Goal: Information Seeking & Learning: Learn about a topic

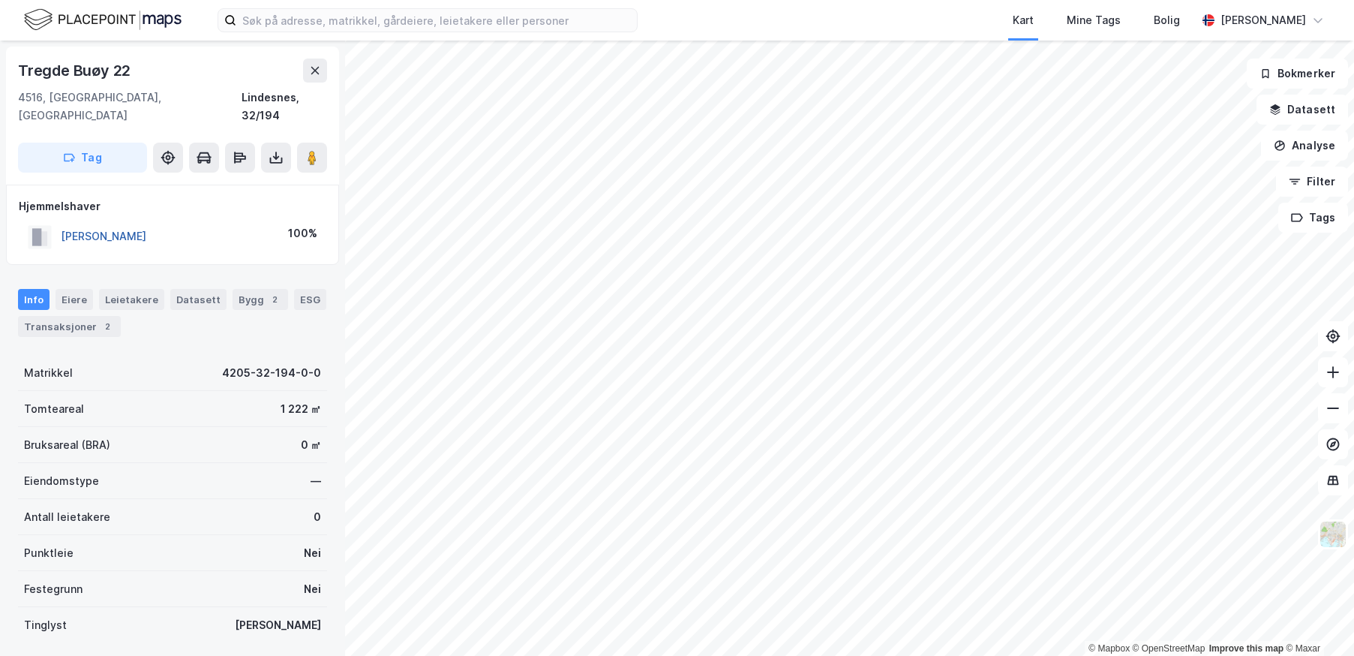
click at [0, 0] on button "[PERSON_NAME]" at bounding box center [0, 0] width 0 height 0
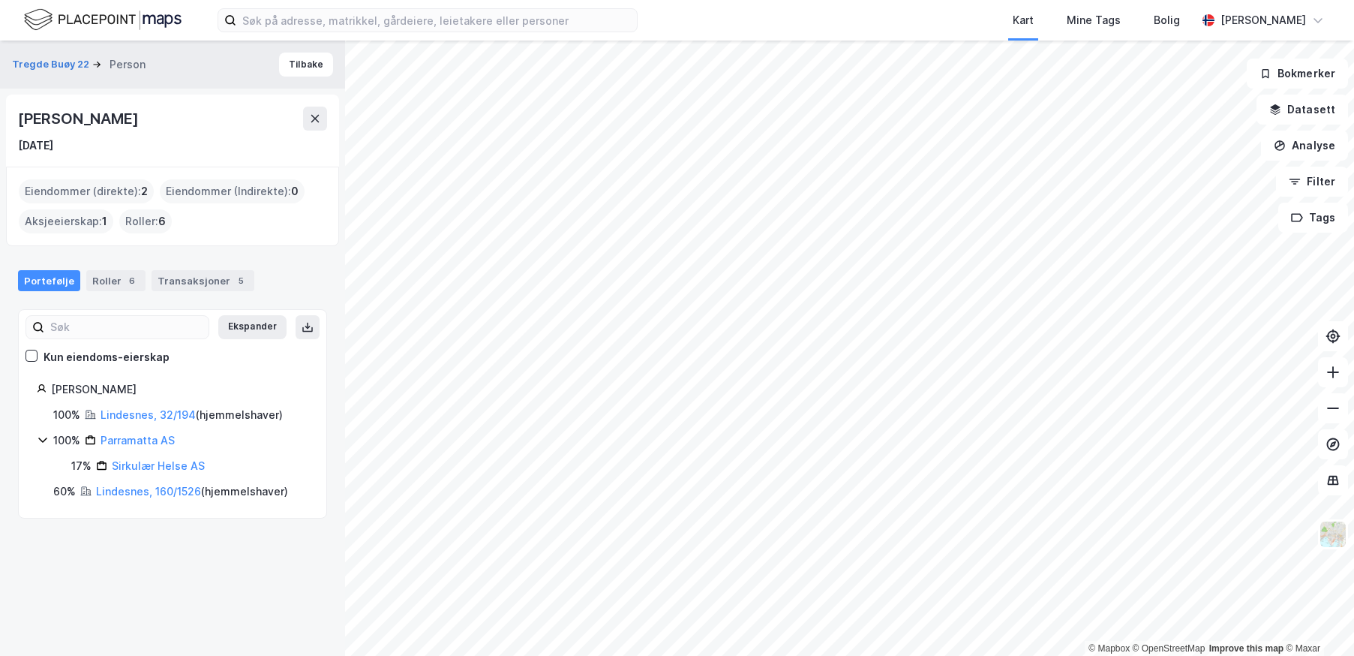
click at [45, 442] on icon at bounding box center [43, 440] width 12 height 12
click at [182, 518] on div "Ekspander Kun eiendoms-eierskap Jahnsen Erlend Liestøl 100% Lindesnes, 32/194 (…" at bounding box center [172, 414] width 309 height 210
click at [99, 358] on div "Kun eiendoms-eierskap" at bounding box center [107, 357] width 126 height 18
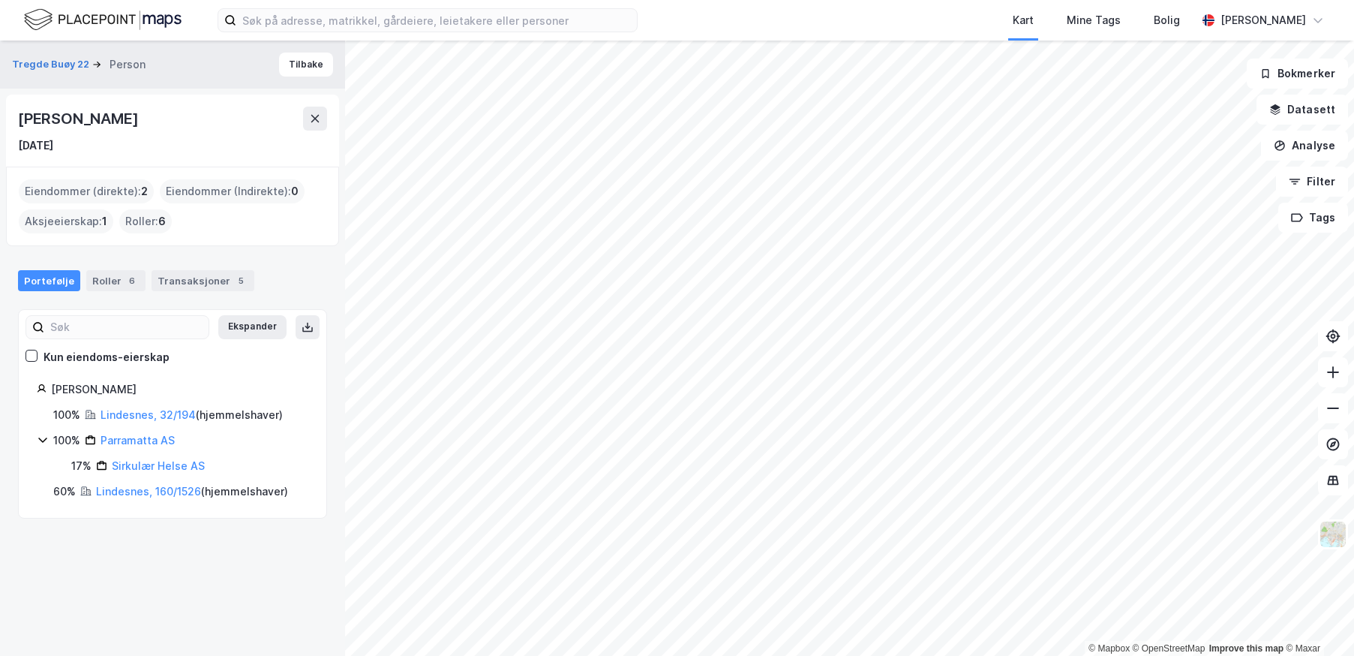
click at [99, 358] on div "Kun eiendoms-eierskap" at bounding box center [107, 357] width 126 height 18
click at [296, 23] on input at bounding box center [436, 20] width 401 height 23
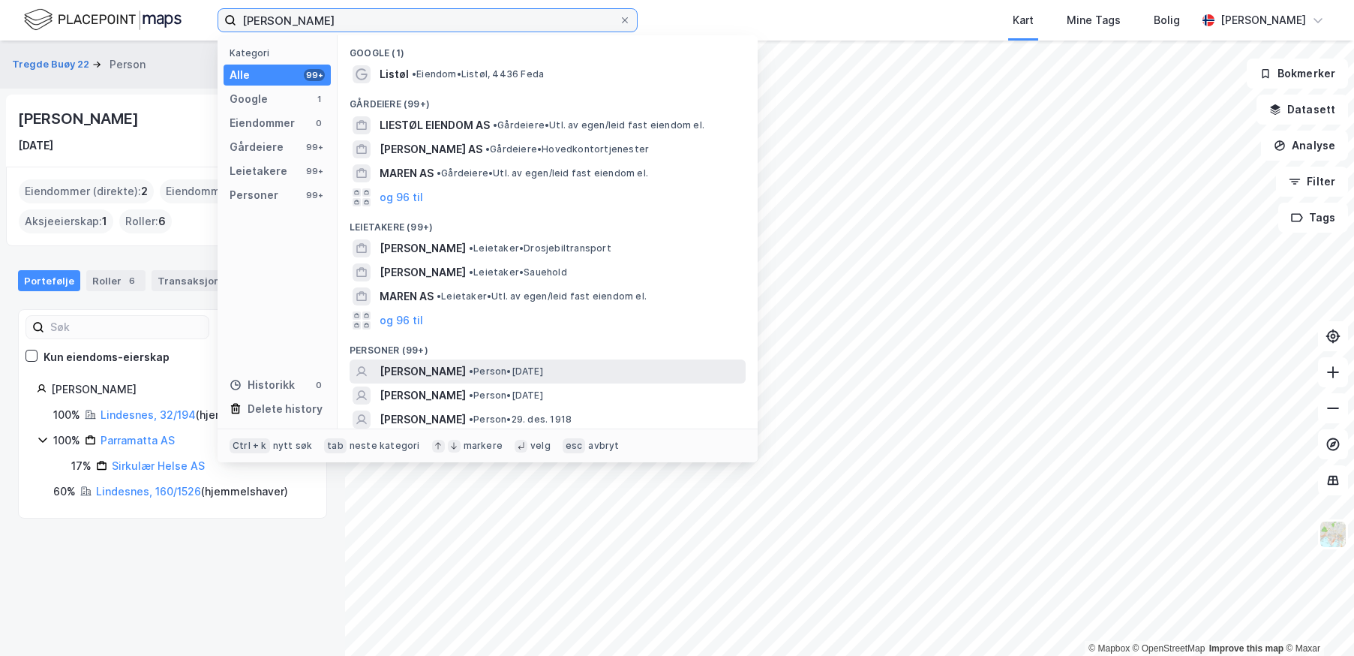
type input "maren liestøl jahnsen"
click at [473, 369] on span "•" at bounding box center [471, 370] width 5 height 11
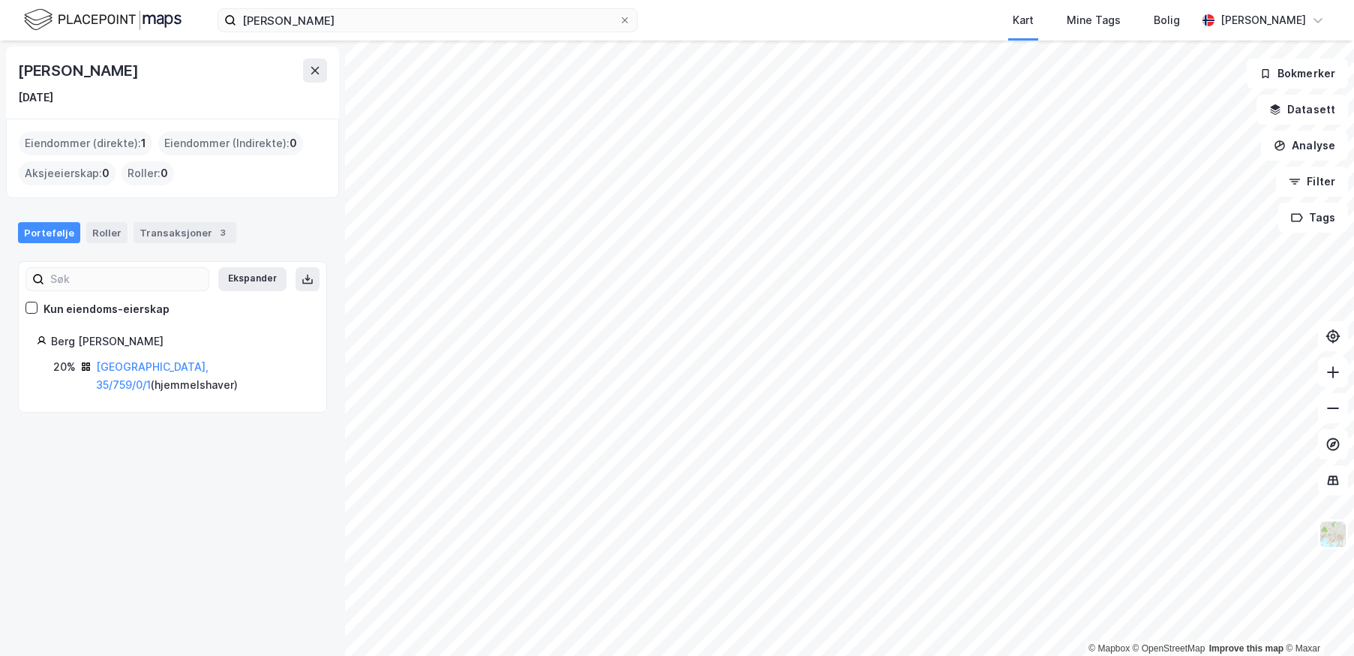
click at [240, 182] on div "Eiendommer (direkte) : 1 Eiendommer (Indirekte) : 0 Aksjeeierskap : 0 Roller : 0" at bounding box center [173, 158] width 308 height 54
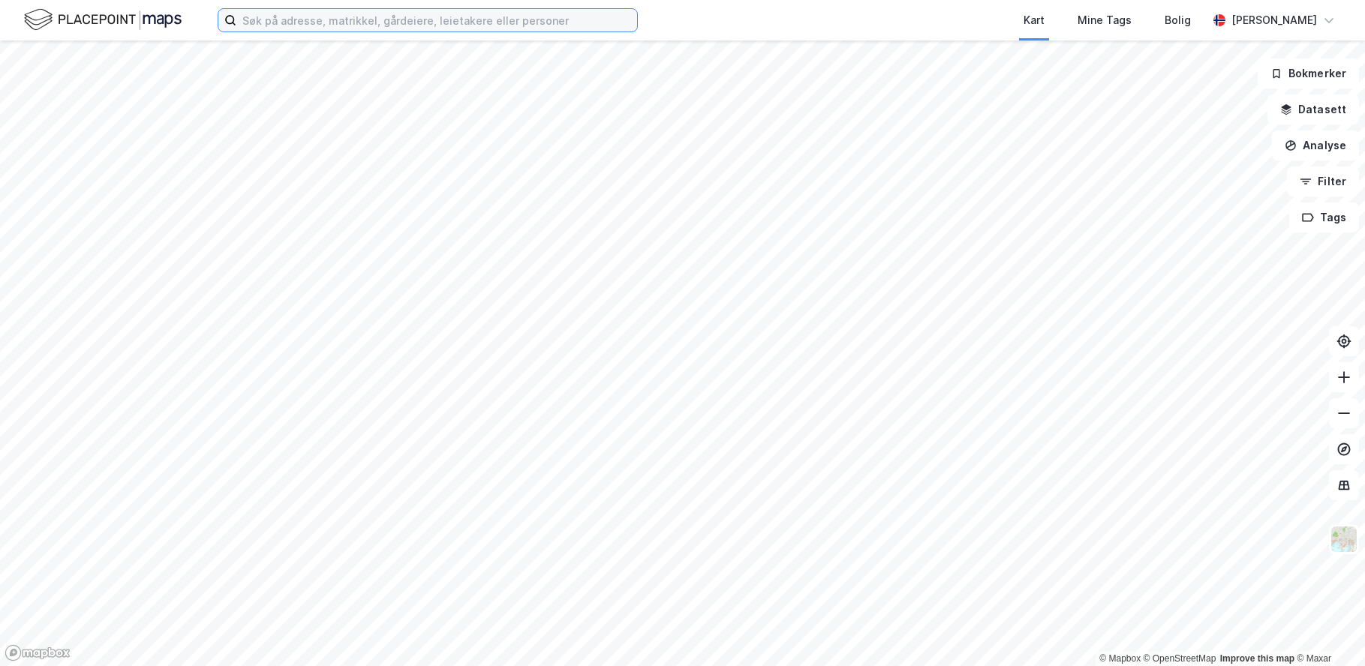
click at [546, 17] on input at bounding box center [436, 20] width 401 height 23
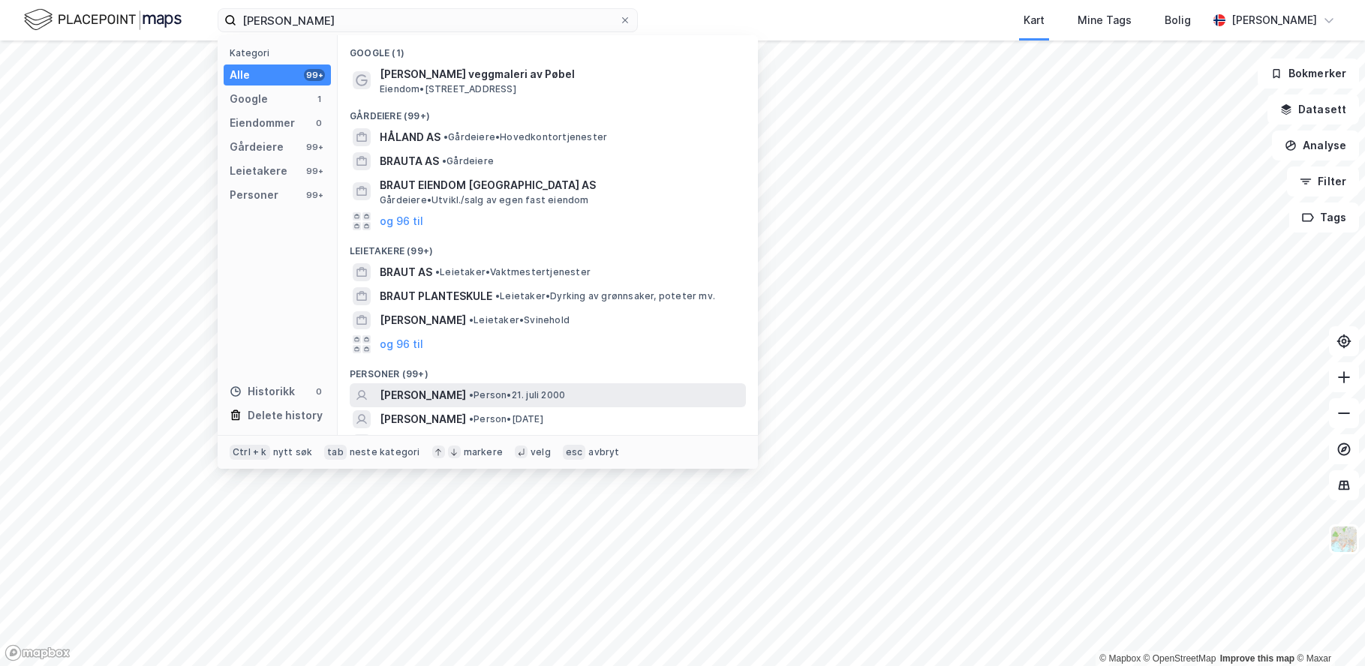
click at [552, 392] on span "• Person • 21. juli 2000" at bounding box center [517, 395] width 96 height 12
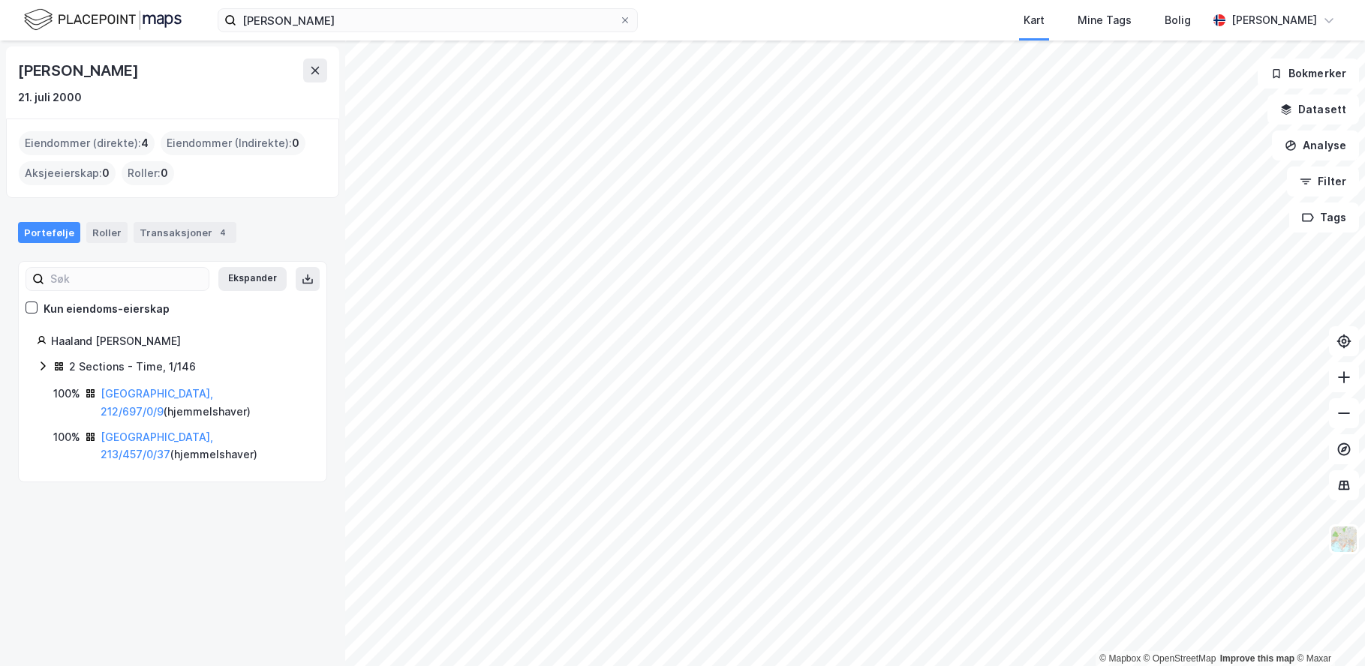
click at [40, 368] on icon at bounding box center [43, 366] width 12 height 12
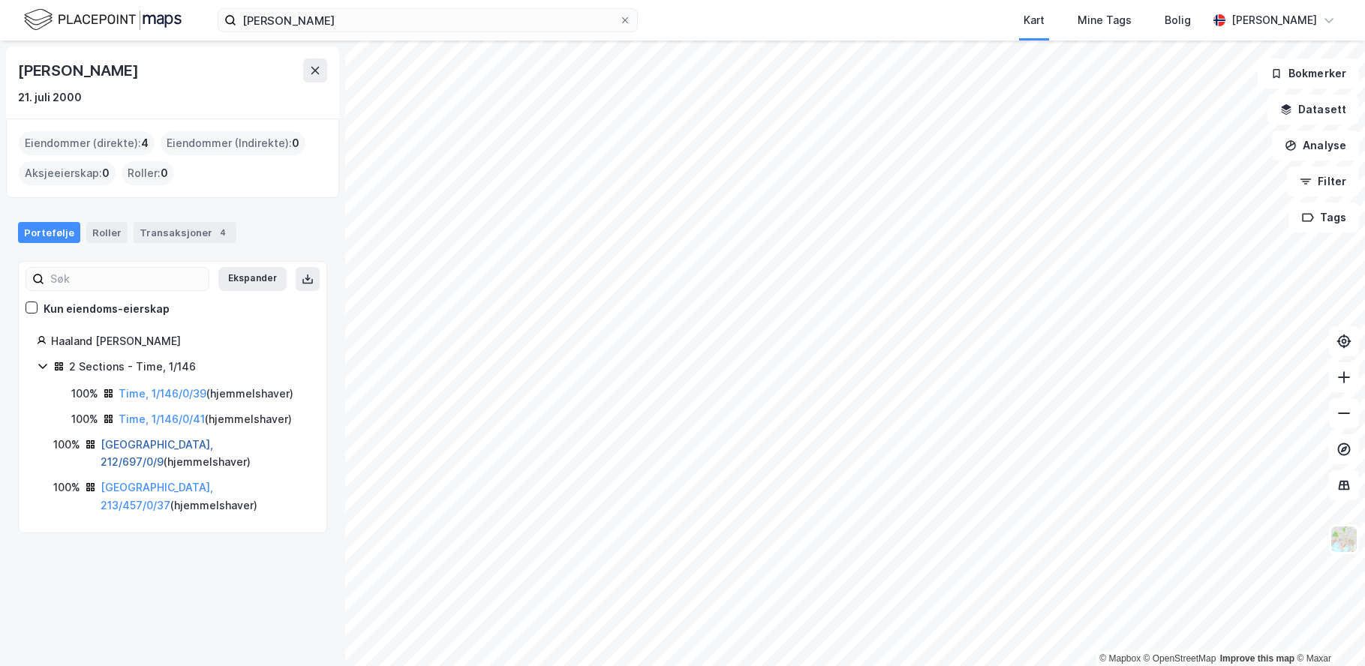
click at [179, 450] on link "Oslo, 212/697/0/9" at bounding box center [157, 453] width 113 height 31
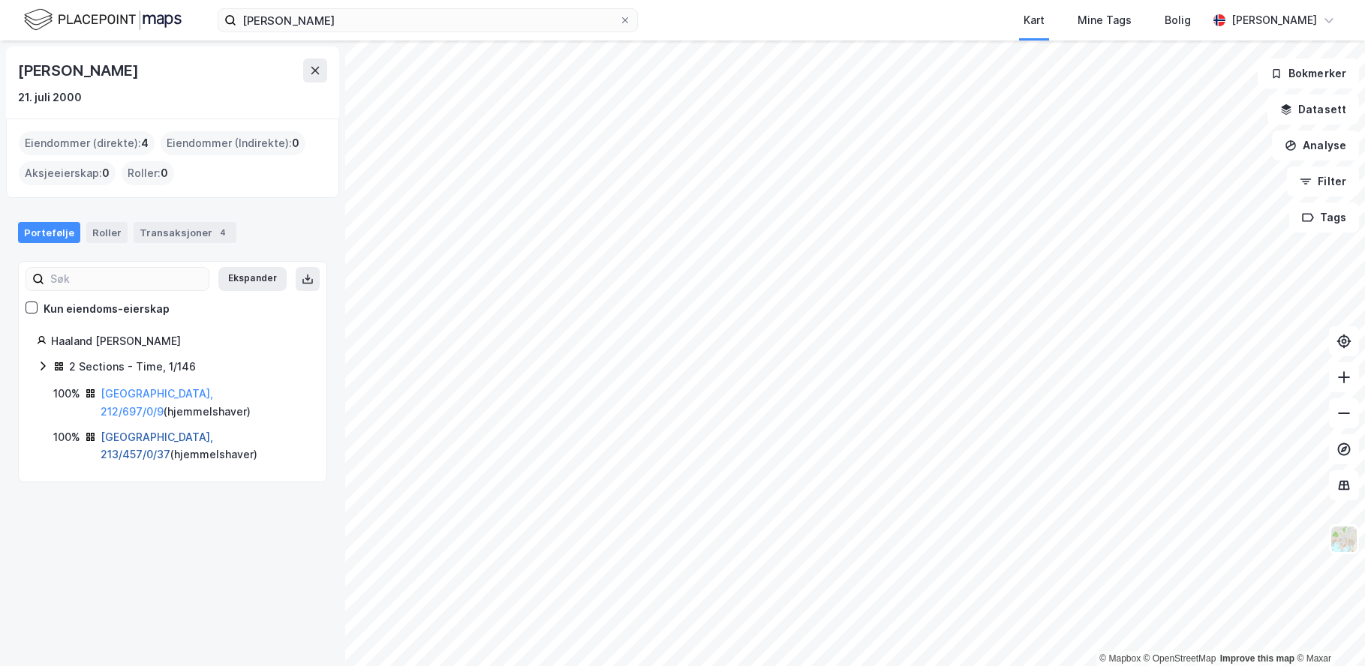
click at [148, 431] on link "Oslo, 213/457/0/37" at bounding box center [157, 446] width 113 height 31
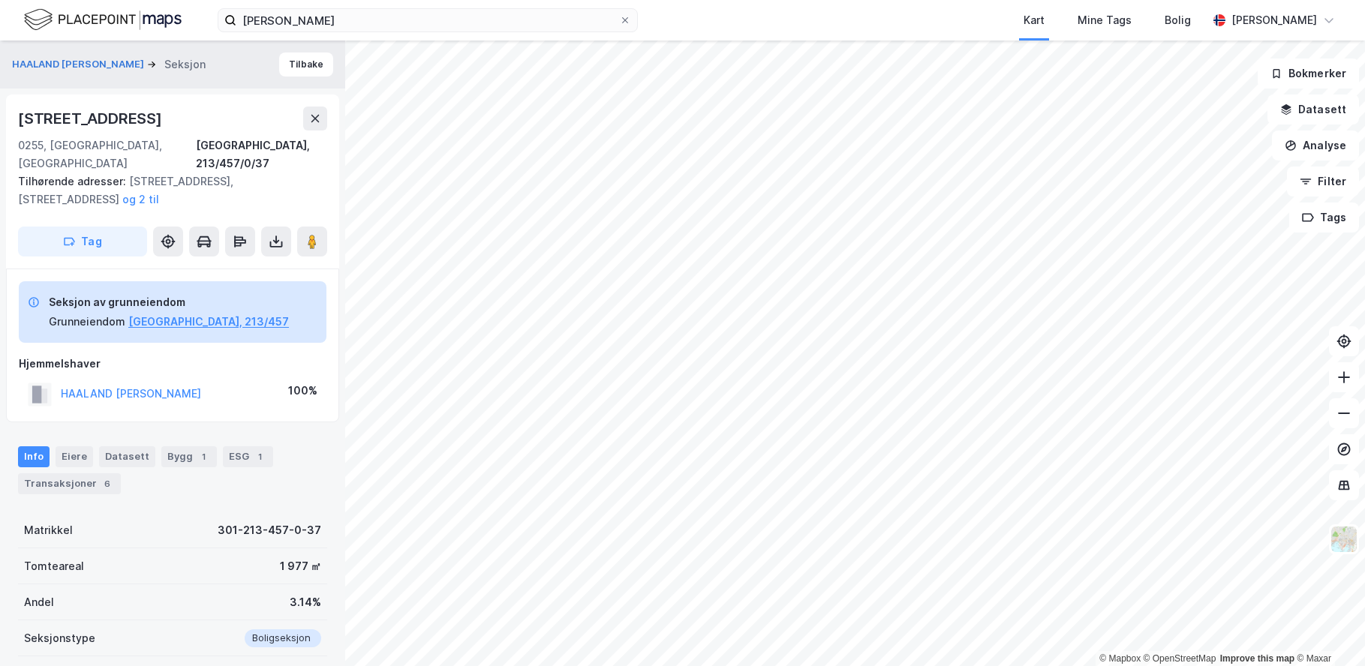
scroll to position [1, 0]
click at [308, 17] on input "erling braut håland" at bounding box center [427, 20] width 383 height 23
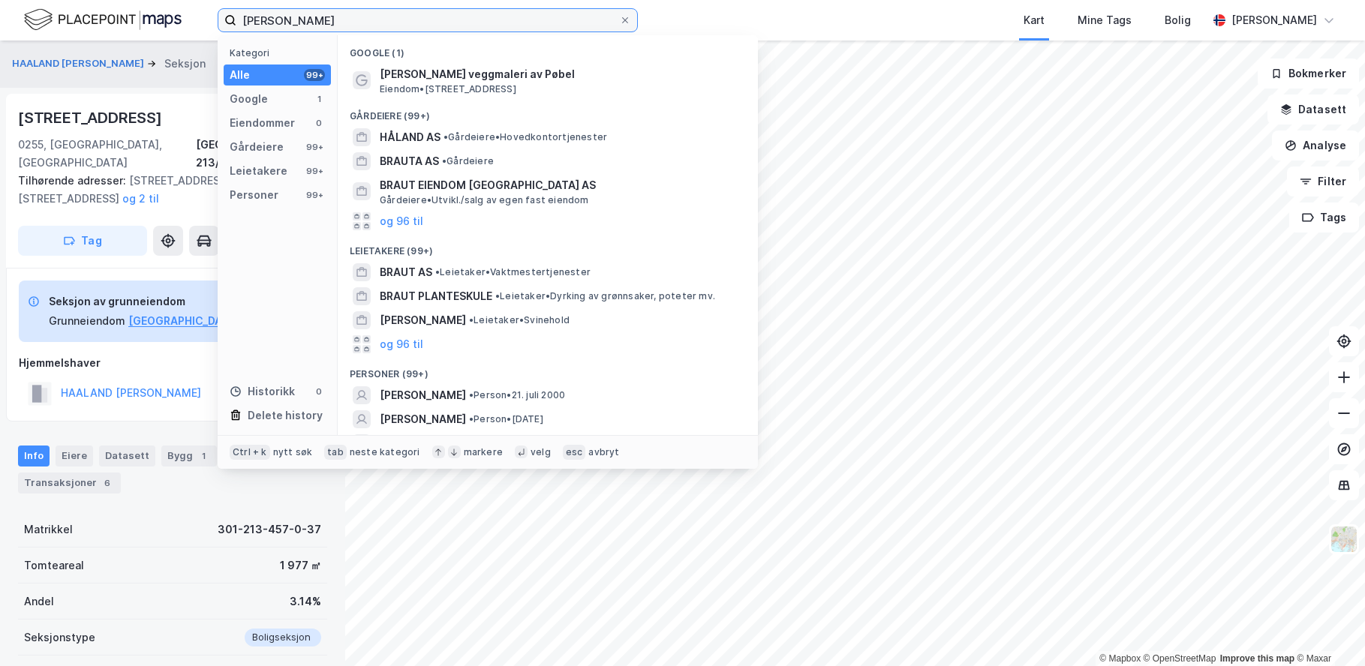
click at [308, 17] on input "erling braut håland" at bounding box center [427, 20] width 383 height 23
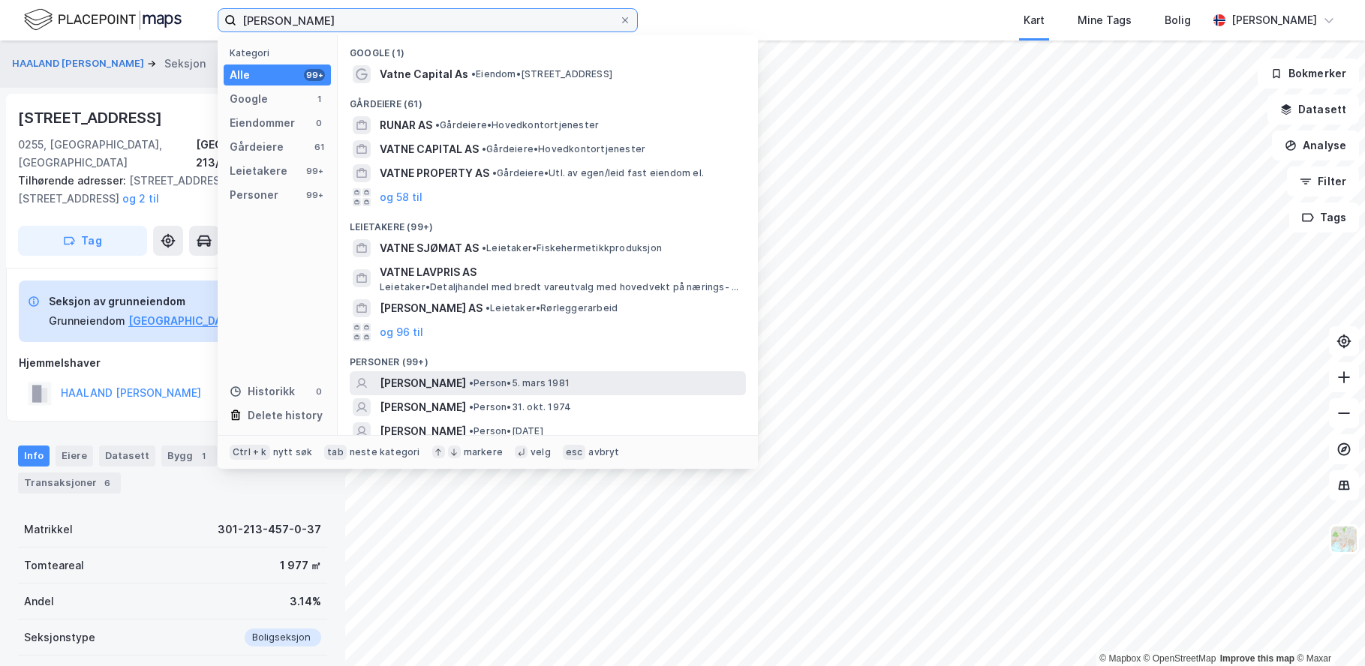
type input "runar vatne"
click at [568, 382] on div "RUNAR VATNE • Person • 5. mars 1981" at bounding box center [561, 383] width 363 height 18
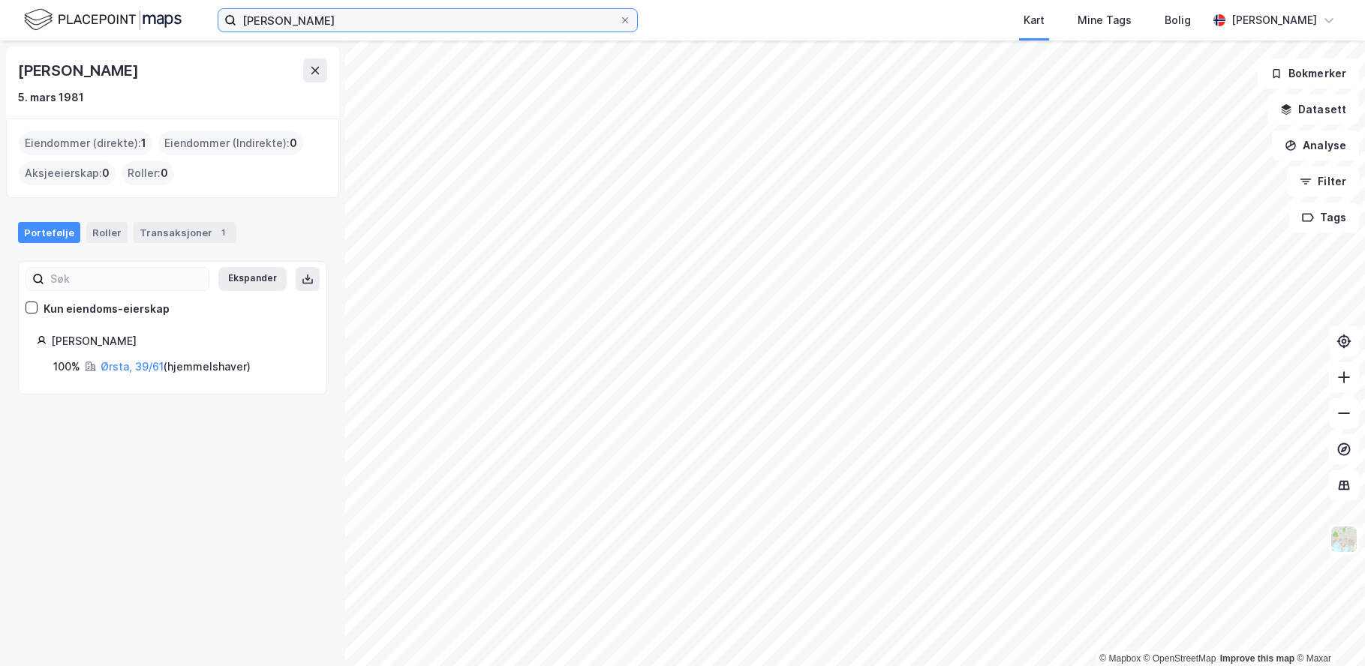
click at [396, 15] on input "runar vatne" at bounding box center [427, 20] width 383 height 23
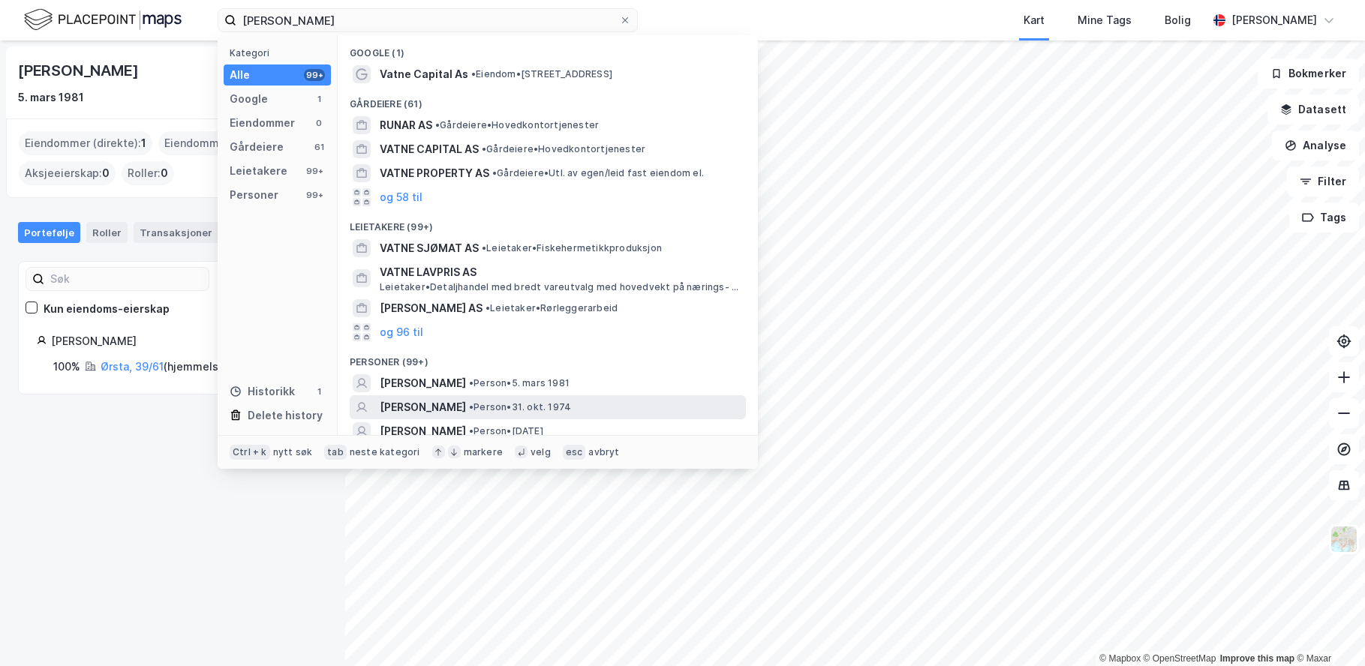
click at [580, 399] on div "RUNAR VATNE • Person • 31. okt. 1974" at bounding box center [561, 407] width 363 height 18
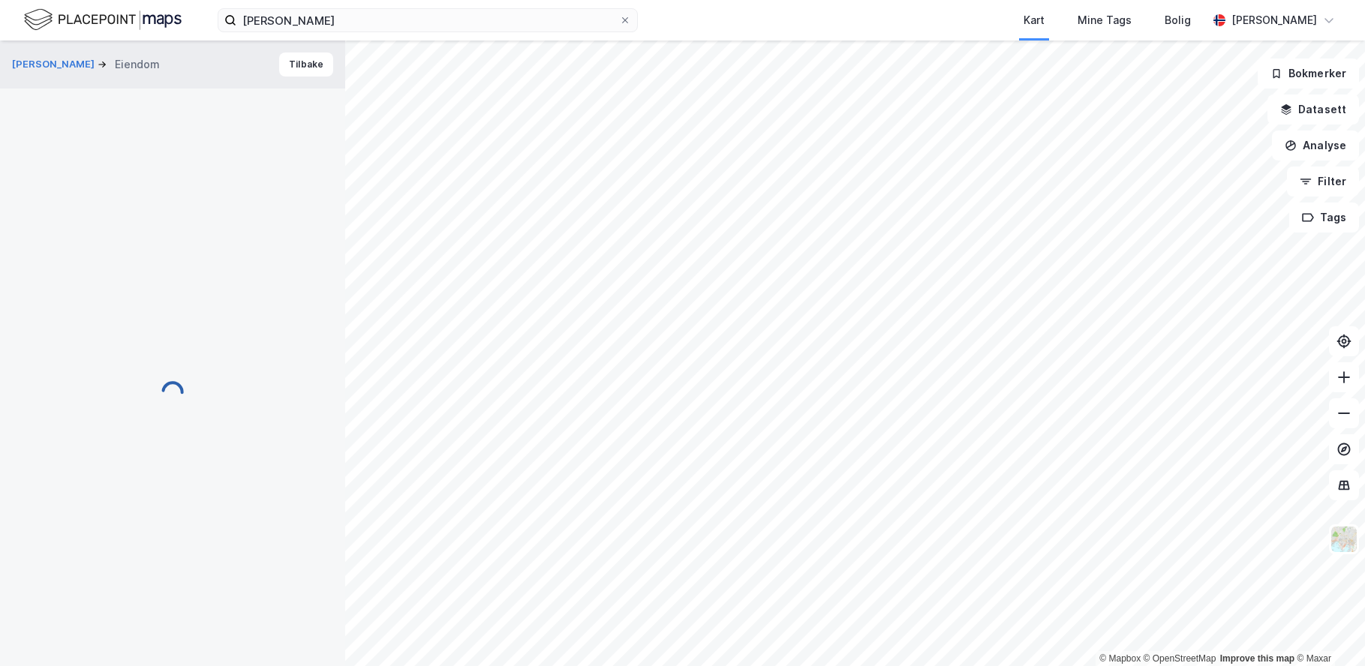
scroll to position [1, 0]
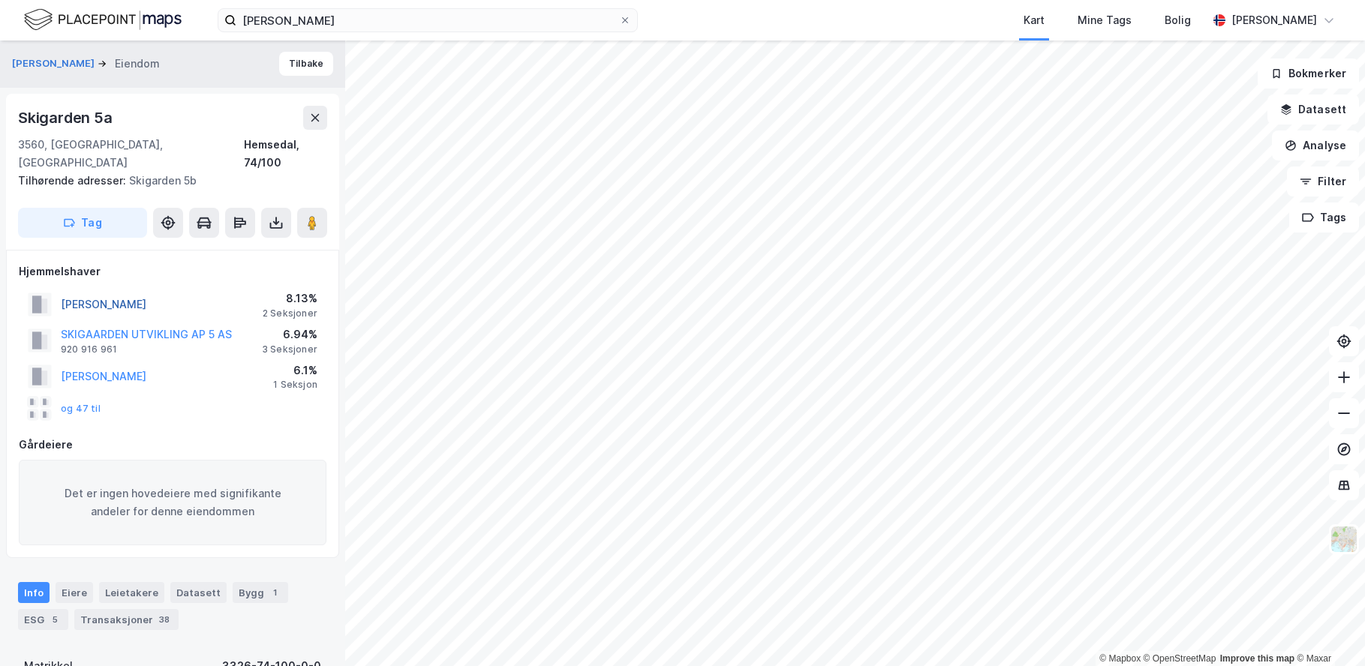
click at [0, 0] on button "VATNE RUNAR" at bounding box center [0, 0] width 0 height 0
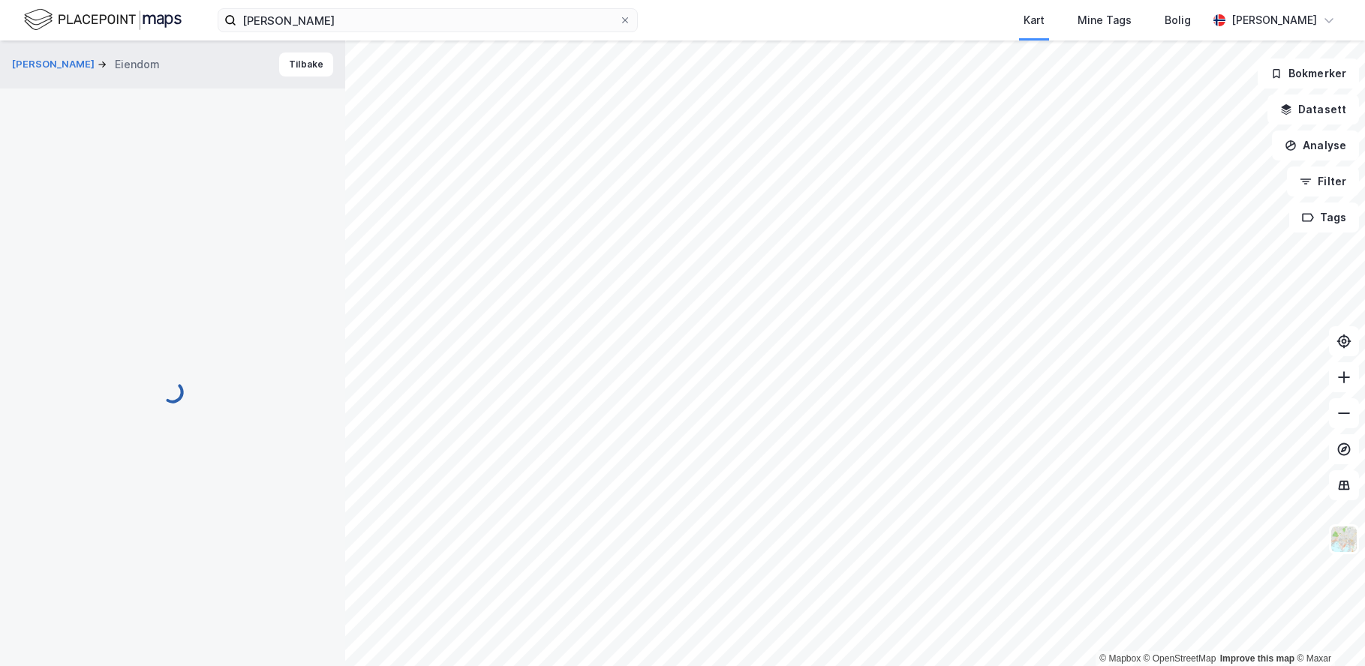
scroll to position [1, 0]
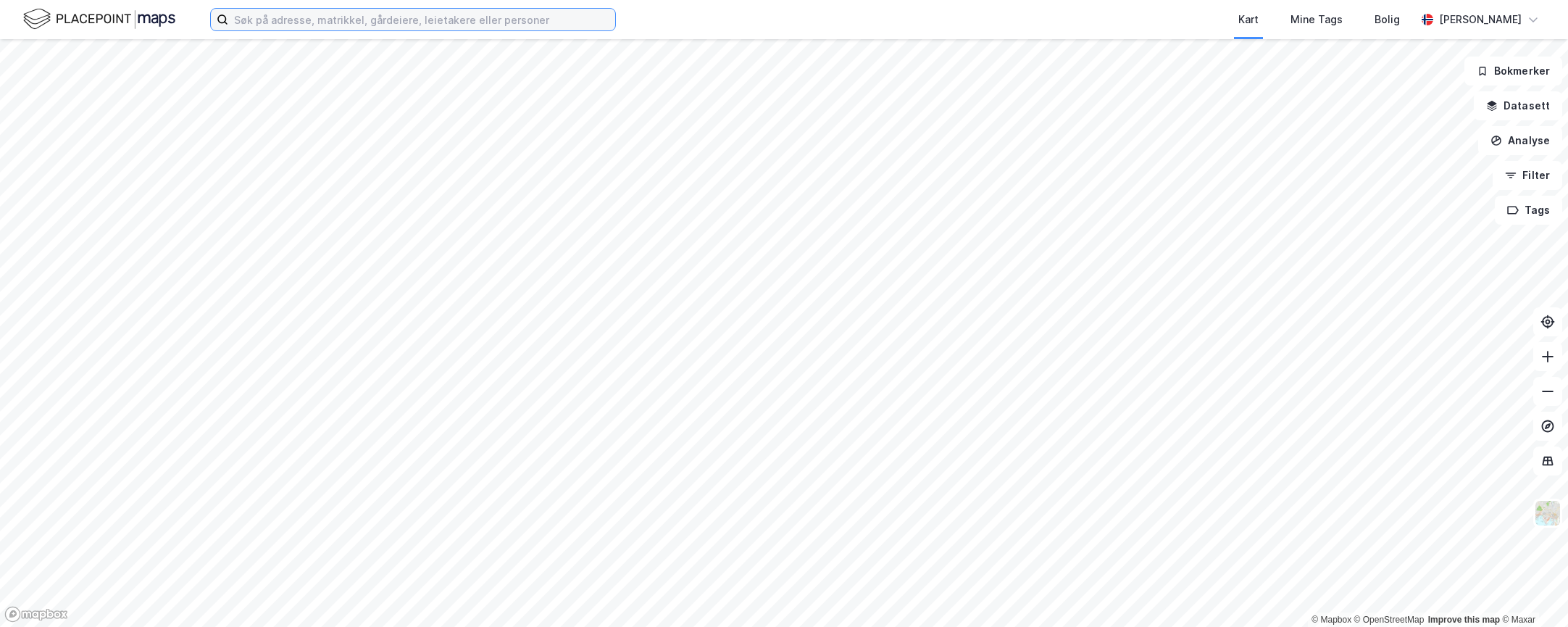
click at [359, 29] on input at bounding box center [421, 19] width 387 height 22
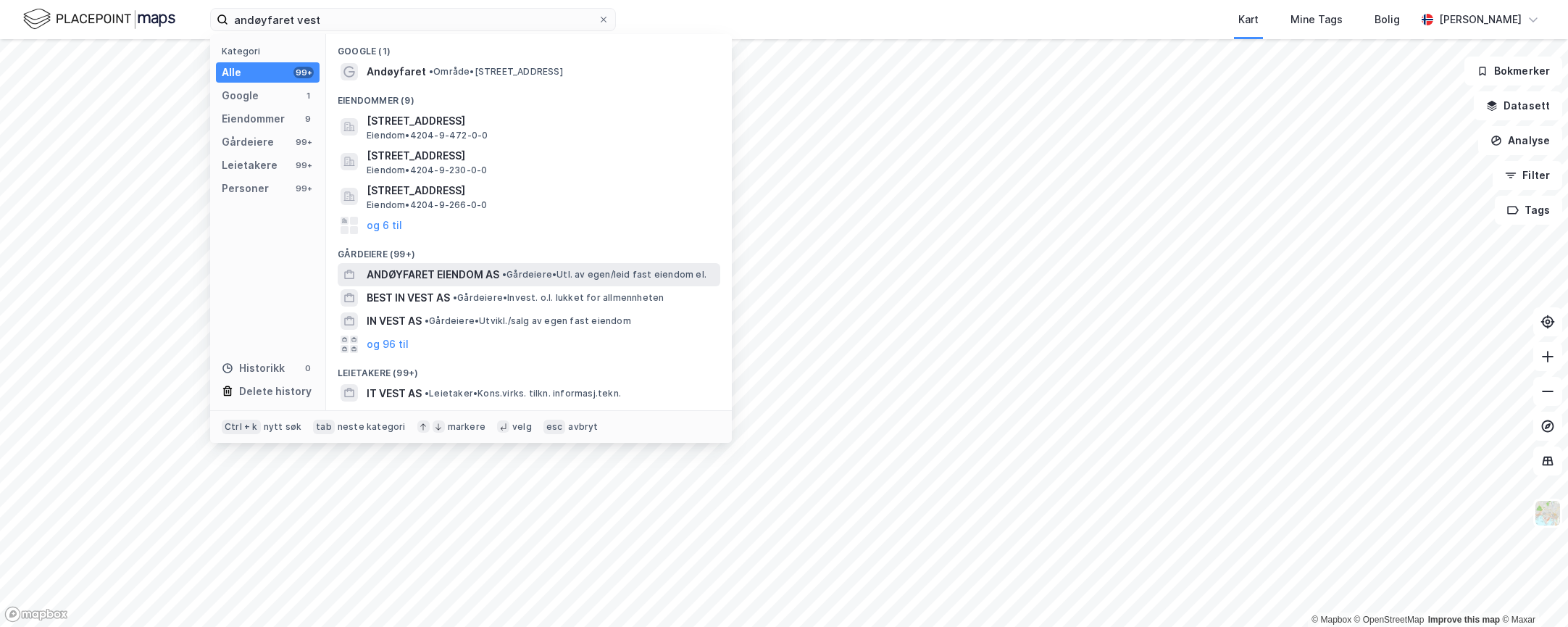
click at [451, 276] on span "ANDØYFARET EIENDOM AS" at bounding box center [433, 274] width 132 height 17
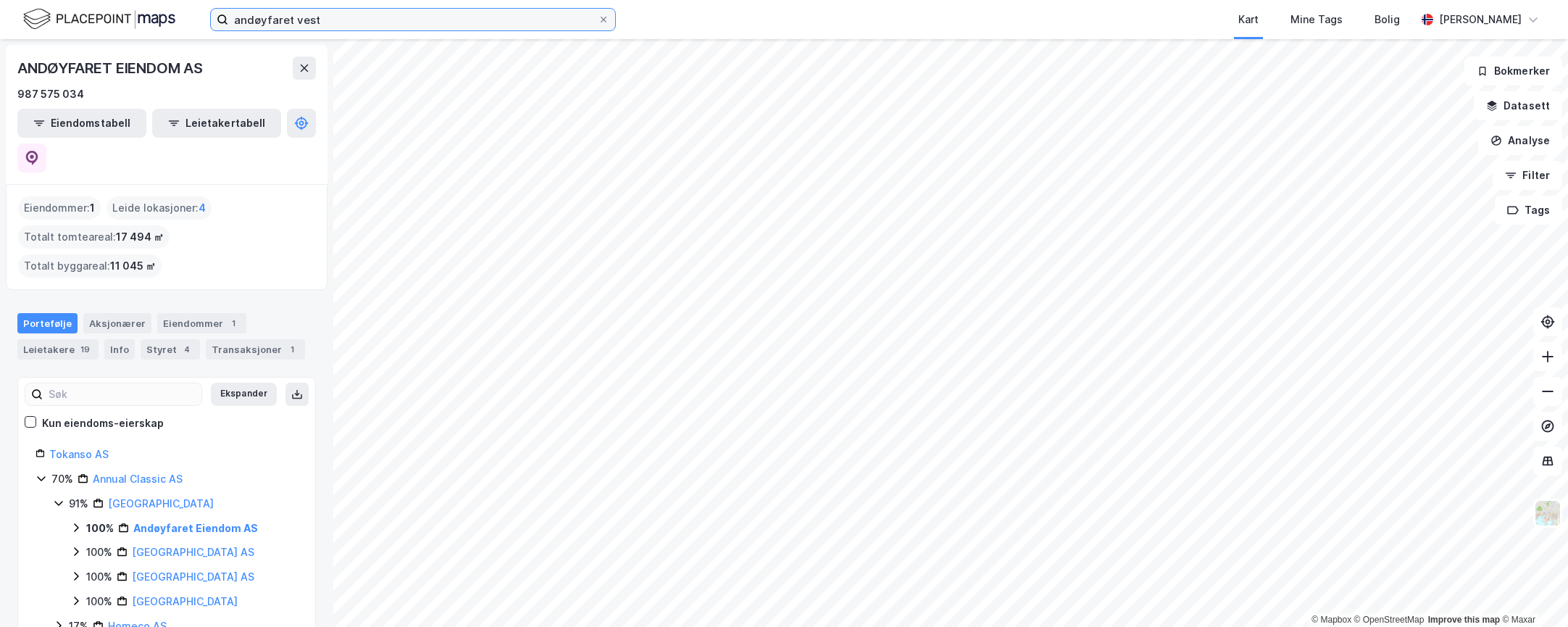
click at [359, 14] on input "andøyfaret vest" at bounding box center [412, 19] width 370 height 22
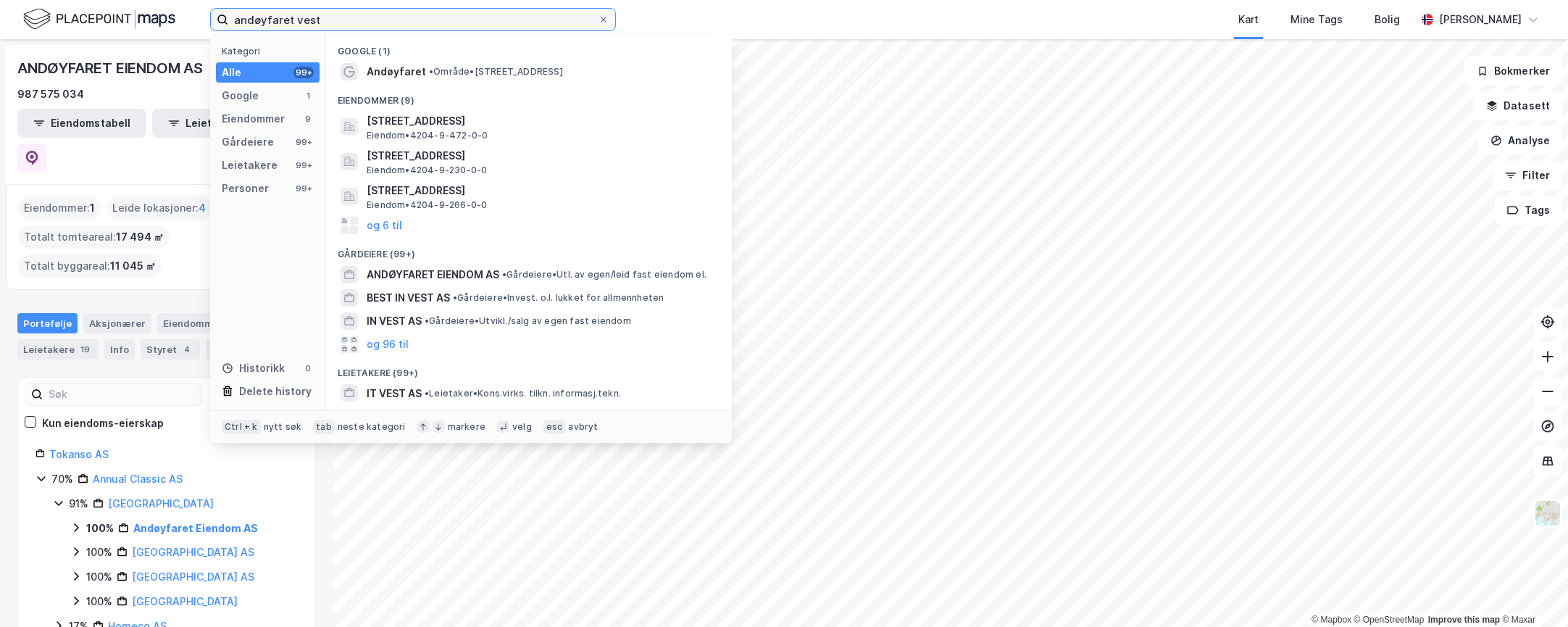
click at [359, 14] on input "andøyfaret vest" at bounding box center [412, 19] width 370 height 22
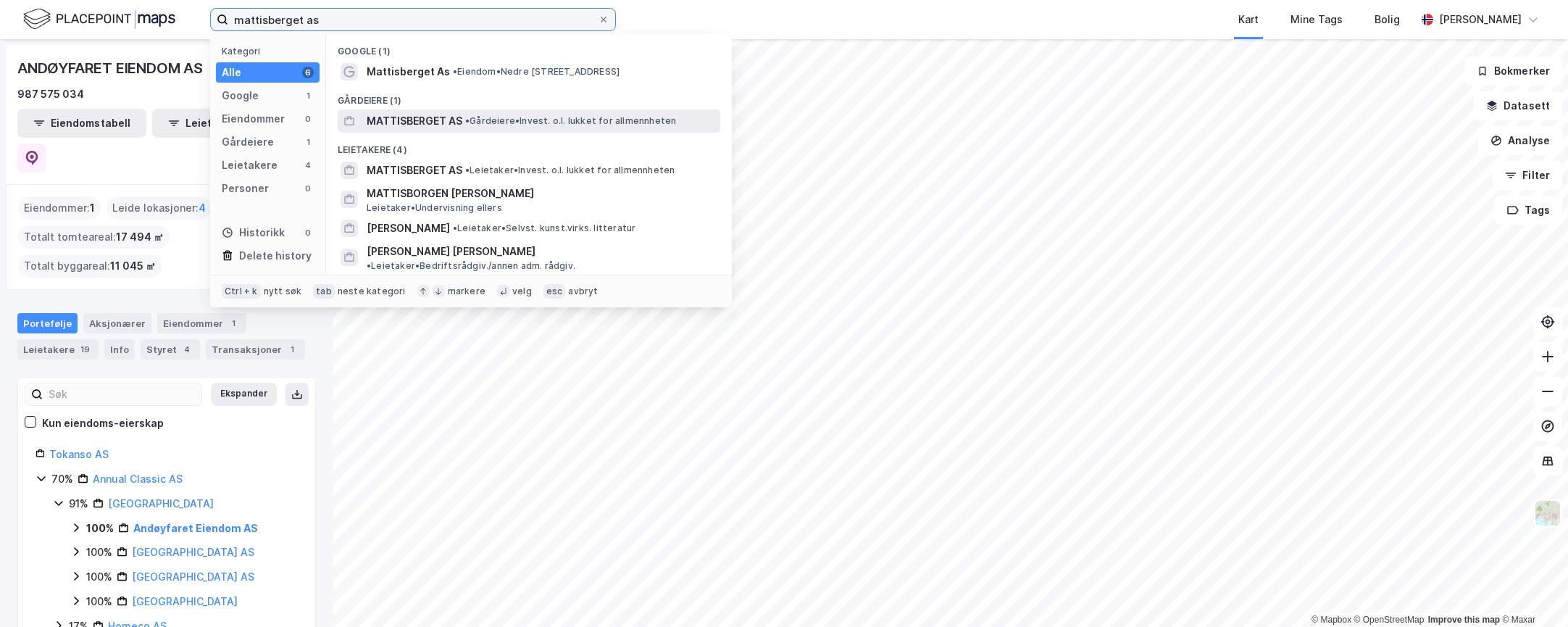
type input "mattisberget as"
click at [442, 117] on span "MATTISBERGET AS" at bounding box center [414, 121] width 96 height 17
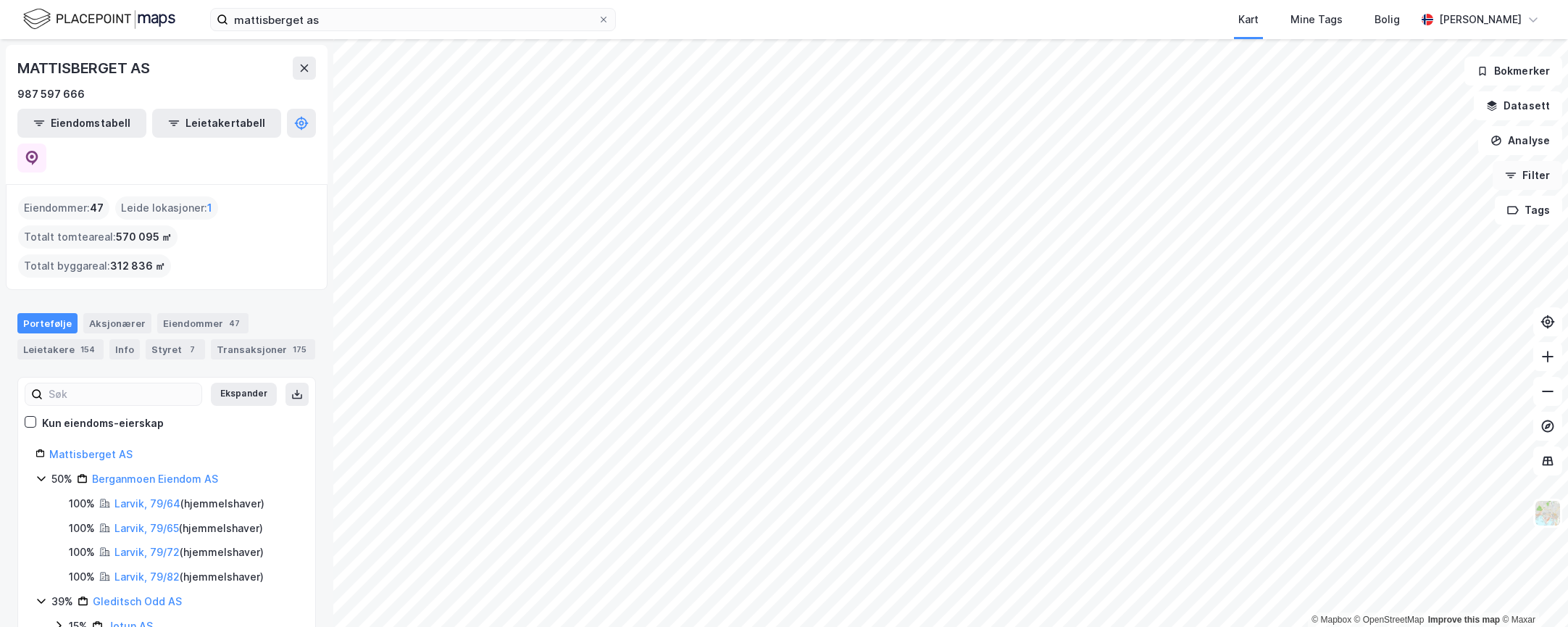
click at [1523, 185] on button "Filter" at bounding box center [1526, 176] width 70 height 29
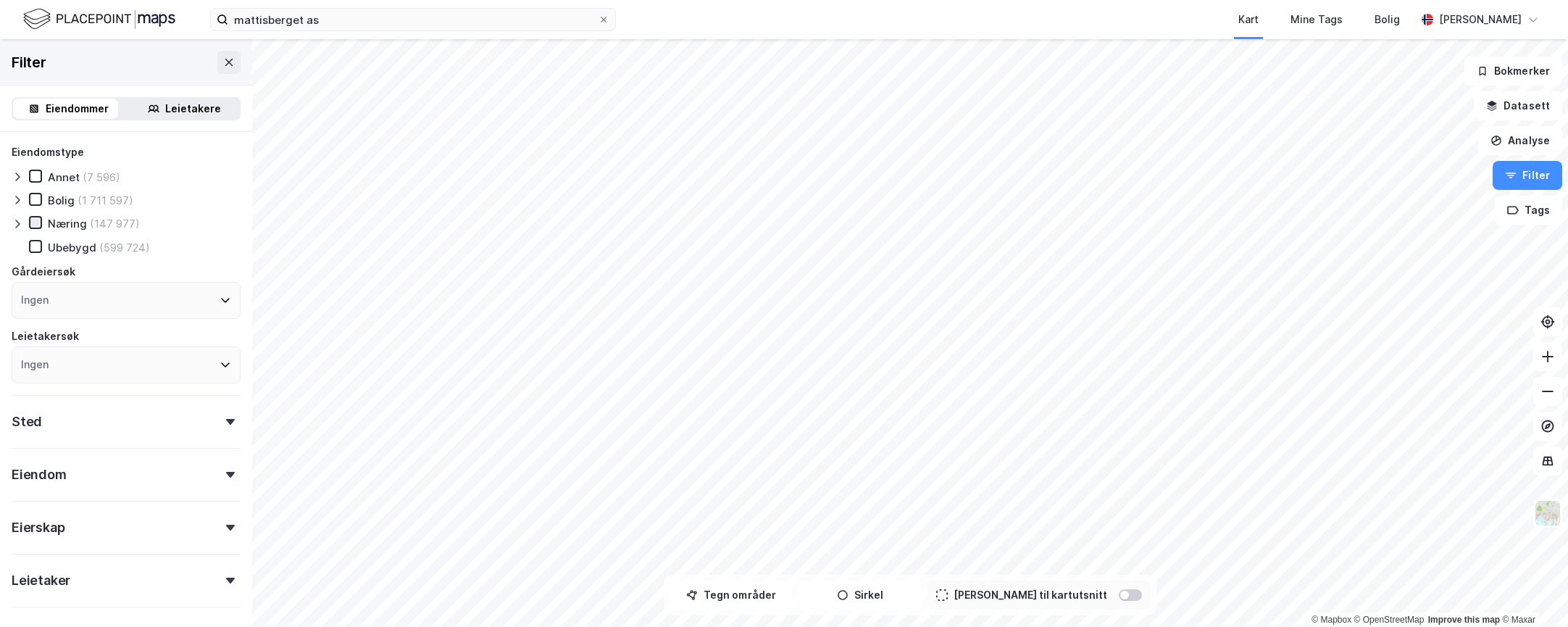
click at [38, 221] on icon at bounding box center [36, 222] width 11 height 11
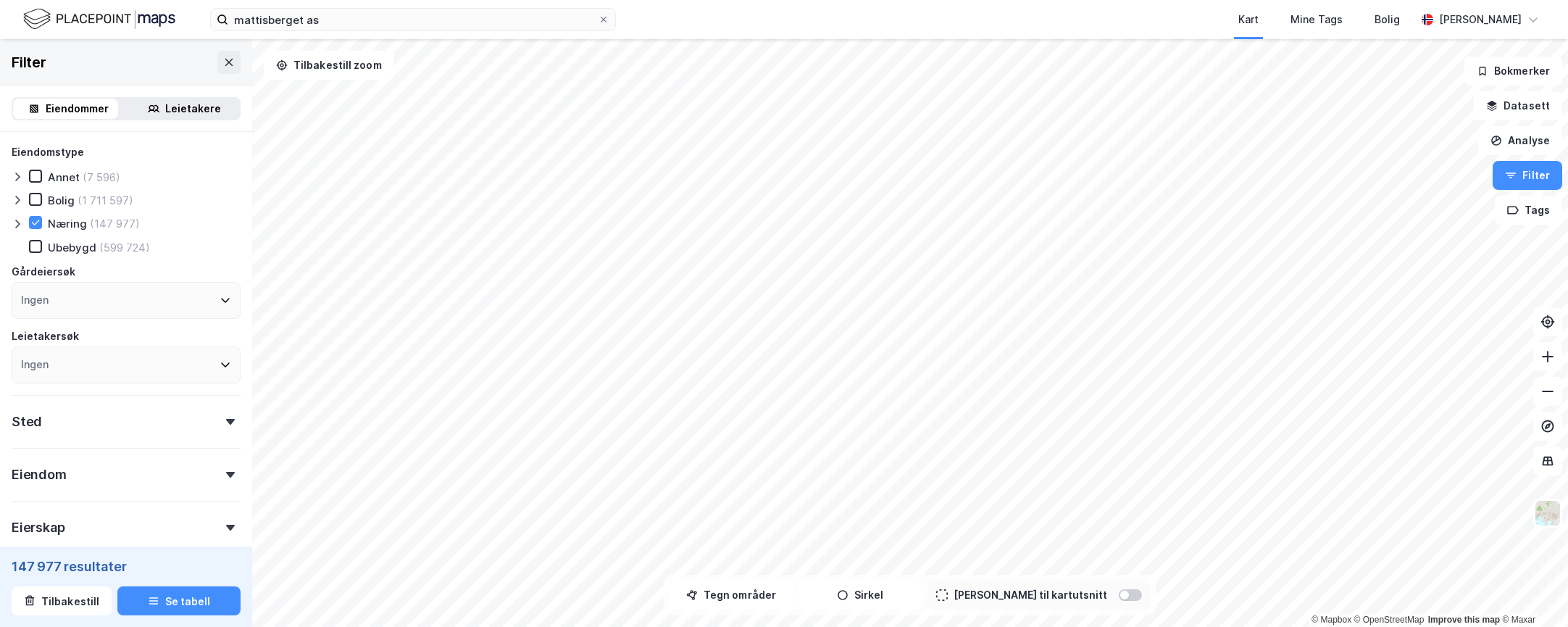
click at [19, 229] on icon at bounding box center [17, 224] width 12 height 12
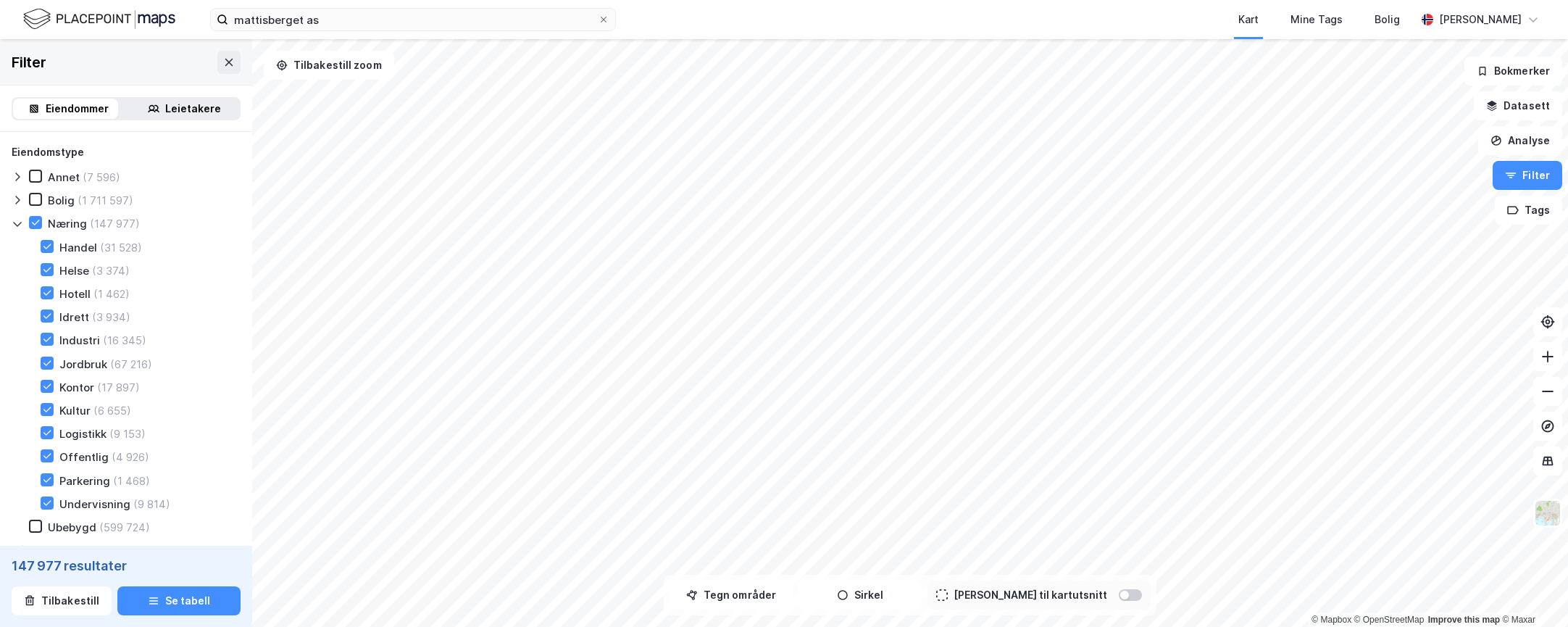
click at [16, 224] on icon at bounding box center [17, 224] width 12 height 12
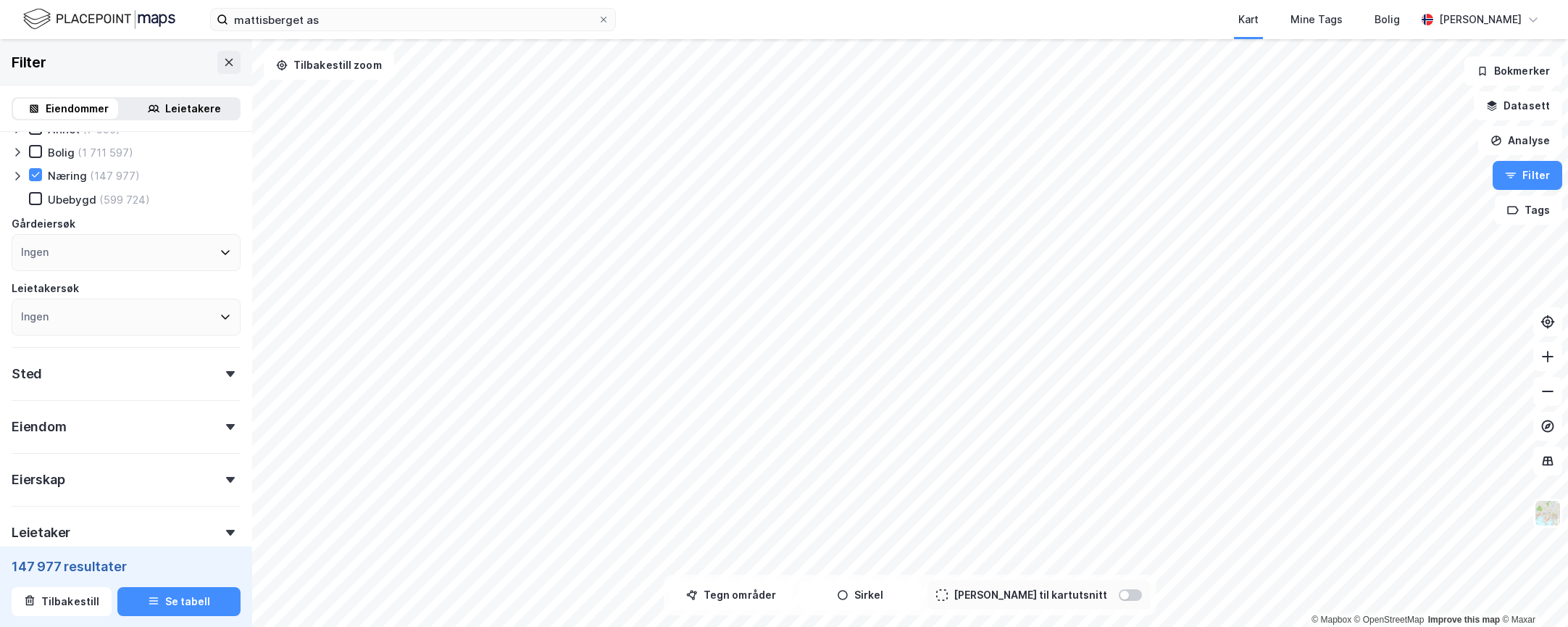
scroll to position [72, 0]
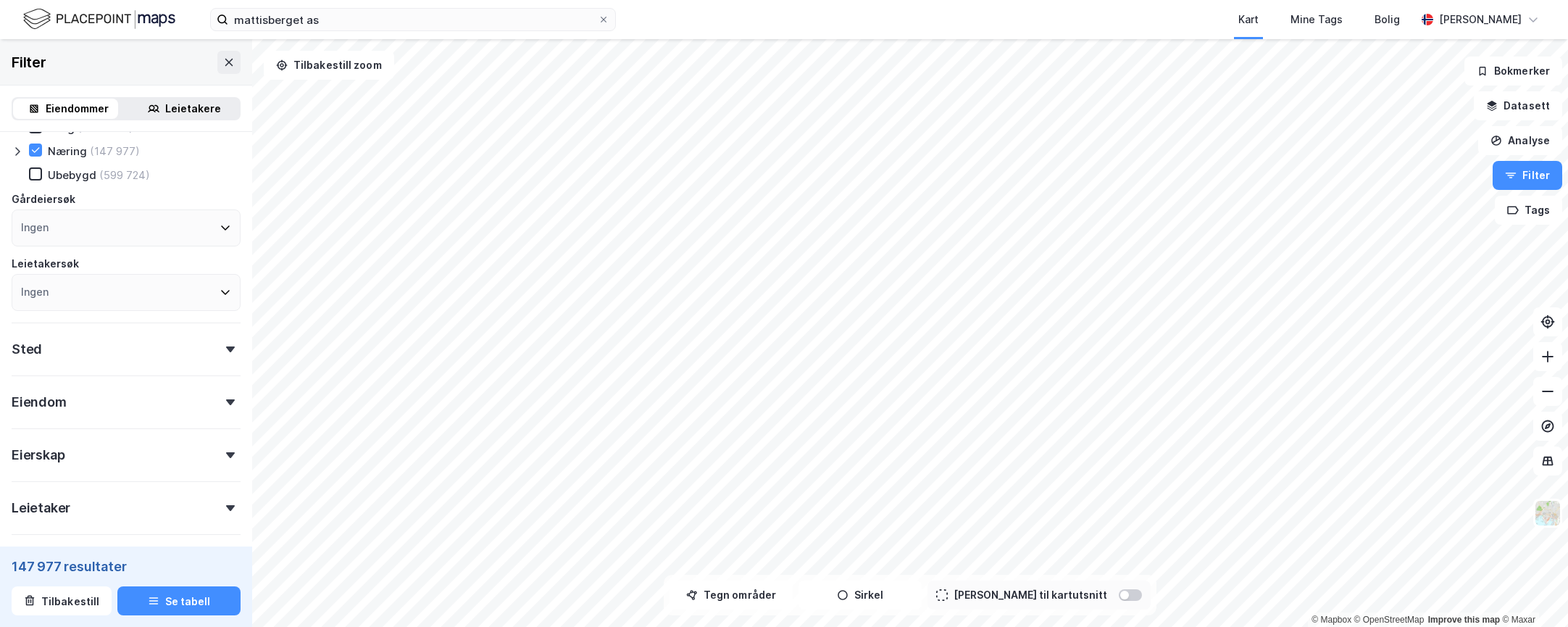
click at [95, 225] on div "Ingen" at bounding box center [126, 228] width 229 height 37
click at [210, 189] on div "Eiendomstype Annet (7 596) [PERSON_NAME] (1 711 597) [DEMOGRAPHIC_DATA] (147 97…" at bounding box center [126, 191] width 229 height 240
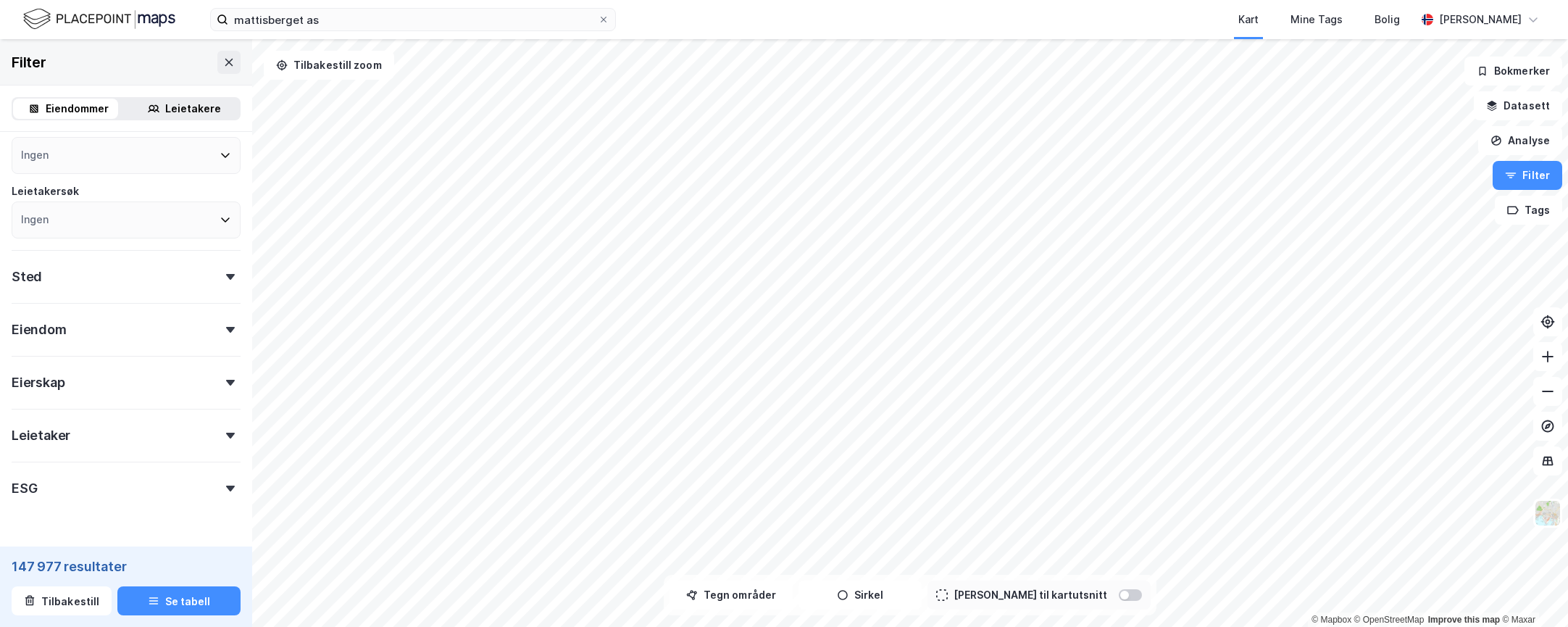
click at [149, 289] on div "Sted" at bounding box center [126, 271] width 229 height 42
click at [122, 344] on div "Ingen" at bounding box center [126, 340] width 229 height 37
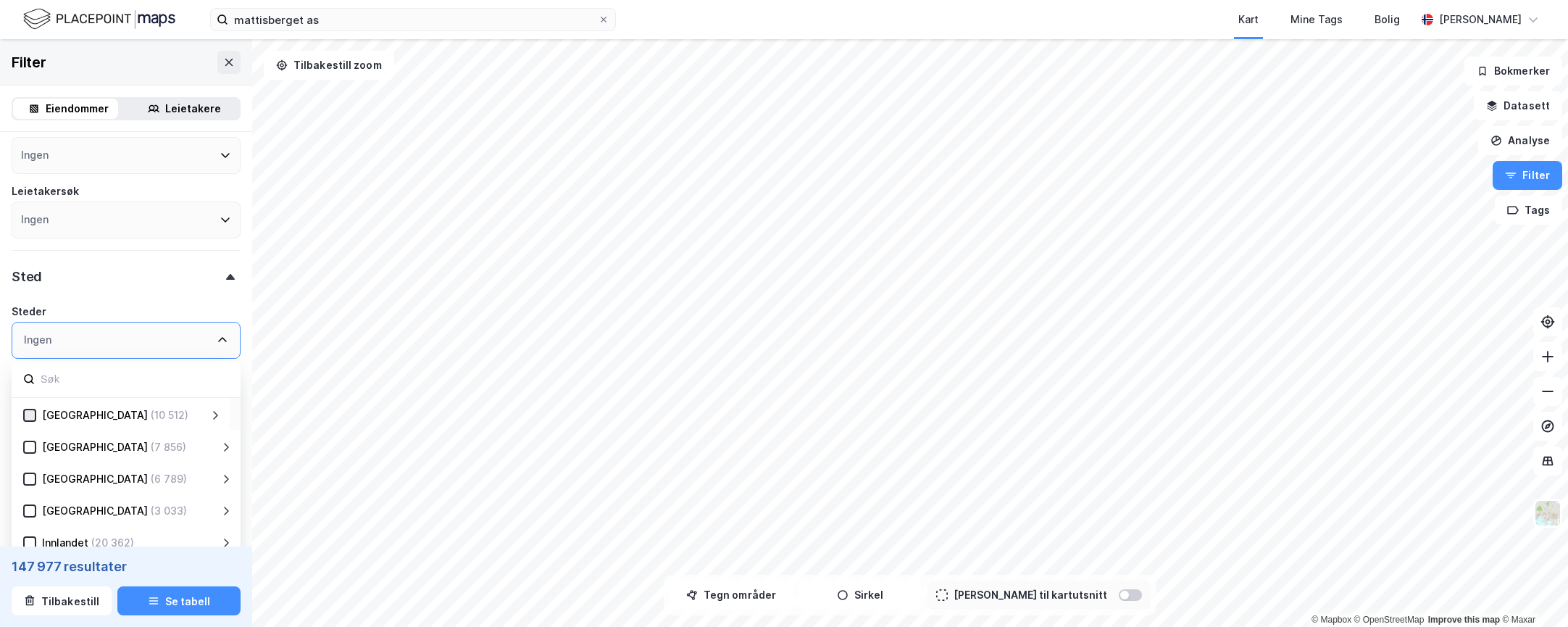
click at [34, 415] on icon at bounding box center [30, 415] width 11 height 11
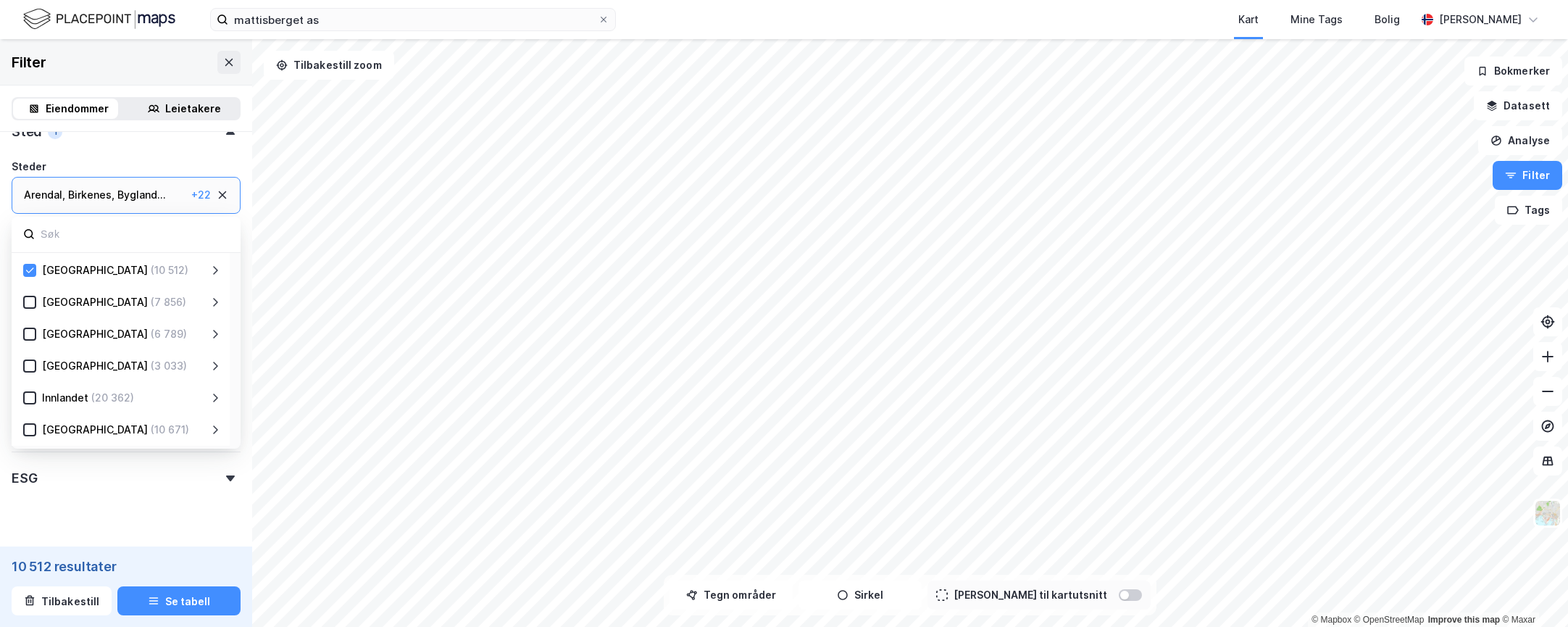
scroll to position [72, 0]
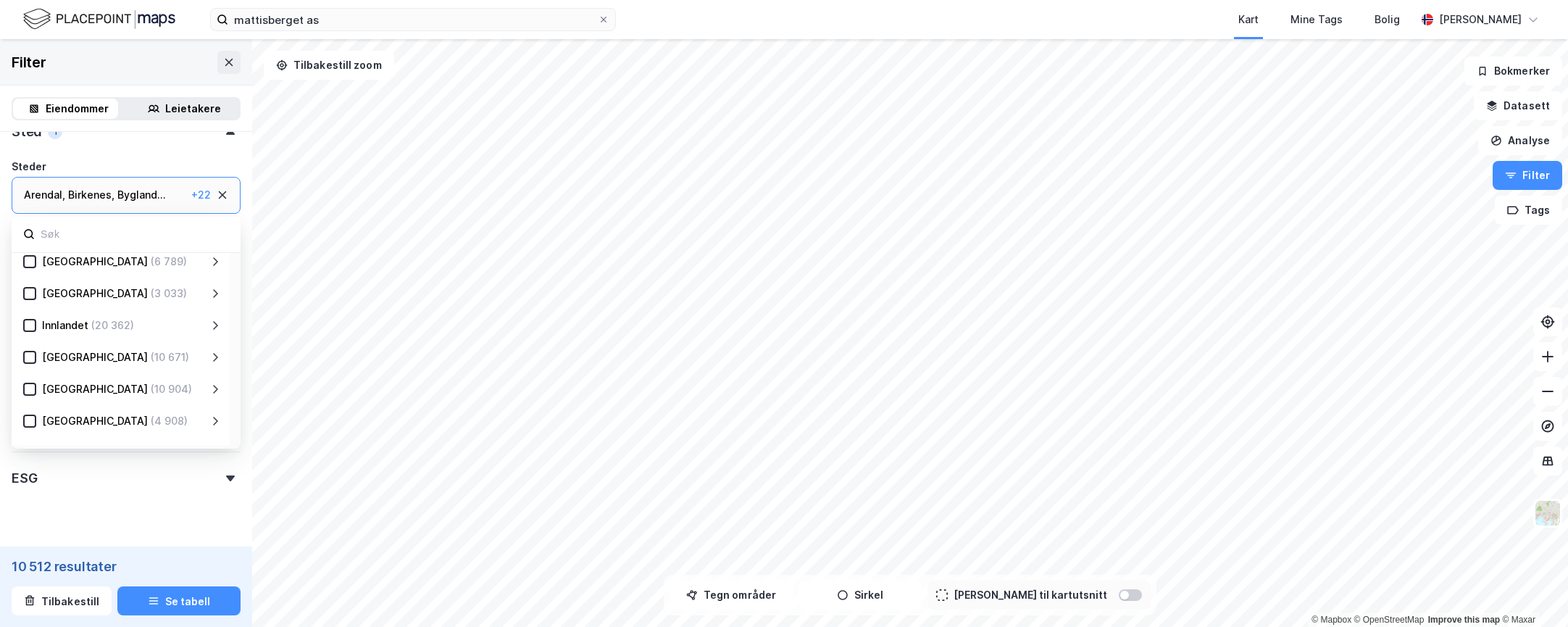
click at [157, 148] on div "Eiendomstype Annet (636) [PERSON_NAME] (130 721) Næring (10 512) Ubebygd (49 77…" at bounding box center [126, 173] width 229 height 640
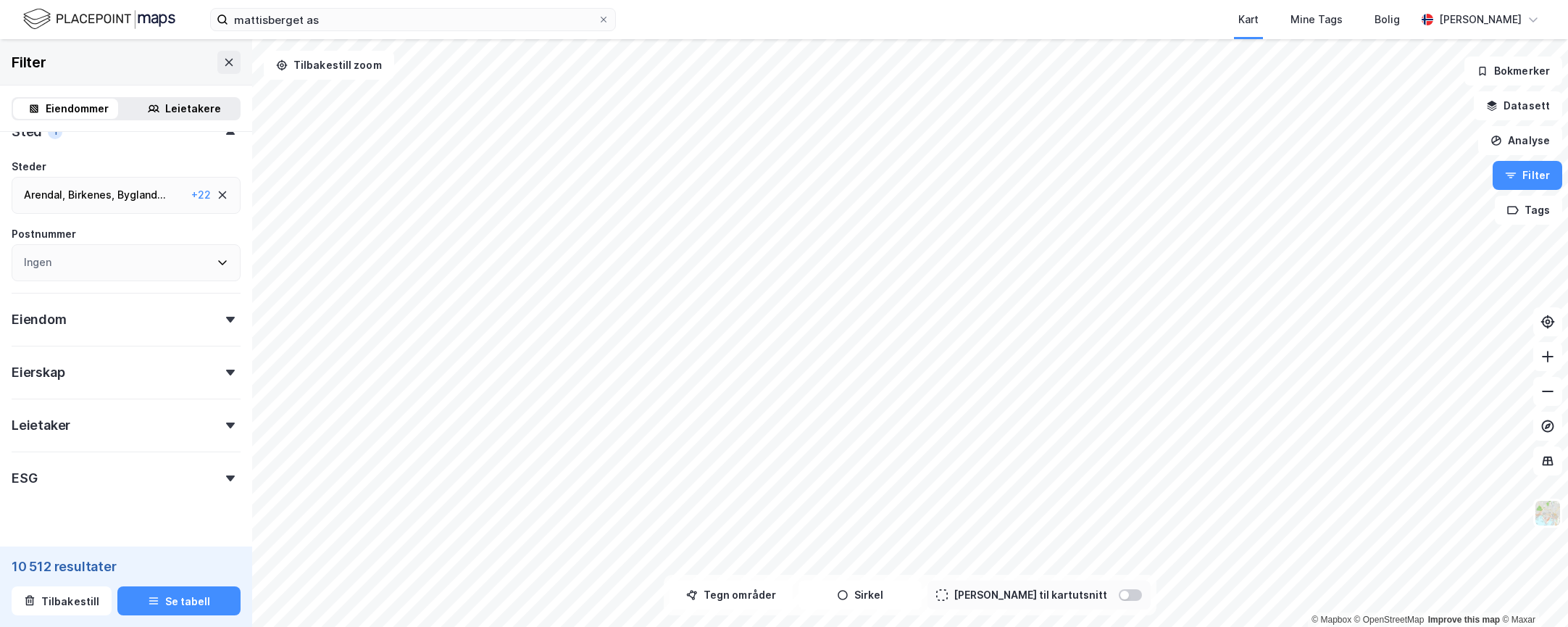
click at [150, 309] on div "Eiendom" at bounding box center [126, 313] width 229 height 42
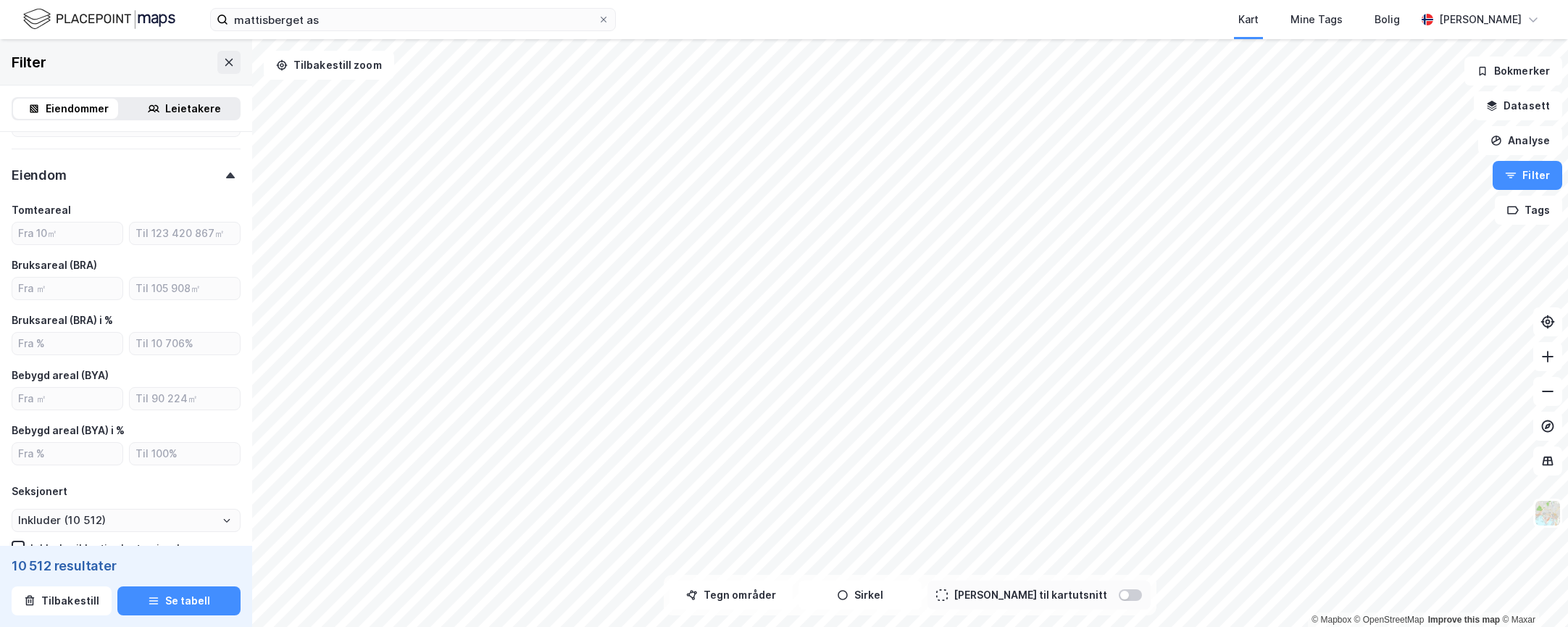
scroll to position [435, 0]
click at [83, 286] on input "number" at bounding box center [68, 288] width 110 height 22
type input "1000"
type input "Inkluder (3 049)"
type input "1000"
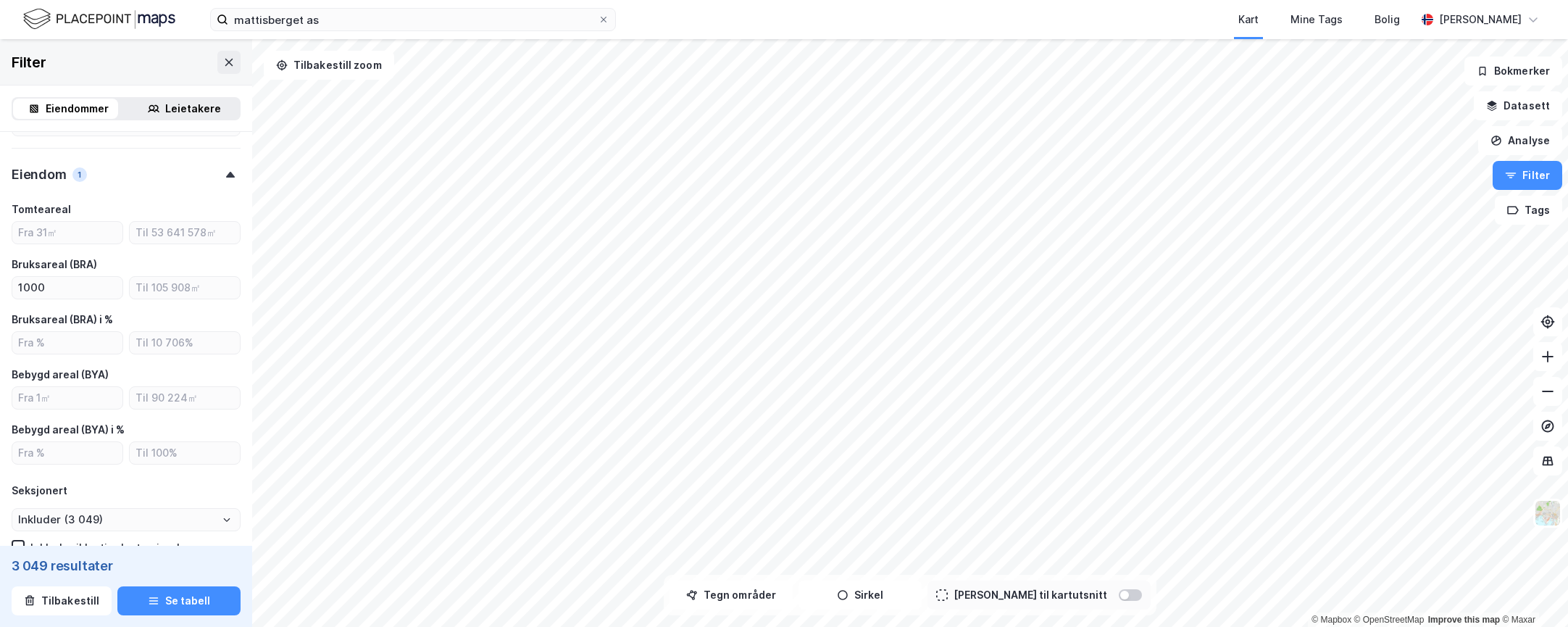
click at [154, 257] on div "Bruksareal (BRA)" at bounding box center [126, 265] width 229 height 17
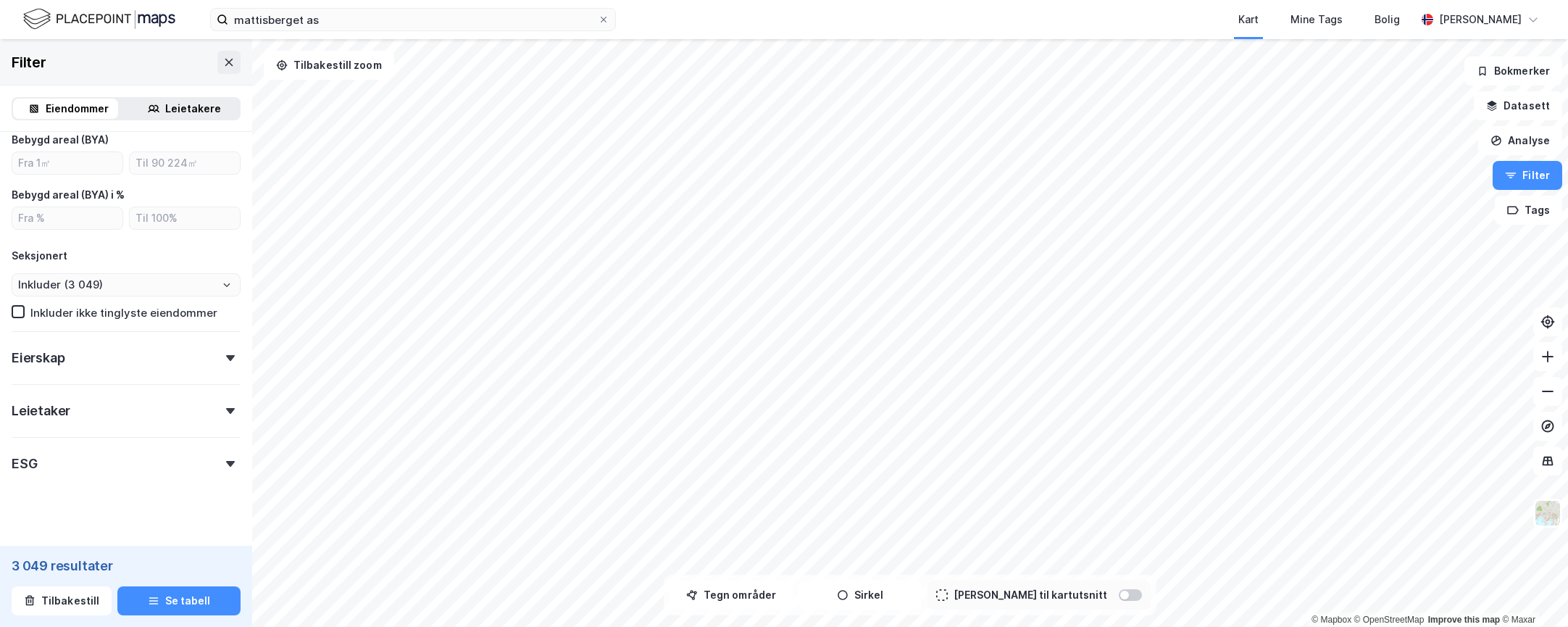
scroll to position [686, 0]
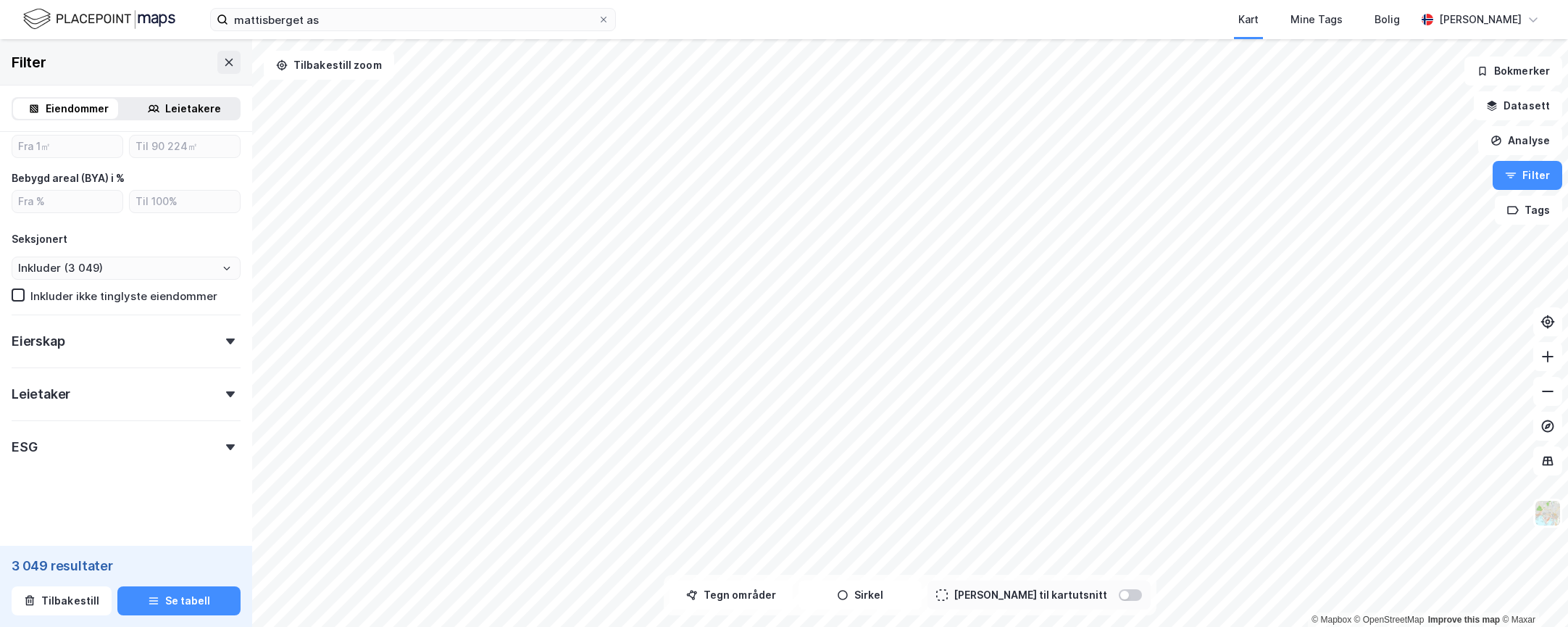
click at [179, 335] on div "Eierskap" at bounding box center [126, 335] width 229 height 42
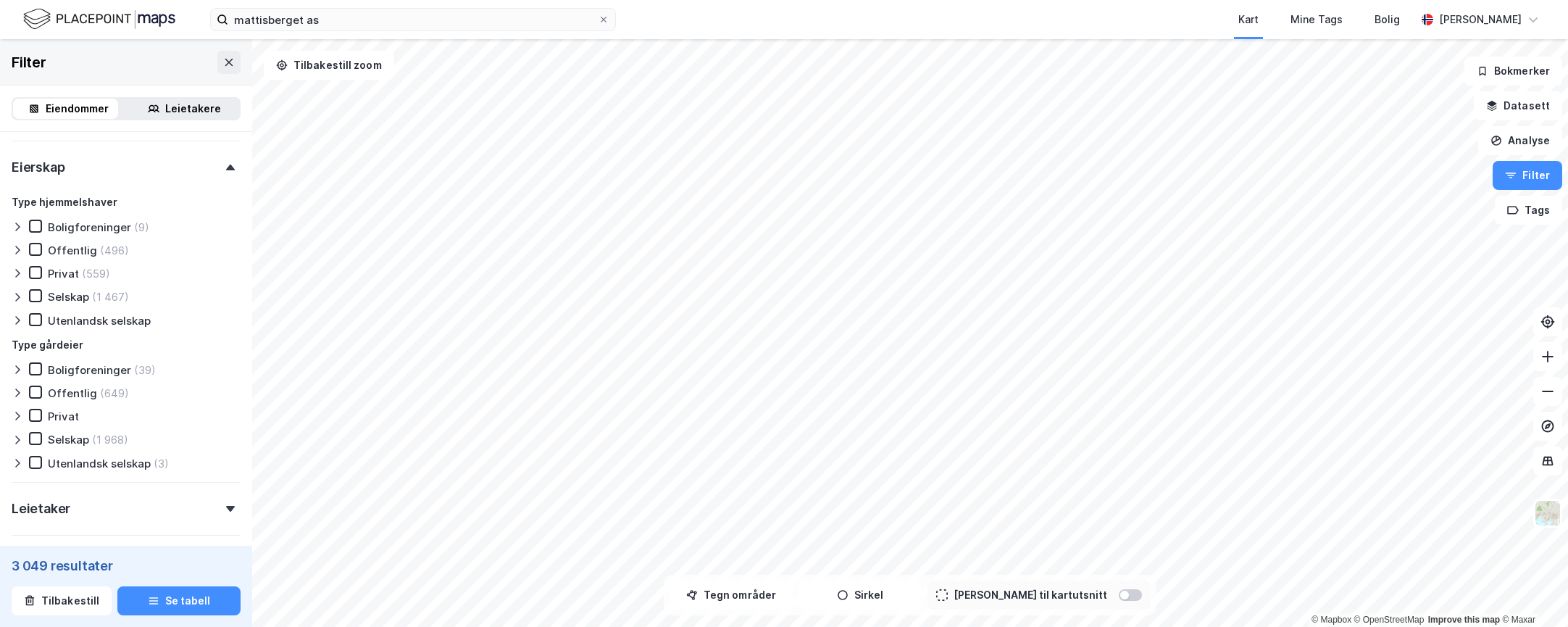
scroll to position [904, 0]
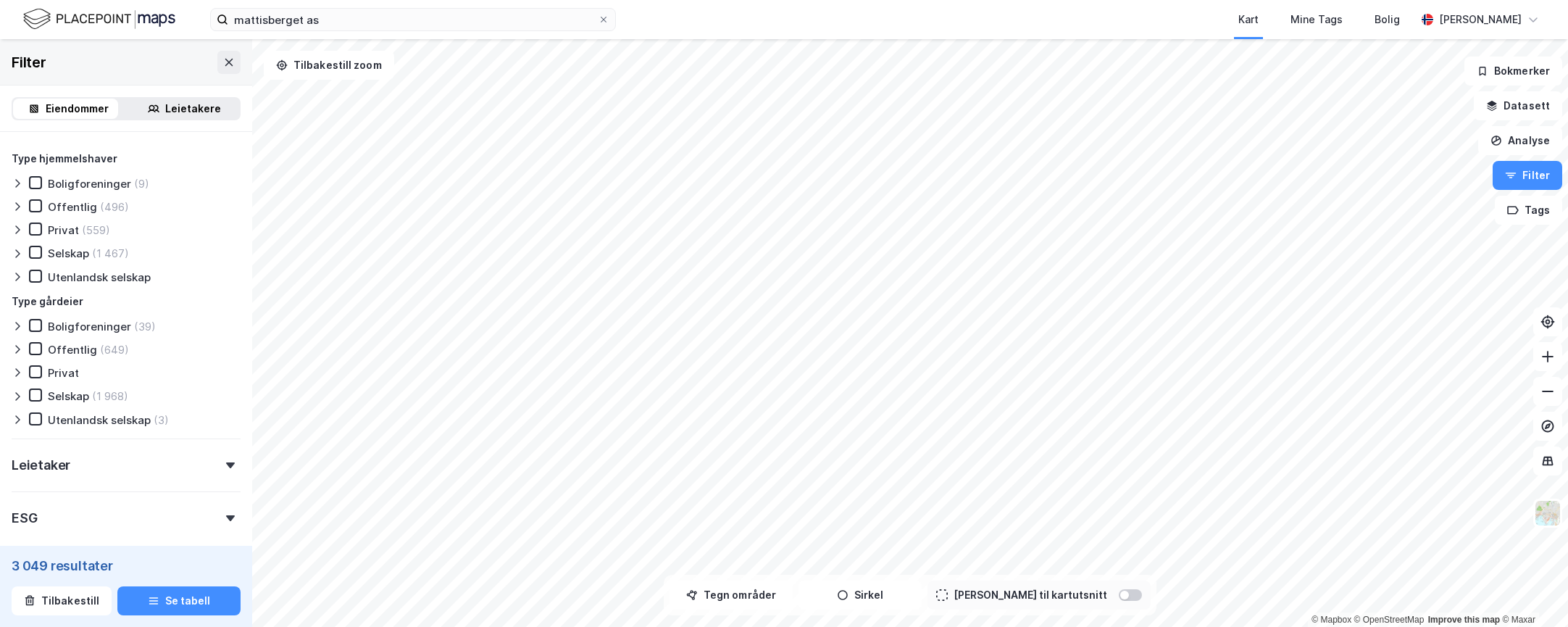
click at [73, 395] on div "Selskap" at bounding box center [69, 396] width 42 height 14
click at [70, 251] on div "Selskap" at bounding box center [69, 253] width 42 height 14
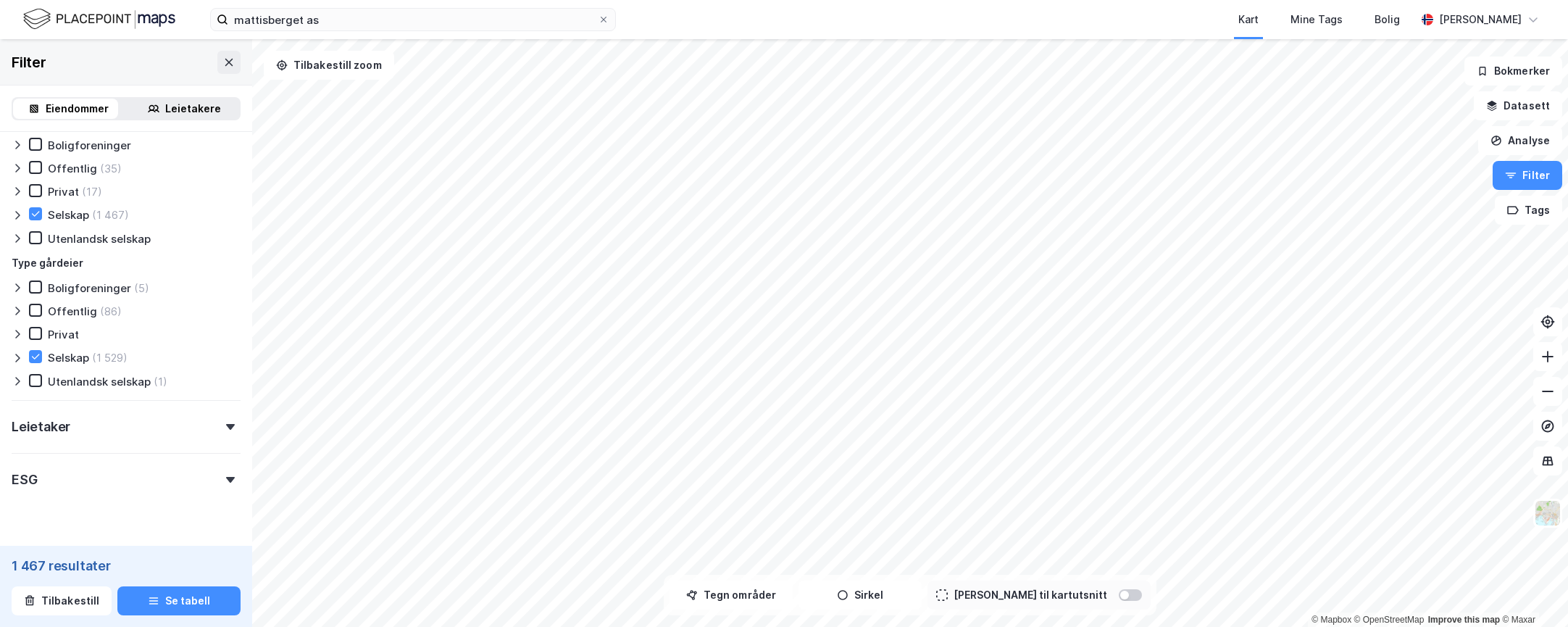
scroll to position [975, 0]
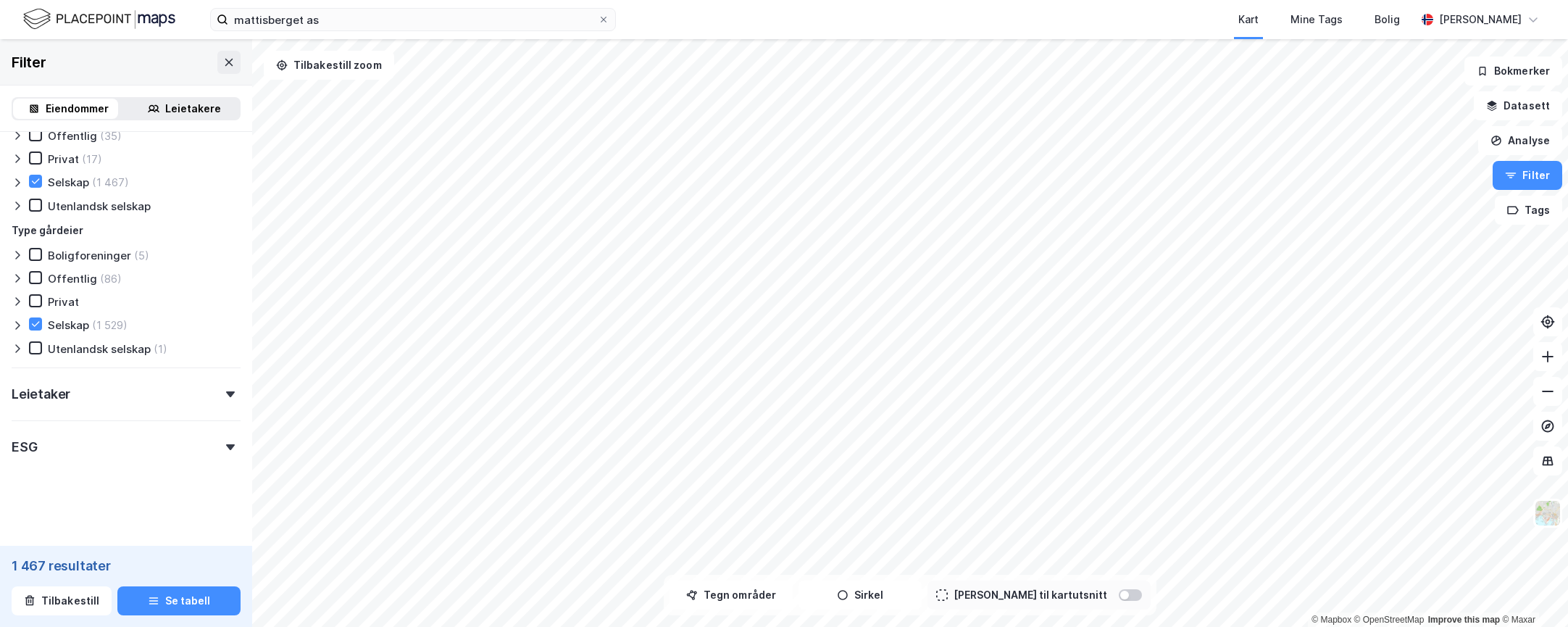
click at [203, 391] on div "Leietaker" at bounding box center [126, 387] width 229 height 42
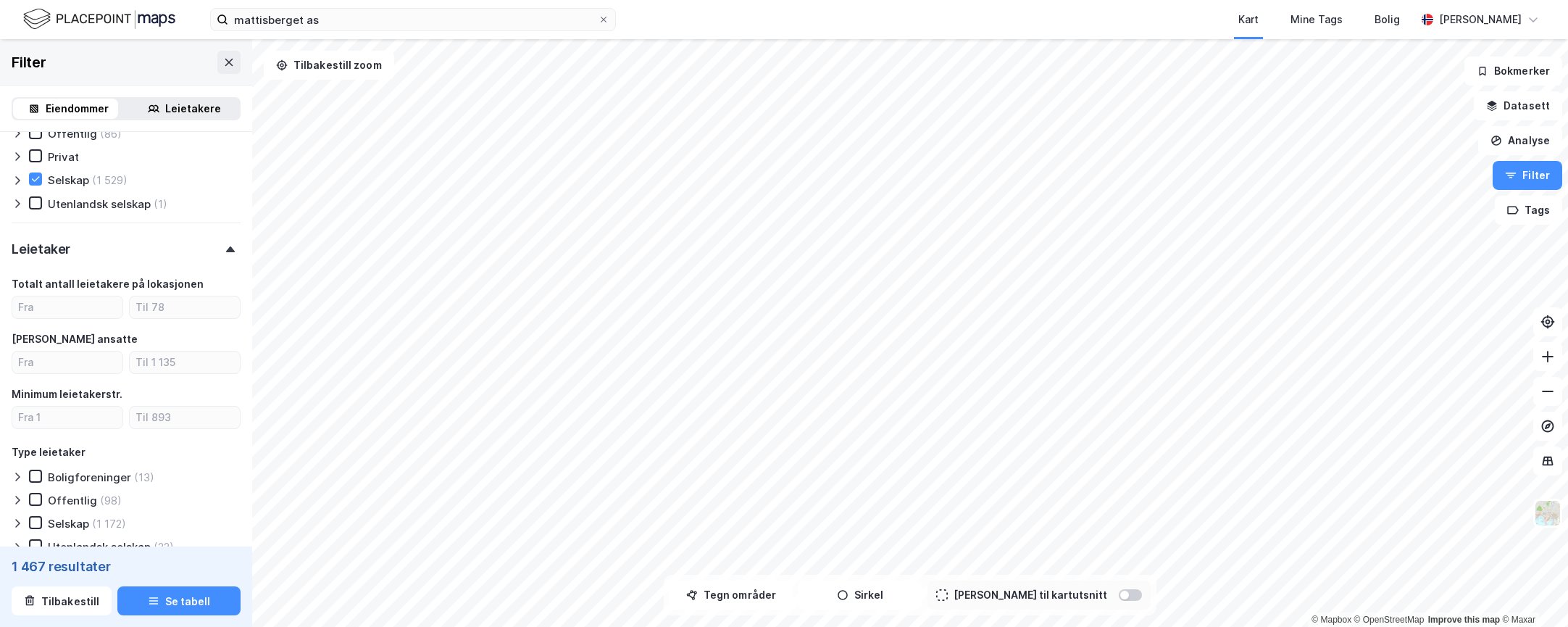
scroll to position [1265, 0]
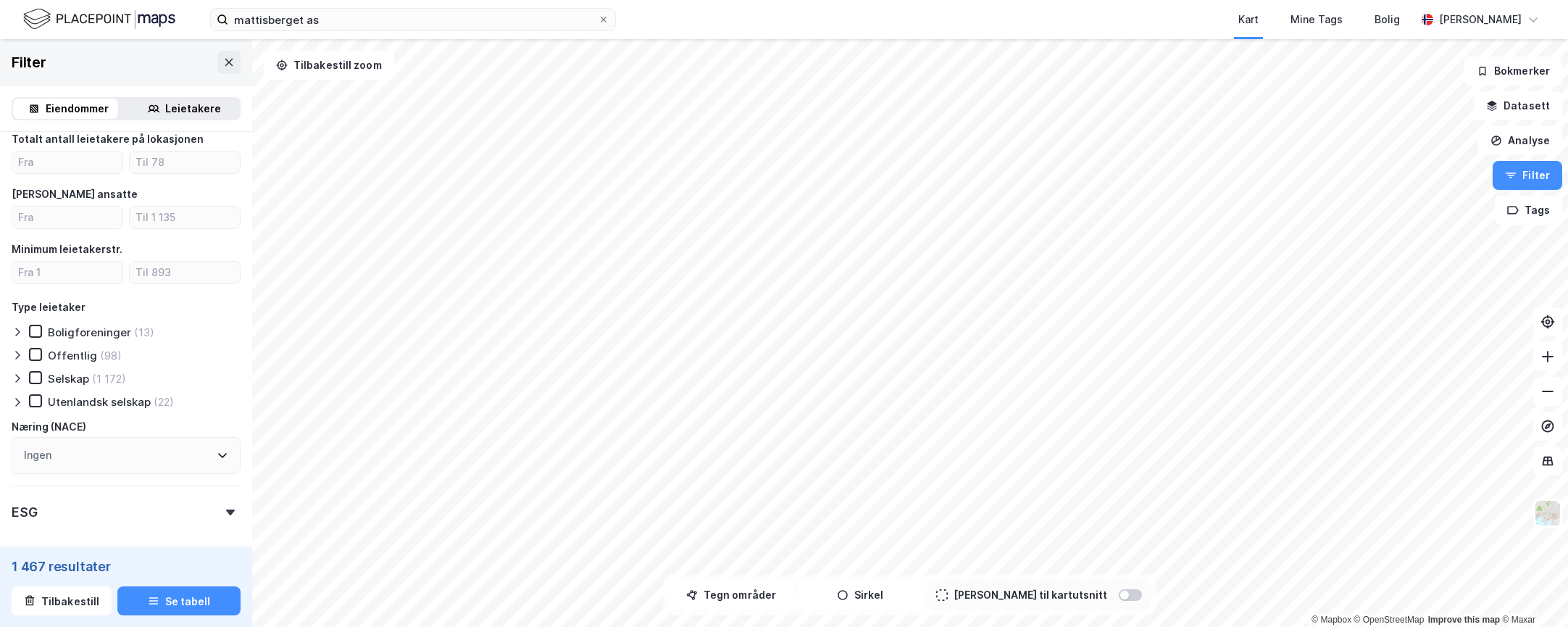
click at [62, 379] on div "Selskap" at bounding box center [69, 379] width 42 height 14
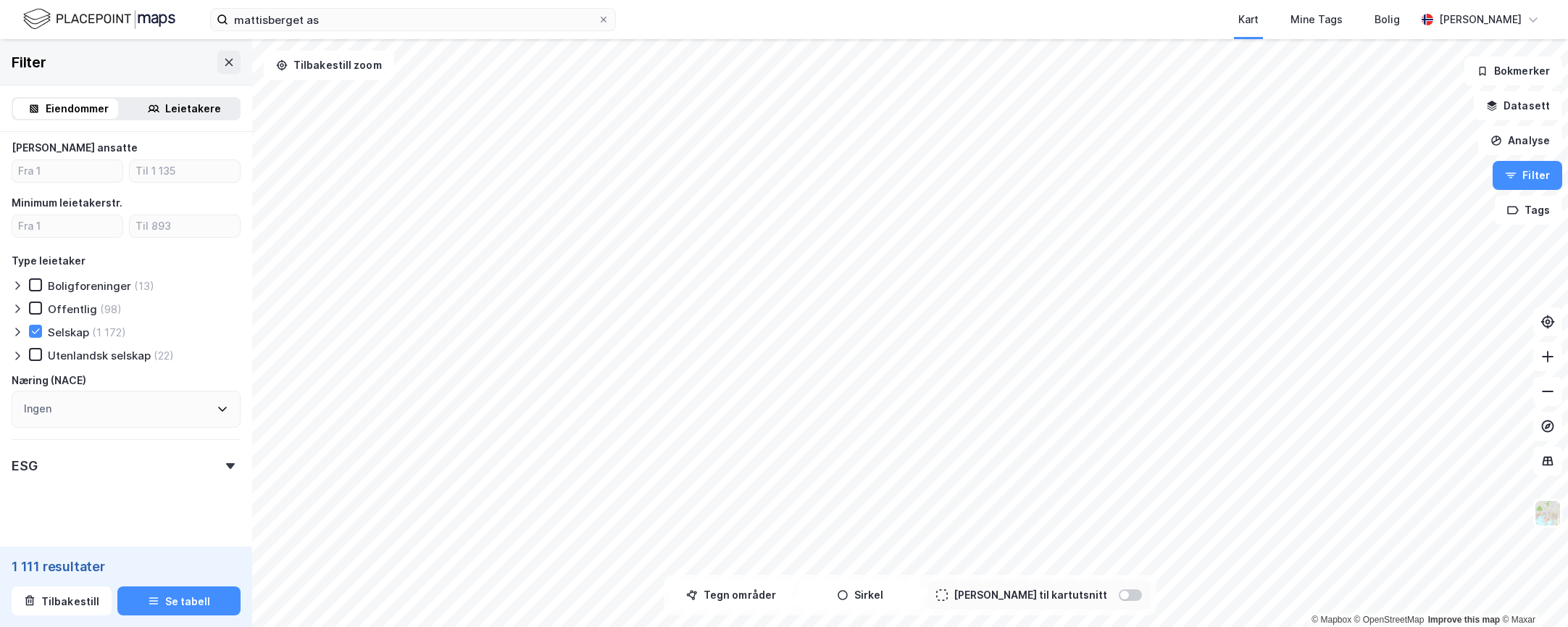
scroll to position [1329, 0]
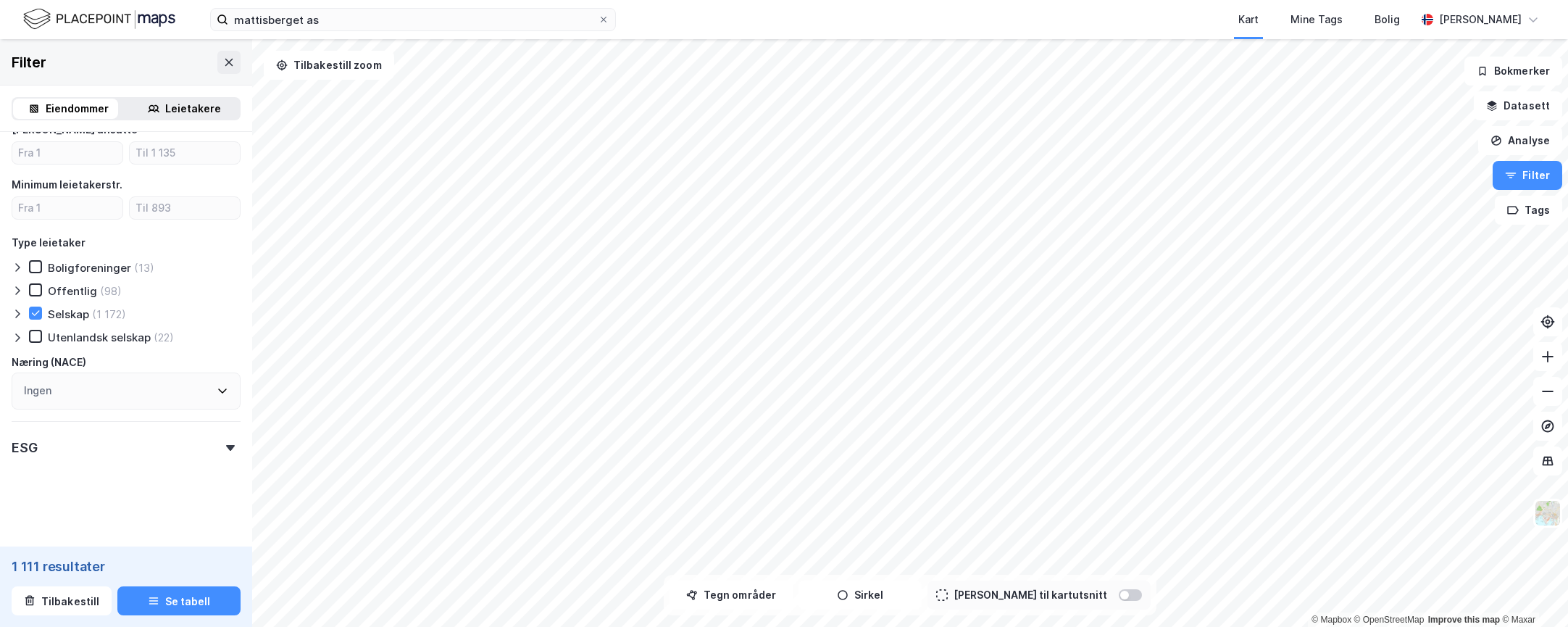
click at [218, 442] on div "ESG" at bounding box center [126, 442] width 229 height 42
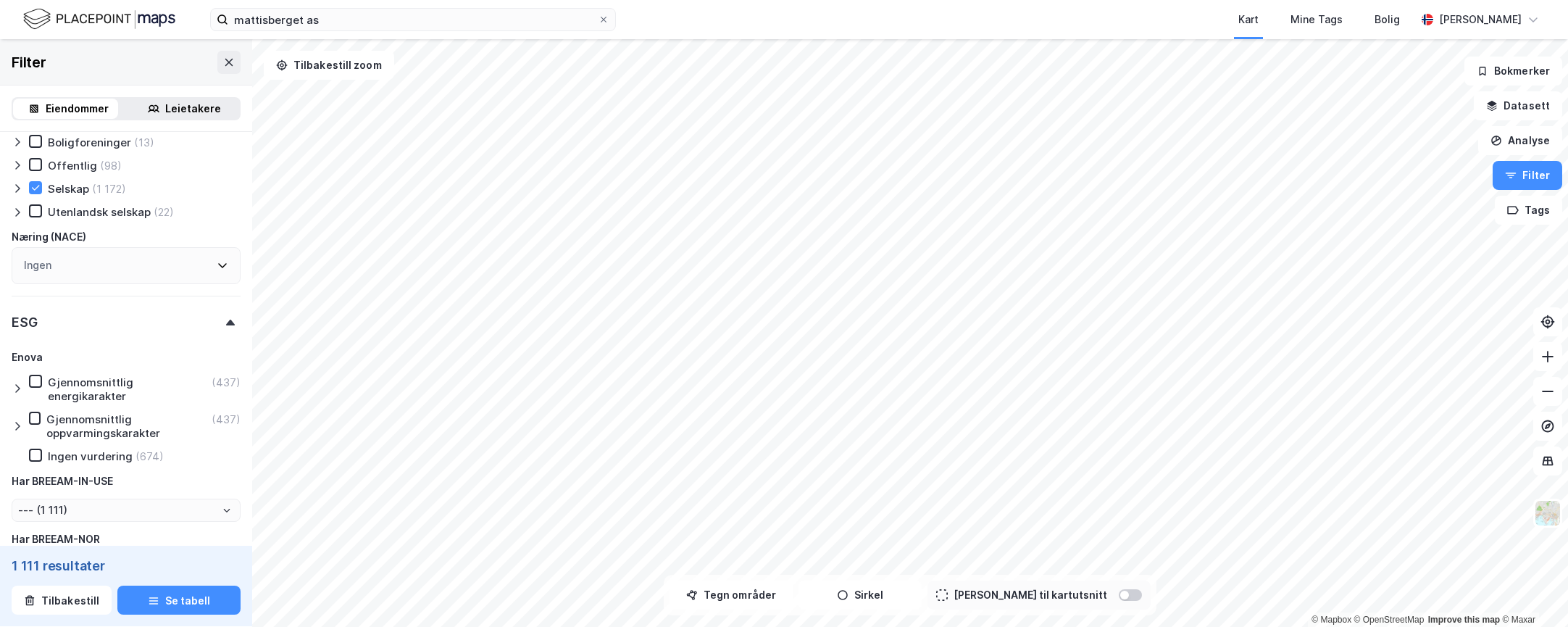
scroll to position [1547, 0]
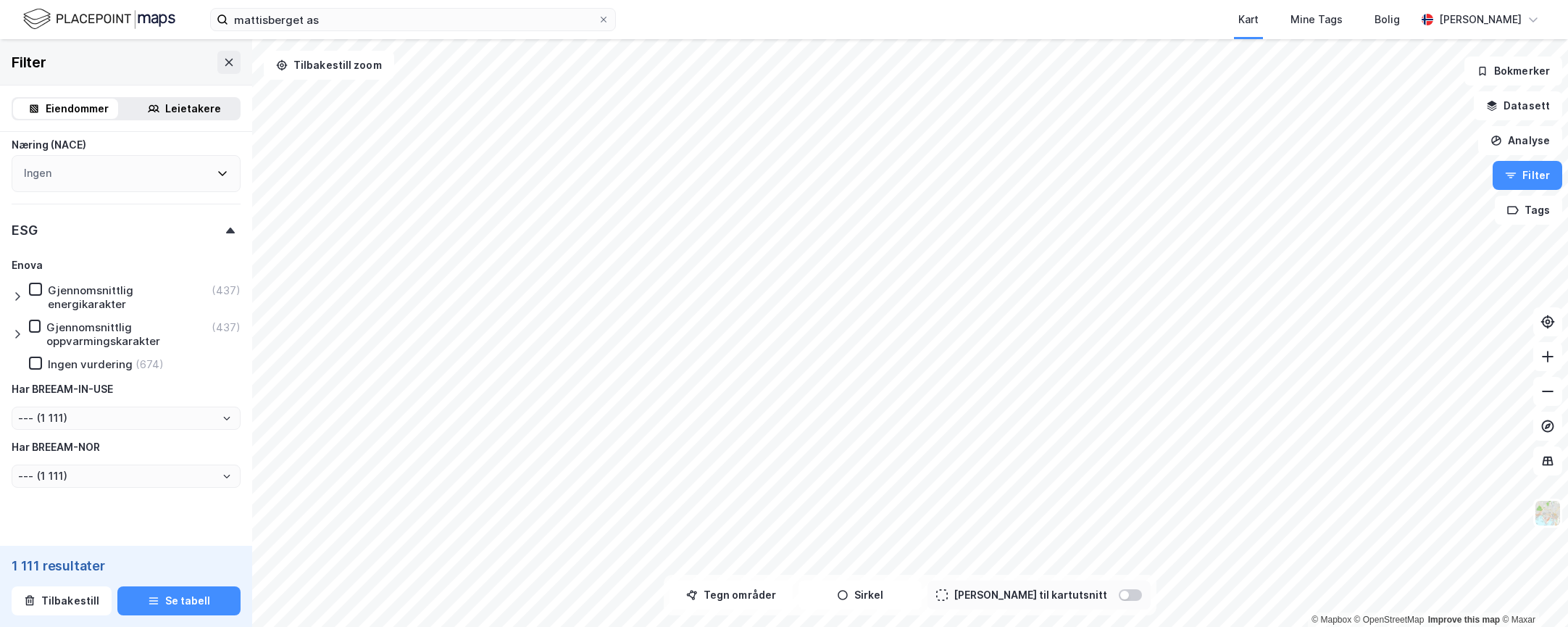
click at [66, 365] on div "Ingen vurdering" at bounding box center [91, 364] width 85 height 14
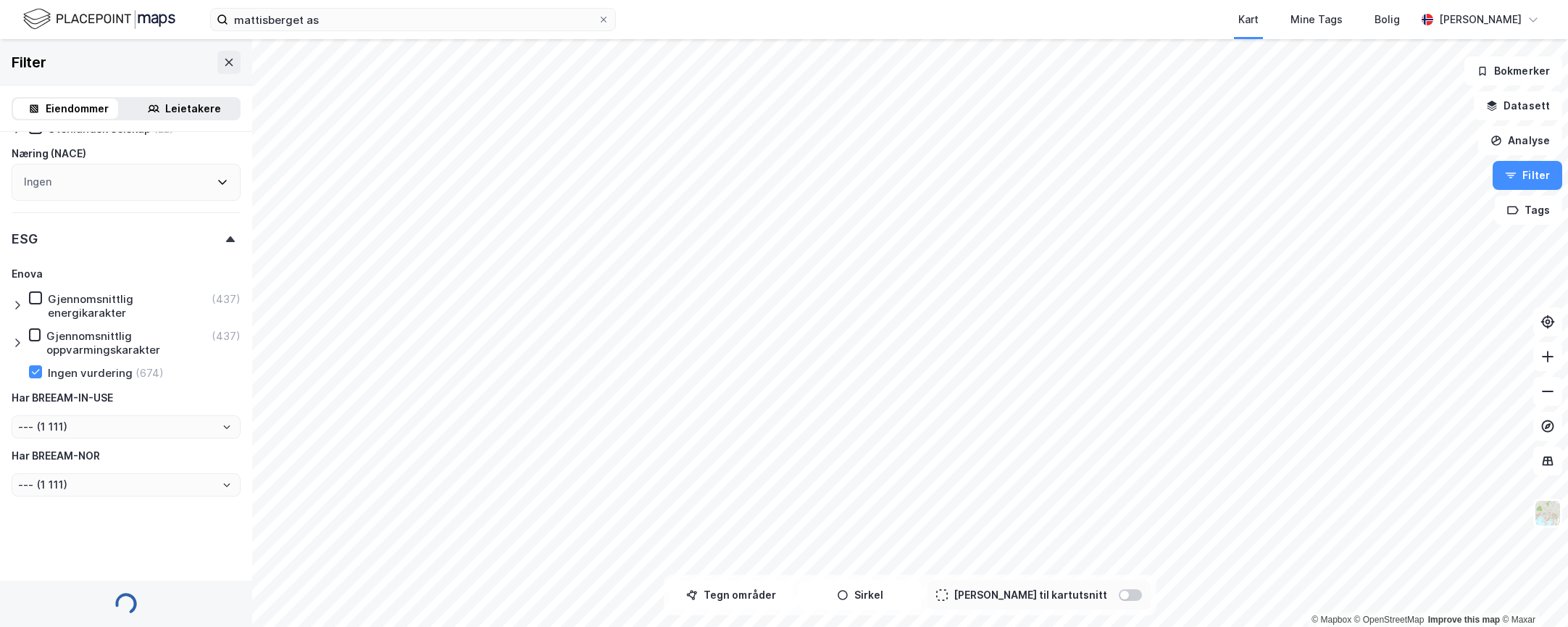
type input "Inkluder (674)"
type input "--- (674)"
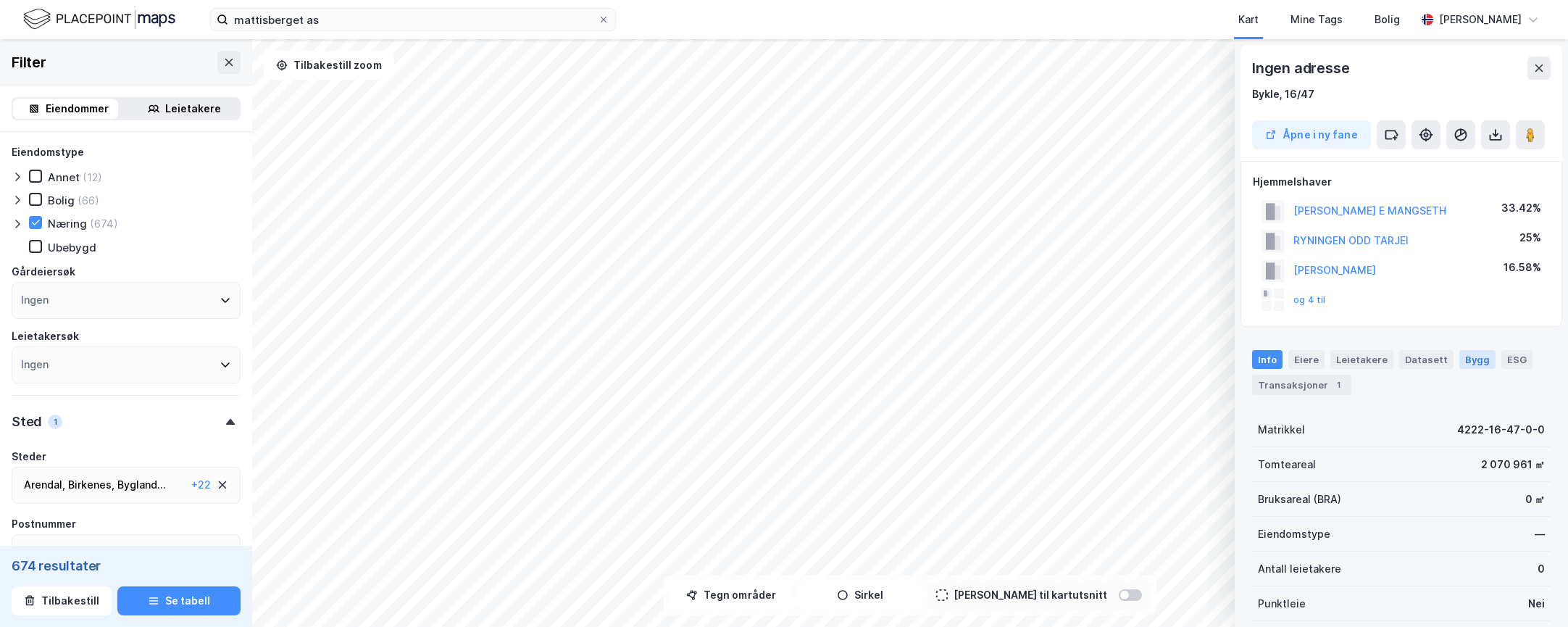
click at [1459, 353] on div "Bygg" at bounding box center [1477, 359] width 37 height 19
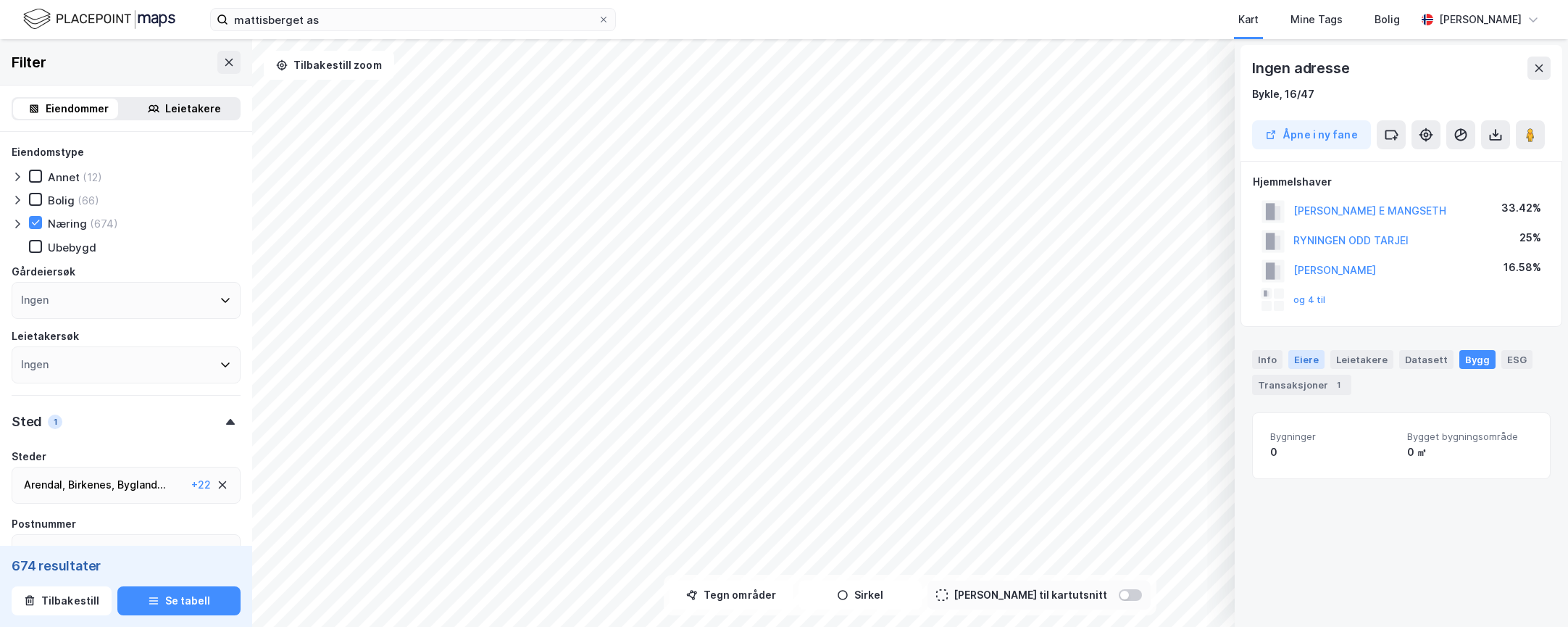
click at [1307, 355] on div "Eiere" at bounding box center [1306, 359] width 37 height 19
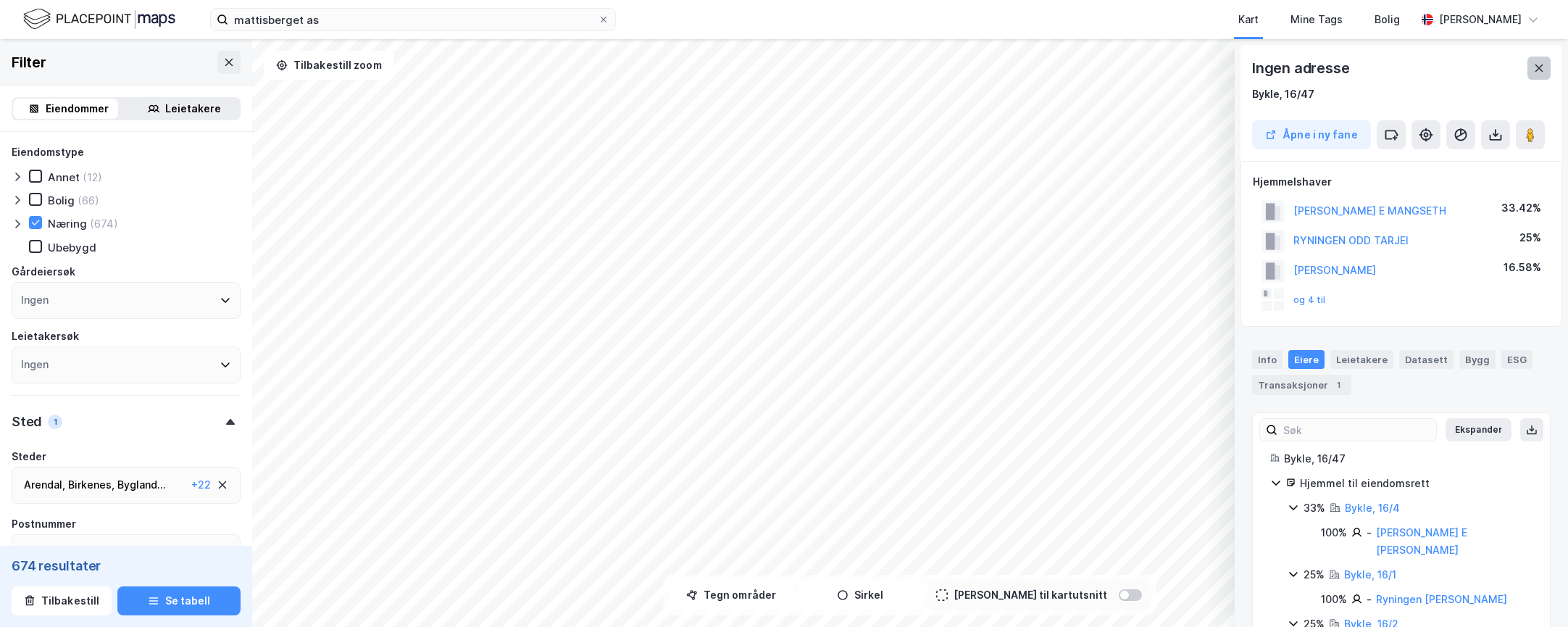
click at [1537, 66] on icon at bounding box center [1538, 69] width 12 height 12
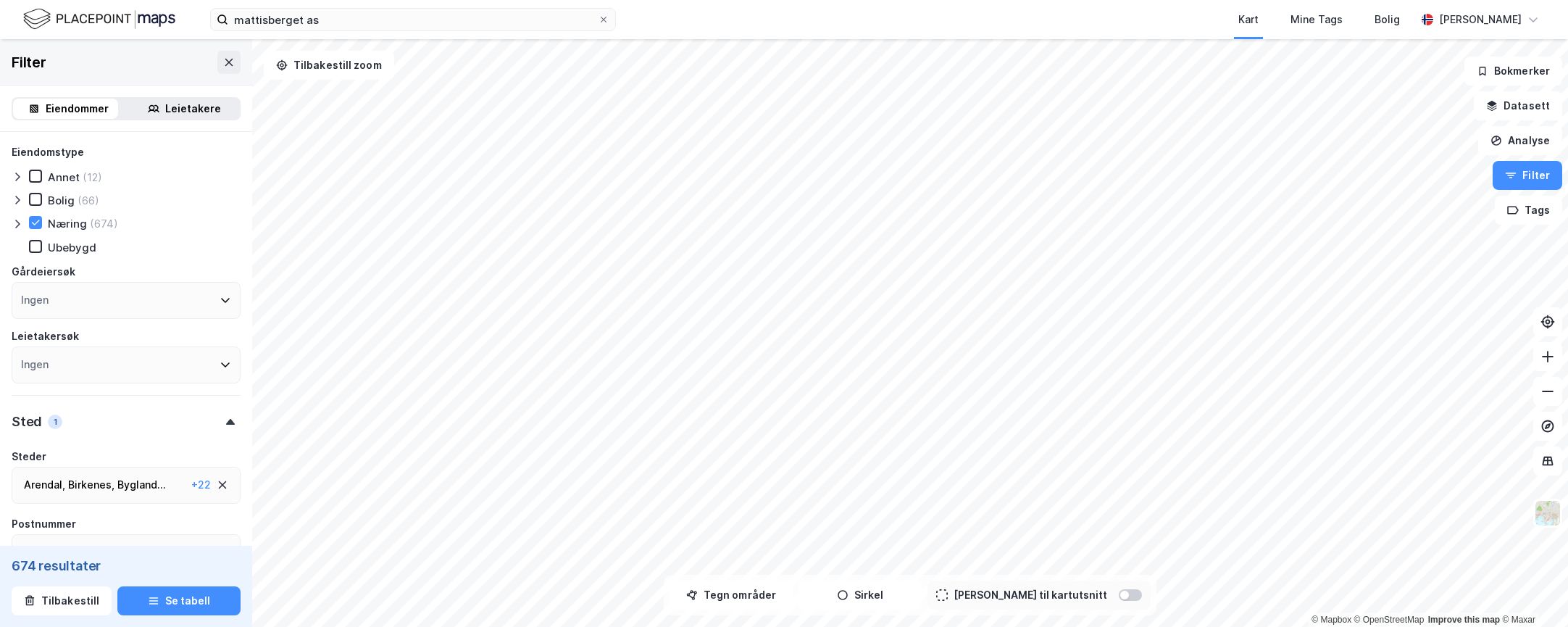
click at [700, 21] on div "mattisberget as Kart Mine Tags [PERSON_NAME] [PERSON_NAME] © Mapbox © OpenStree…" at bounding box center [784, 313] width 1568 height 627
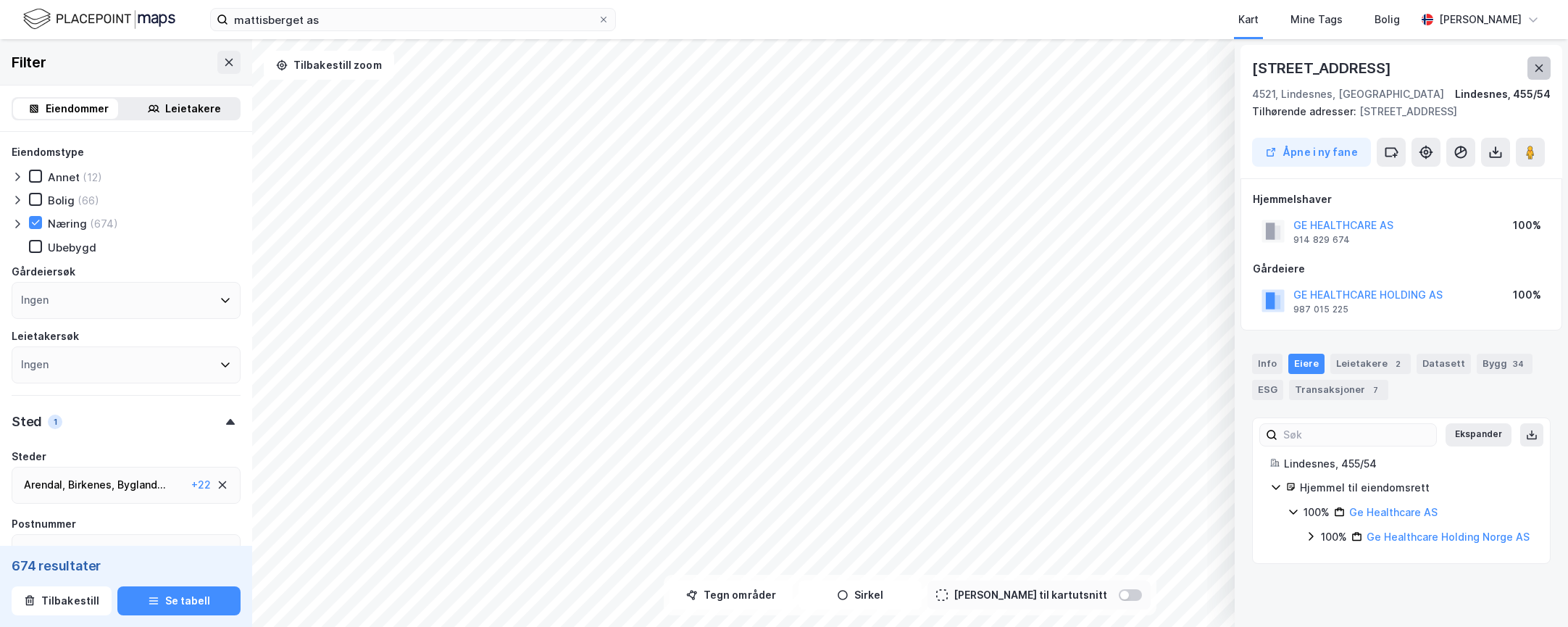
click at [1544, 69] on button at bounding box center [1538, 69] width 23 height 23
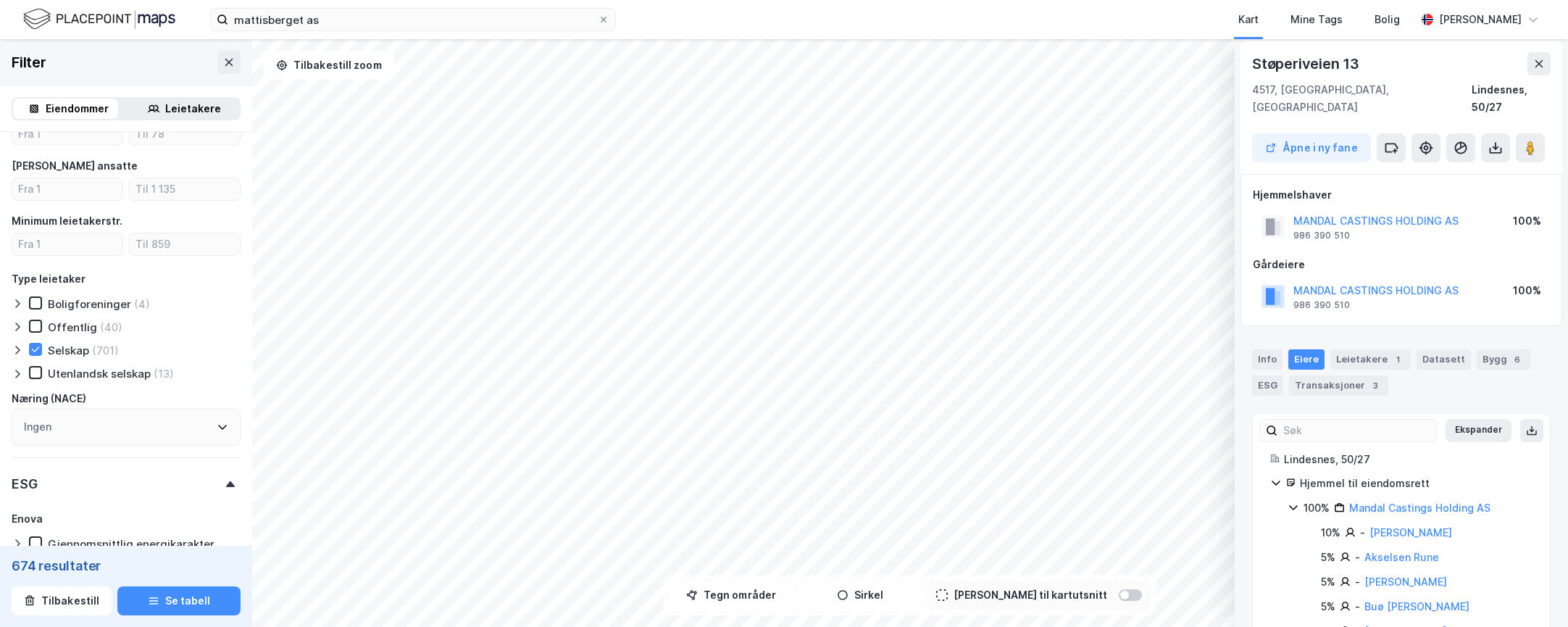
scroll to position [1558, 0]
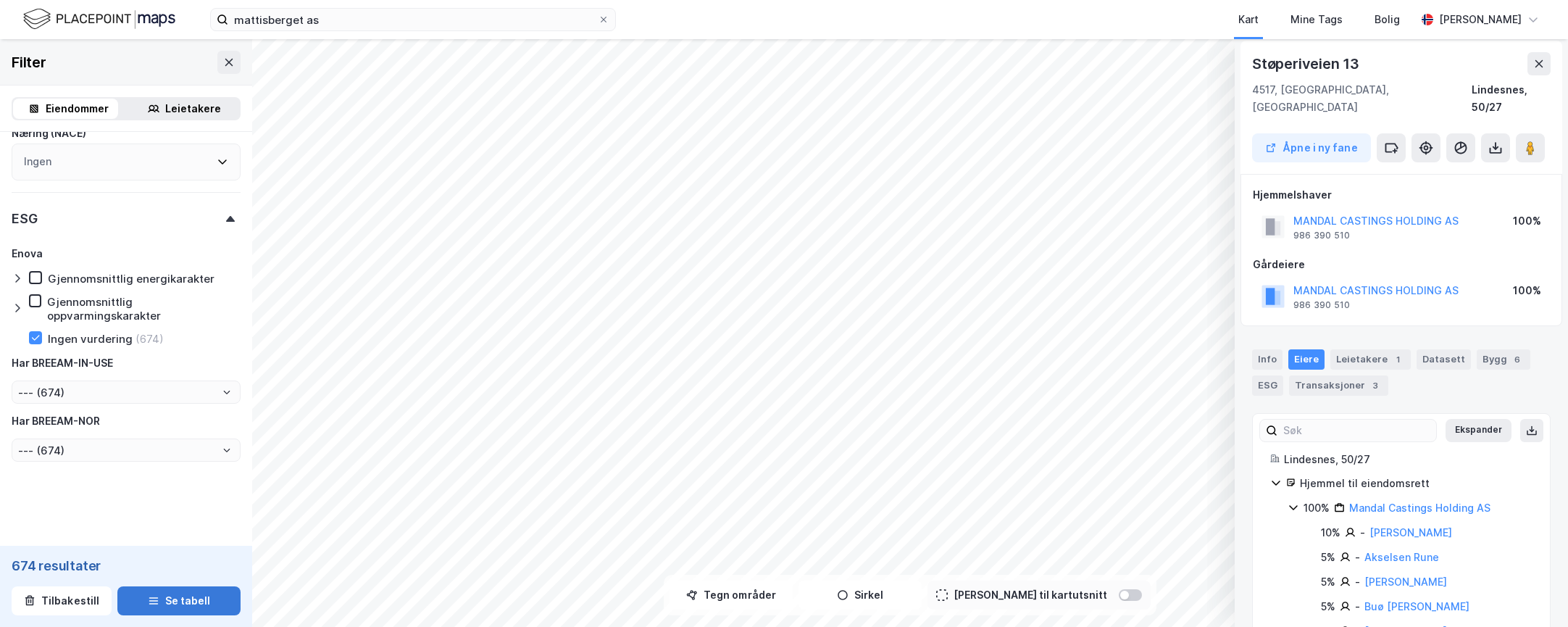
click at [148, 600] on icon "button" at bounding box center [154, 601] width 12 height 12
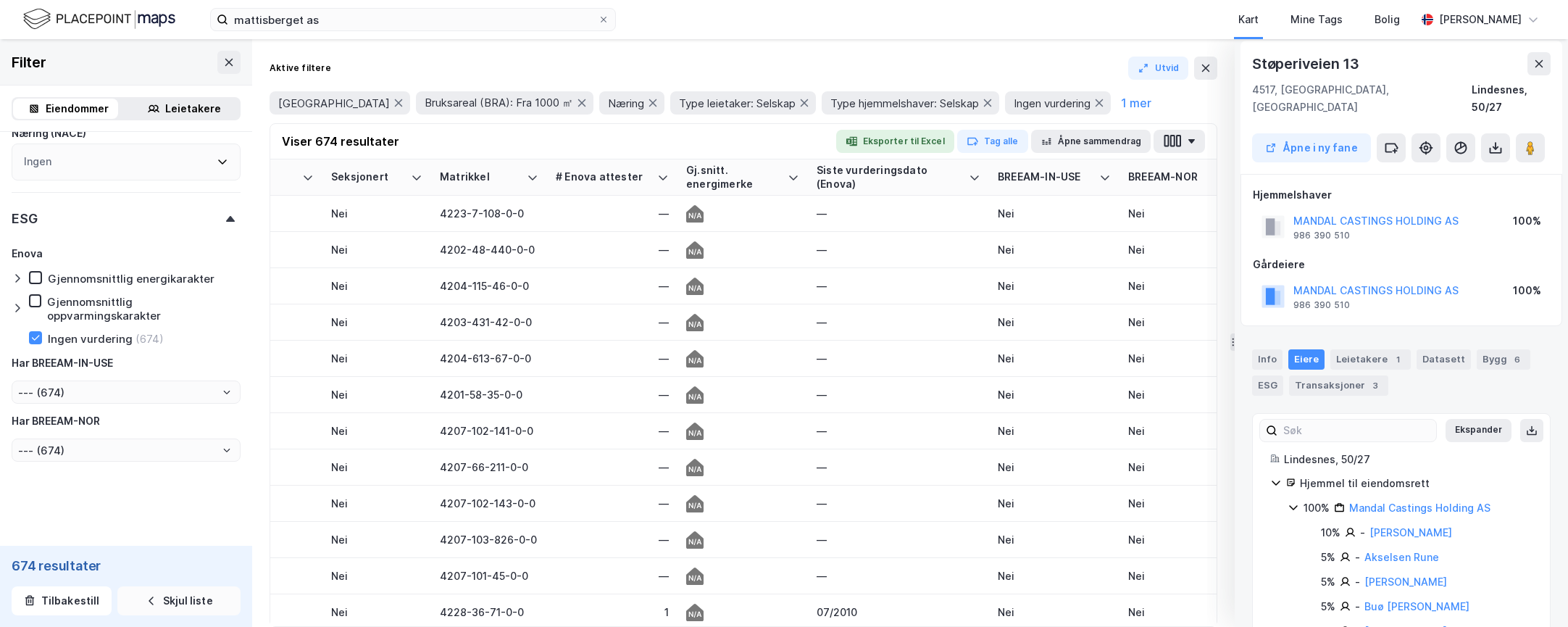
scroll to position [0, 2158]
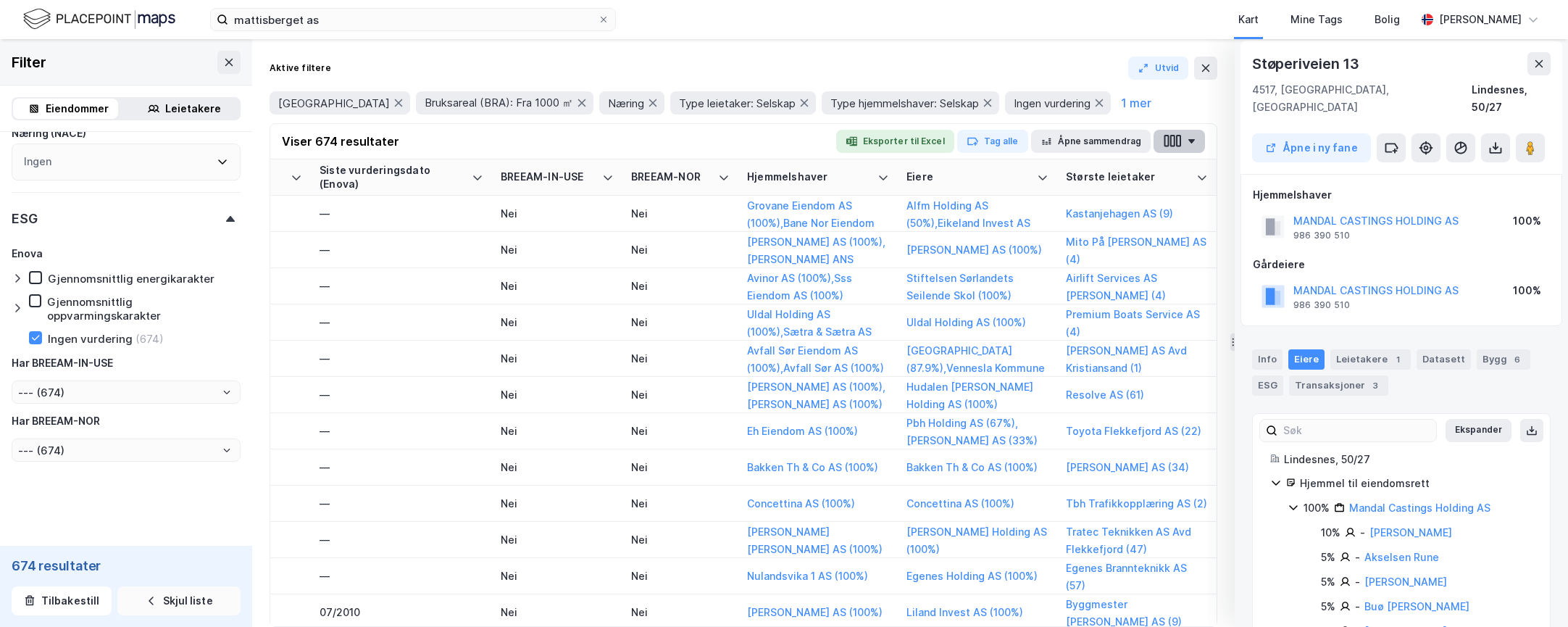
click at [1190, 136] on button "button" at bounding box center [1178, 141] width 51 height 23
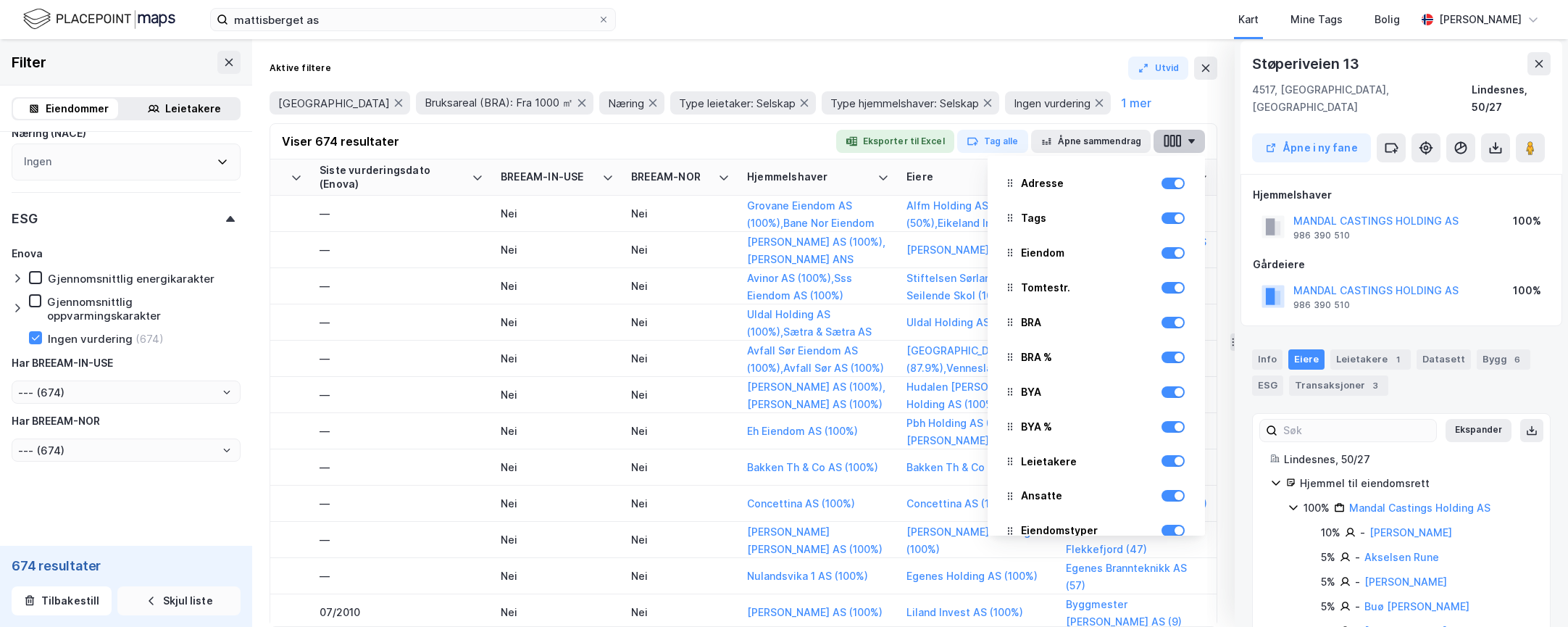
click at [1190, 136] on button "button" at bounding box center [1178, 141] width 51 height 23
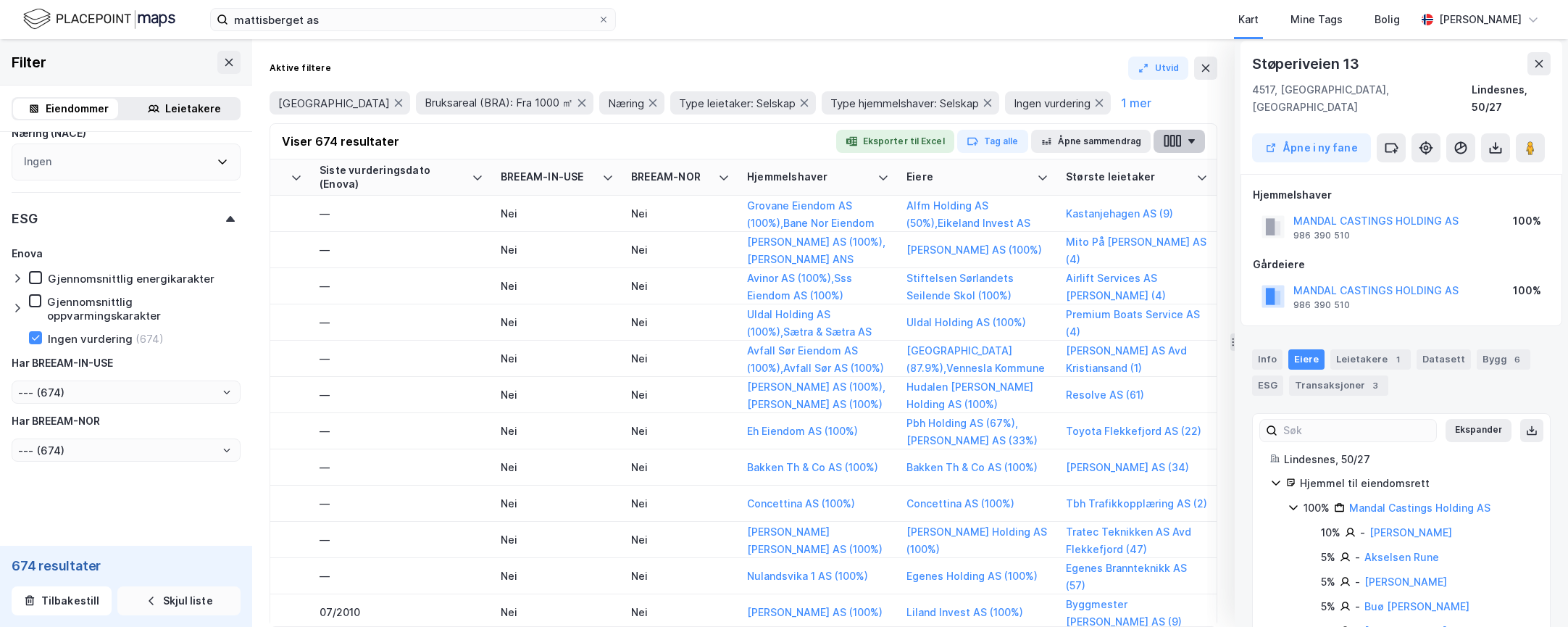
click at [1190, 136] on button "button" at bounding box center [1178, 141] width 51 height 23
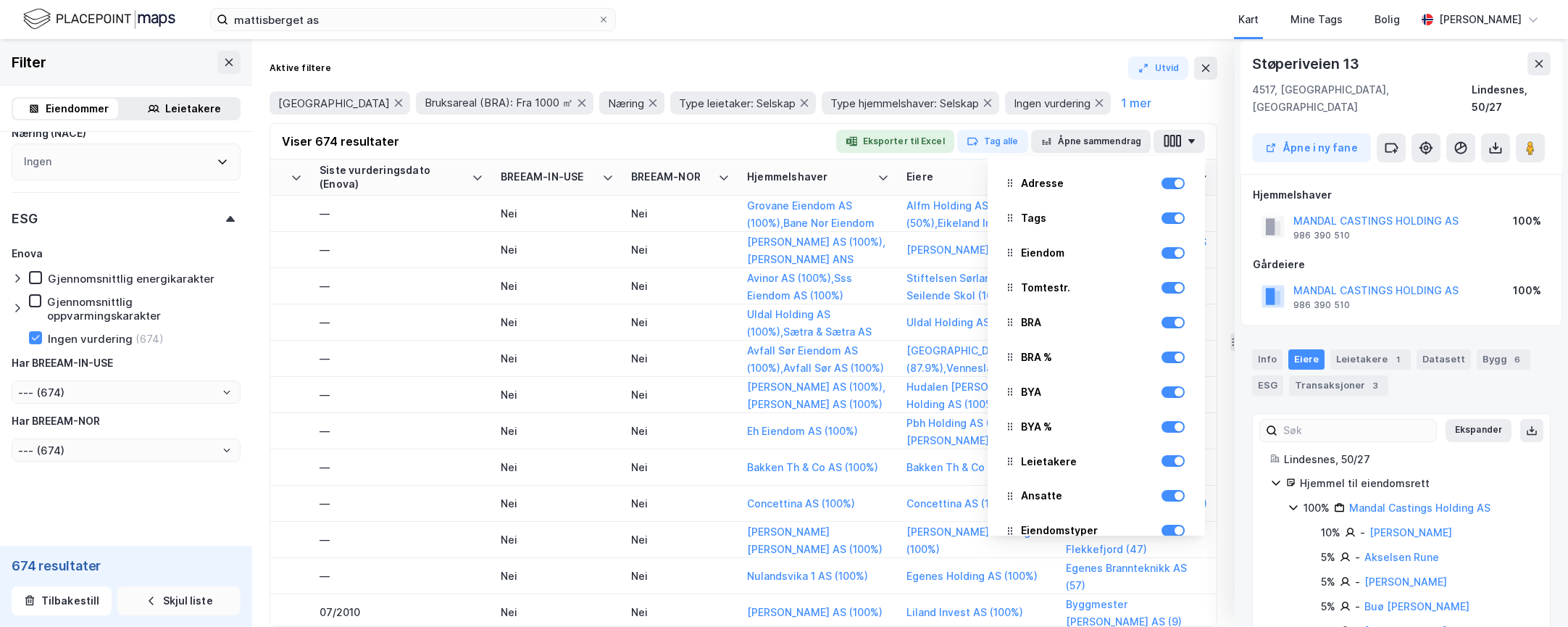
click at [1179, 98] on div "Agder Bruksareal (BRA): Fra 1000 ㎡ Næring Type leietaker: Selskap Type hjemmels…" at bounding box center [742, 103] width 947 height 23
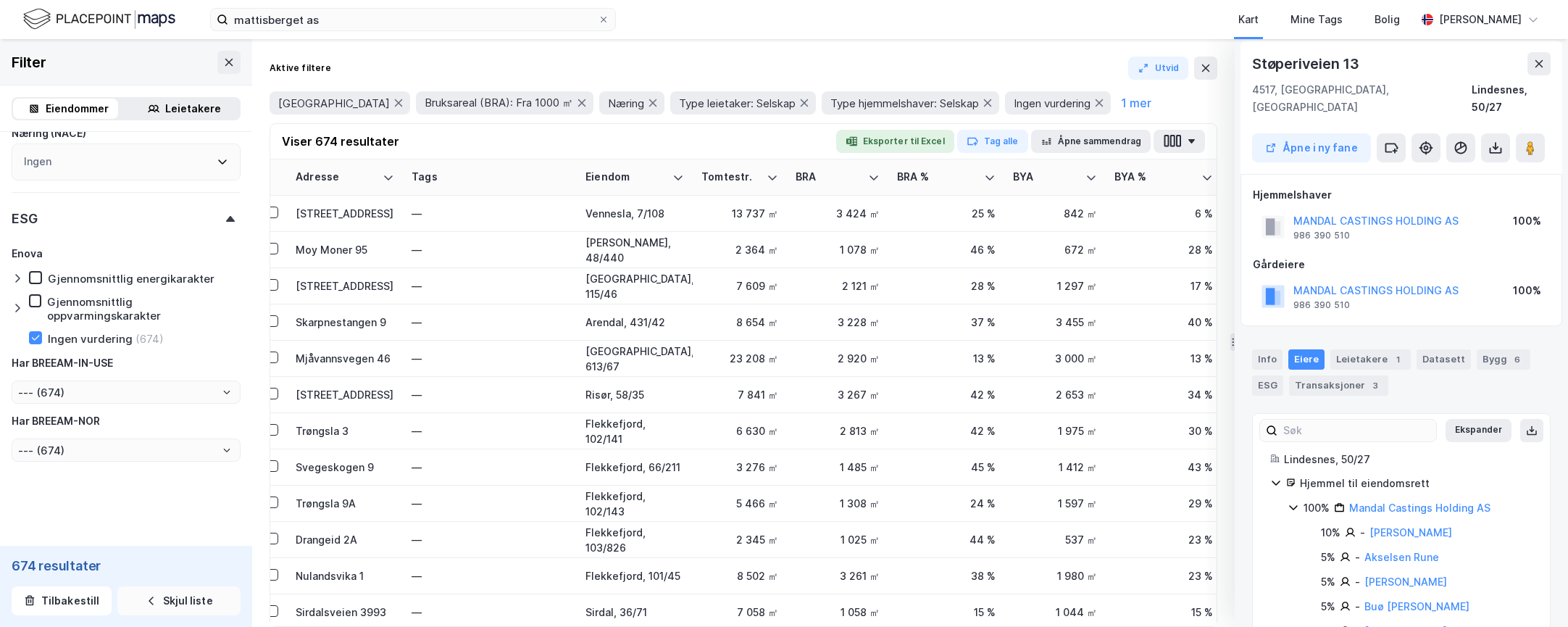
scroll to position [0, 0]
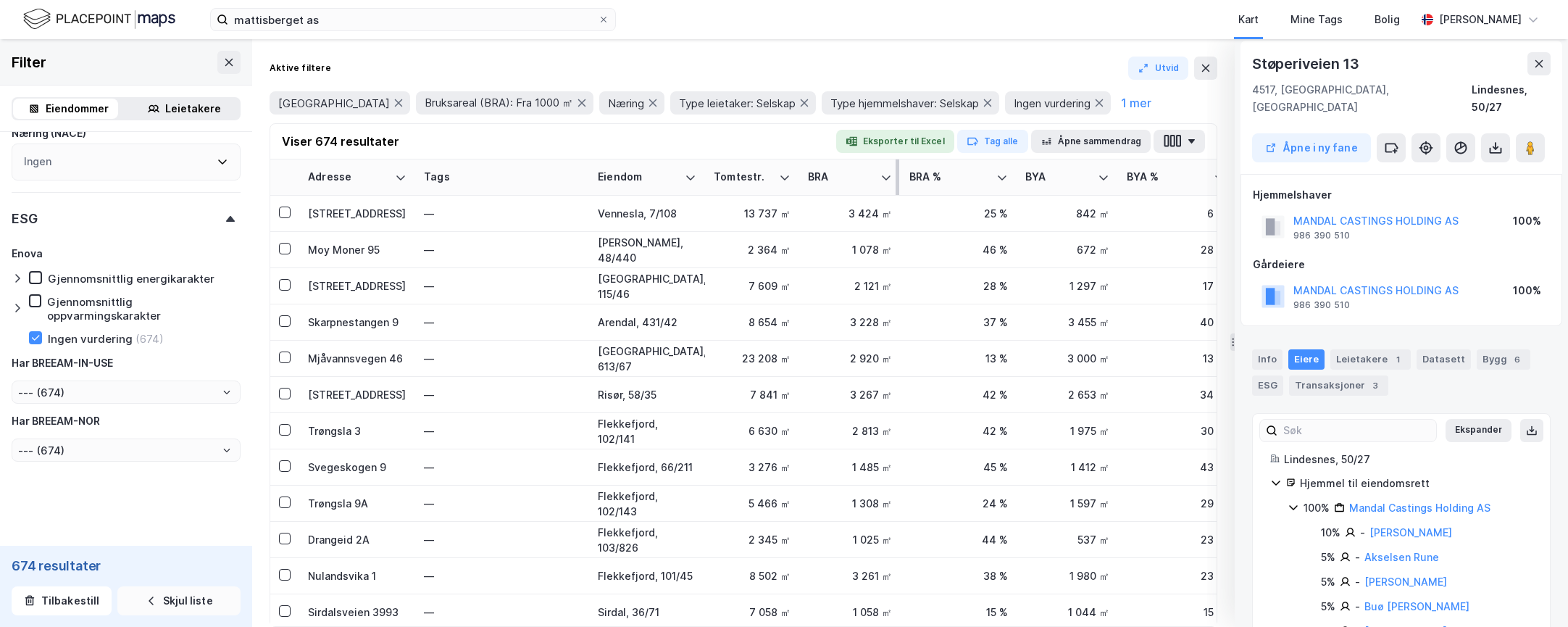
click at [828, 178] on div "BRA" at bounding box center [841, 177] width 67 height 14
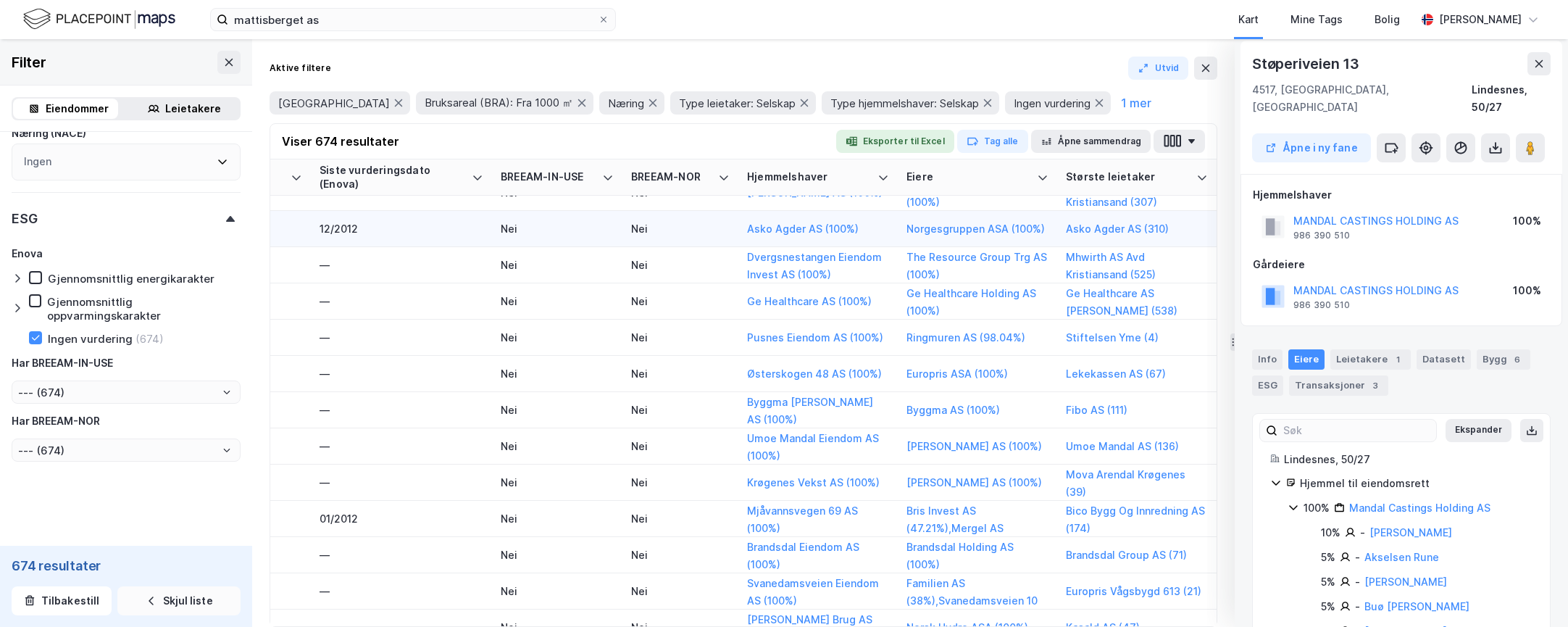
scroll to position [145, 2158]
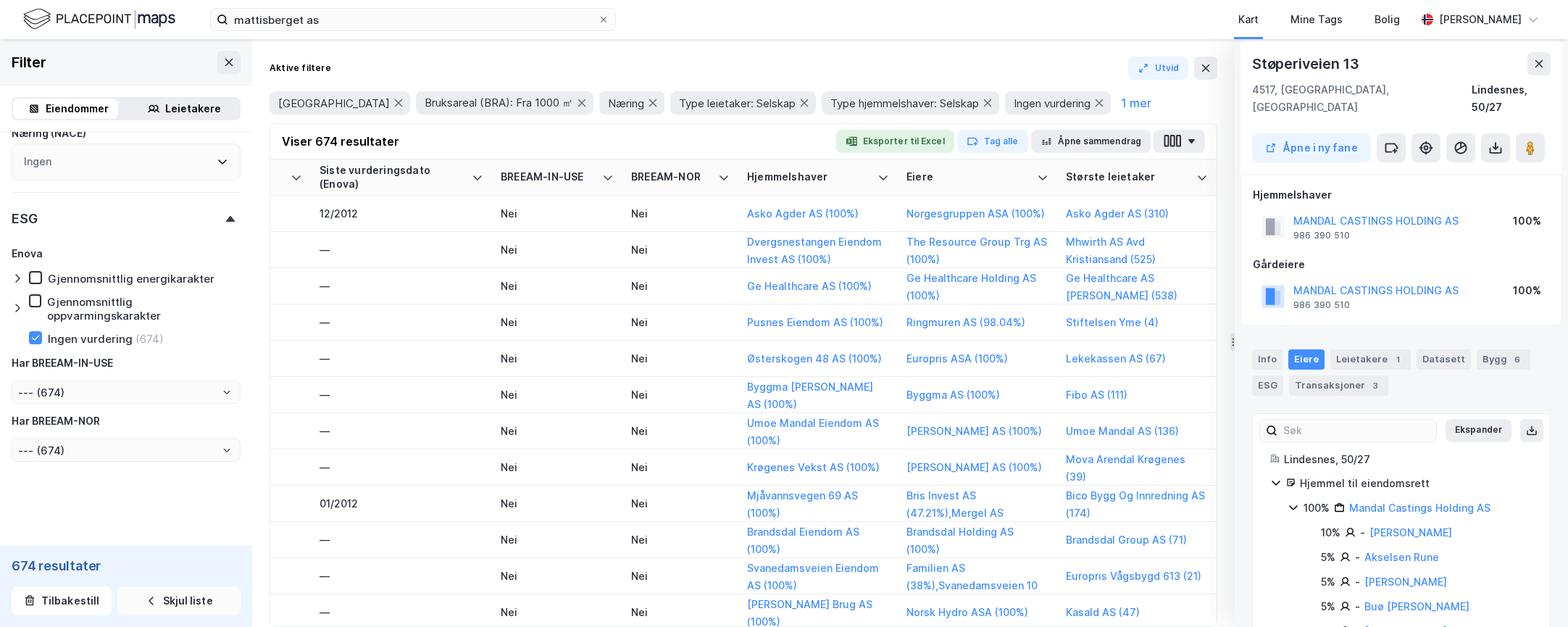
drag, startPoint x: 1543, startPoint y: 62, endPoint x: 1529, endPoint y: 62, distance: 14.0
click at [1542, 63] on icon at bounding box center [1538, 64] width 12 height 12
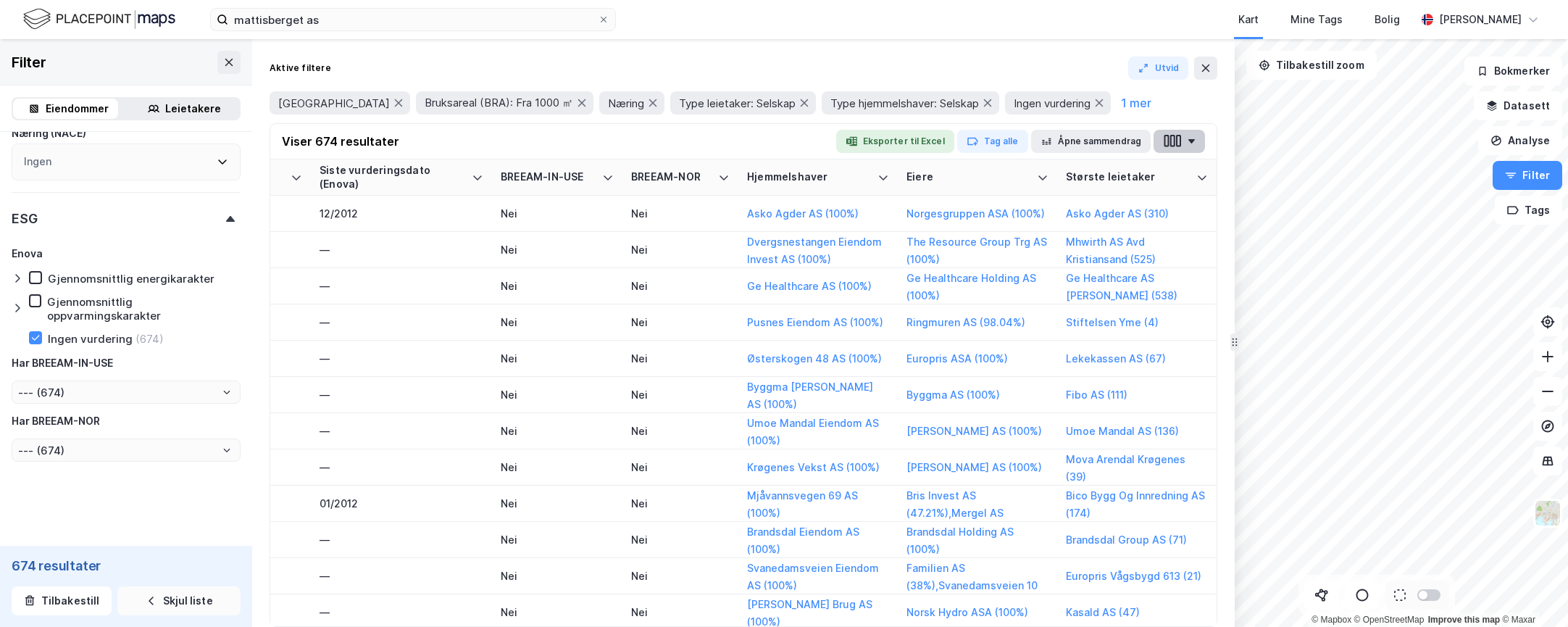
click at [1182, 141] on button "button" at bounding box center [1178, 141] width 51 height 23
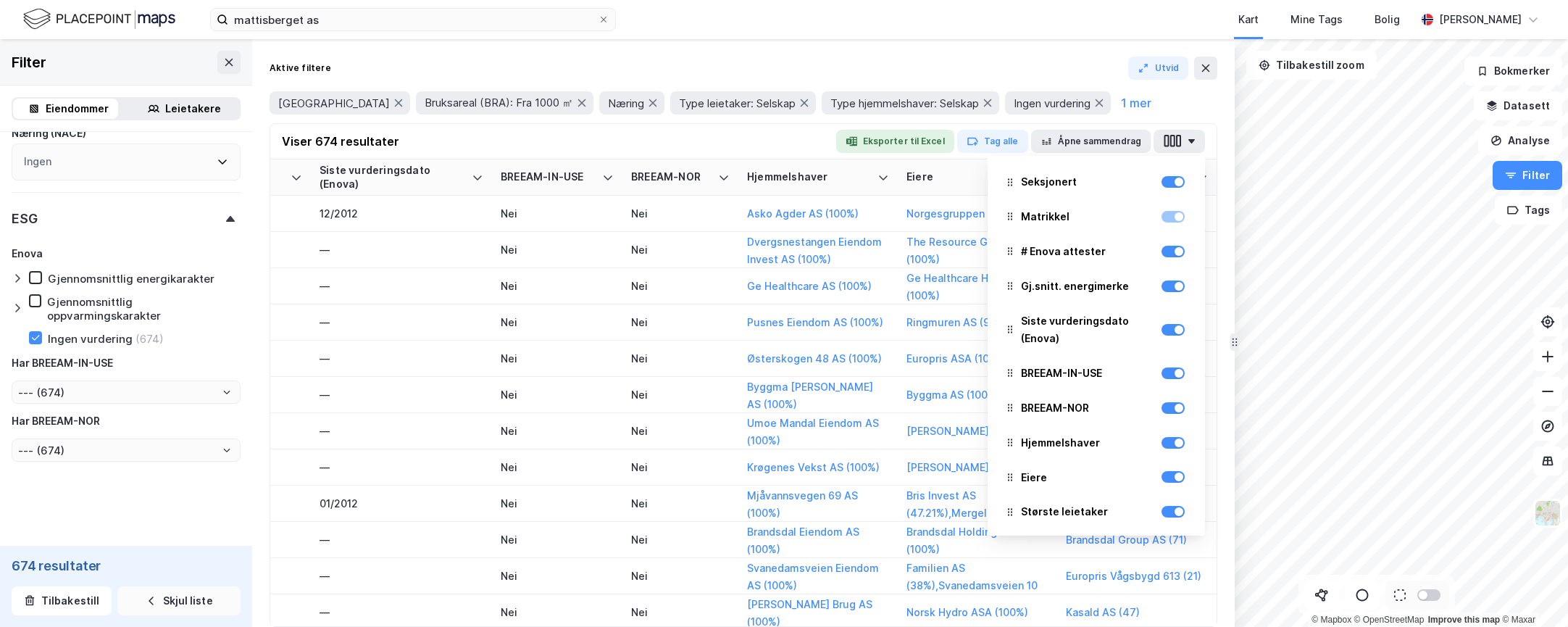
scroll to position [527, 0]
click at [1175, 129] on div "Viser 674 resultater Eksporter til Excel Tag alle Åpne sammendrag Adresse Tags …" at bounding box center [743, 141] width 946 height 36
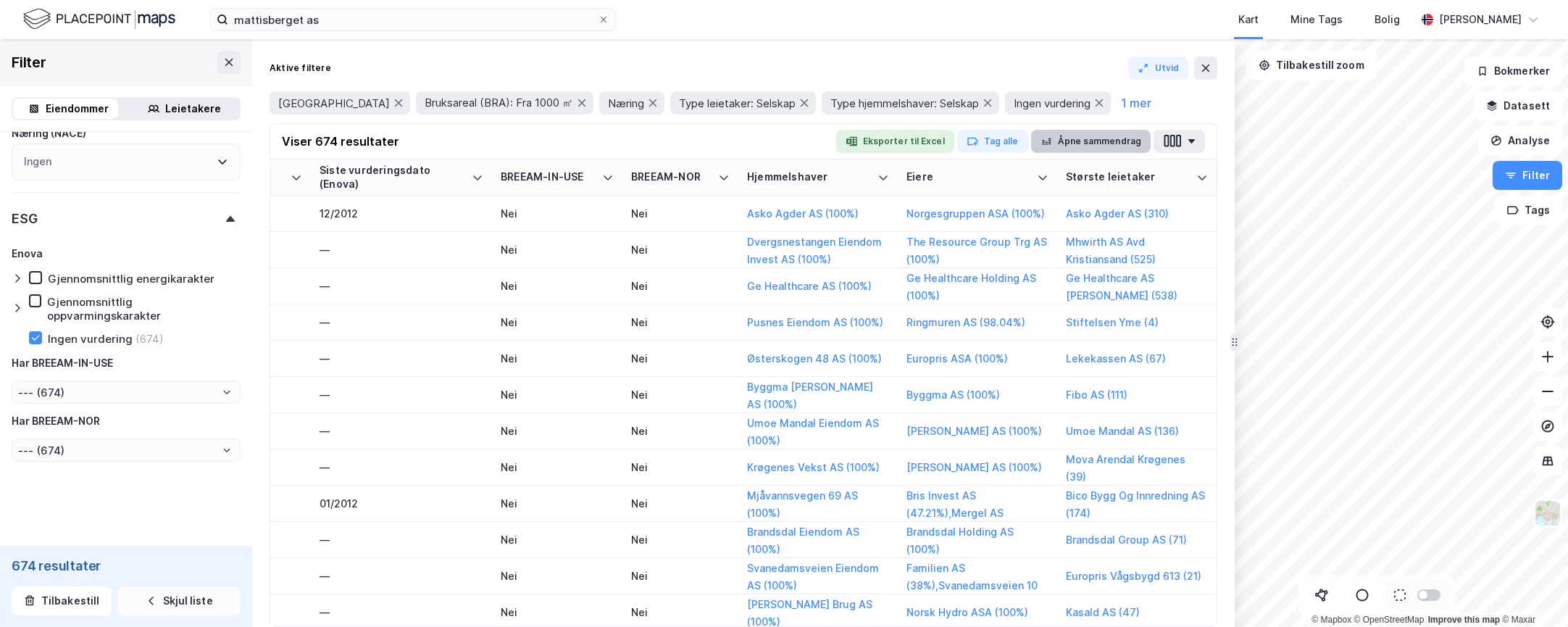
click at [1108, 138] on button "Åpne sammendrag" at bounding box center [1091, 141] width 121 height 23
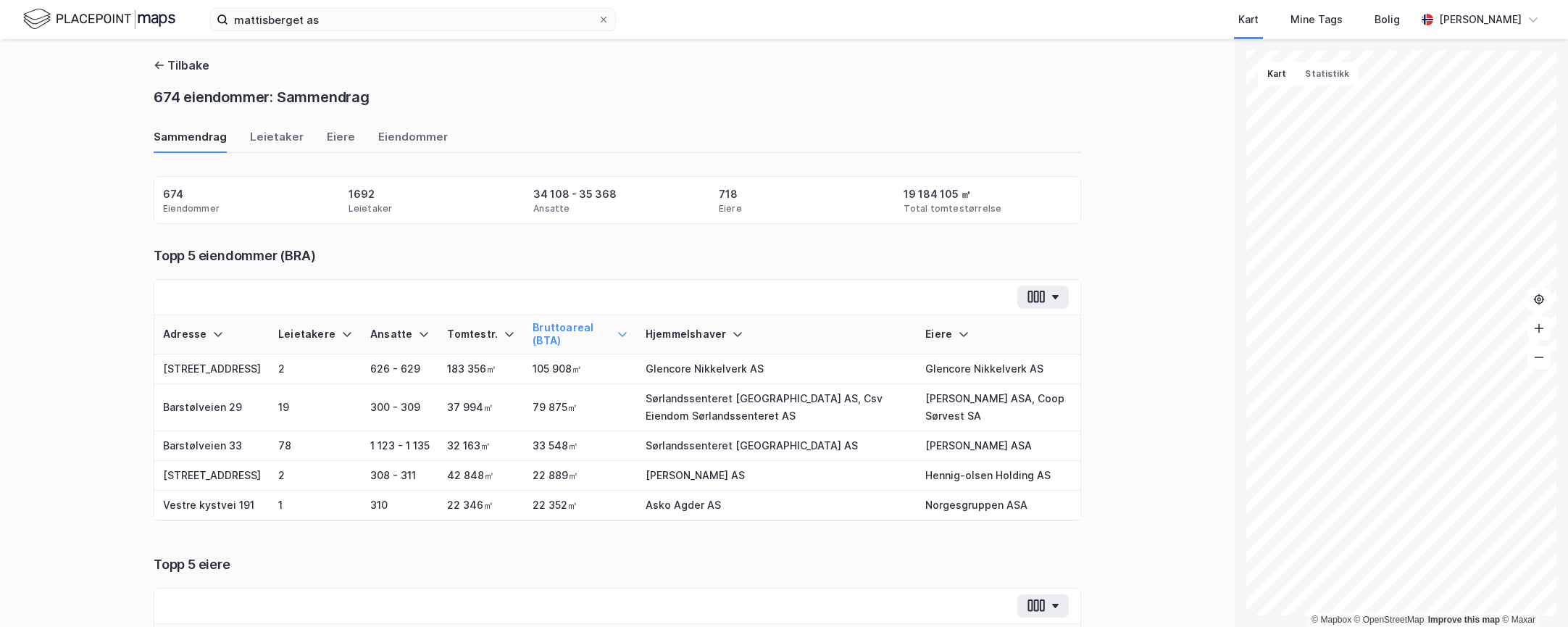
click at [1133, 260] on div "Tilbake 674 eiendommer: Sammendrag Sammendrag Leietaker Eiere Eiendommer Eiendo…" at bounding box center [617, 333] width 1234 height 587
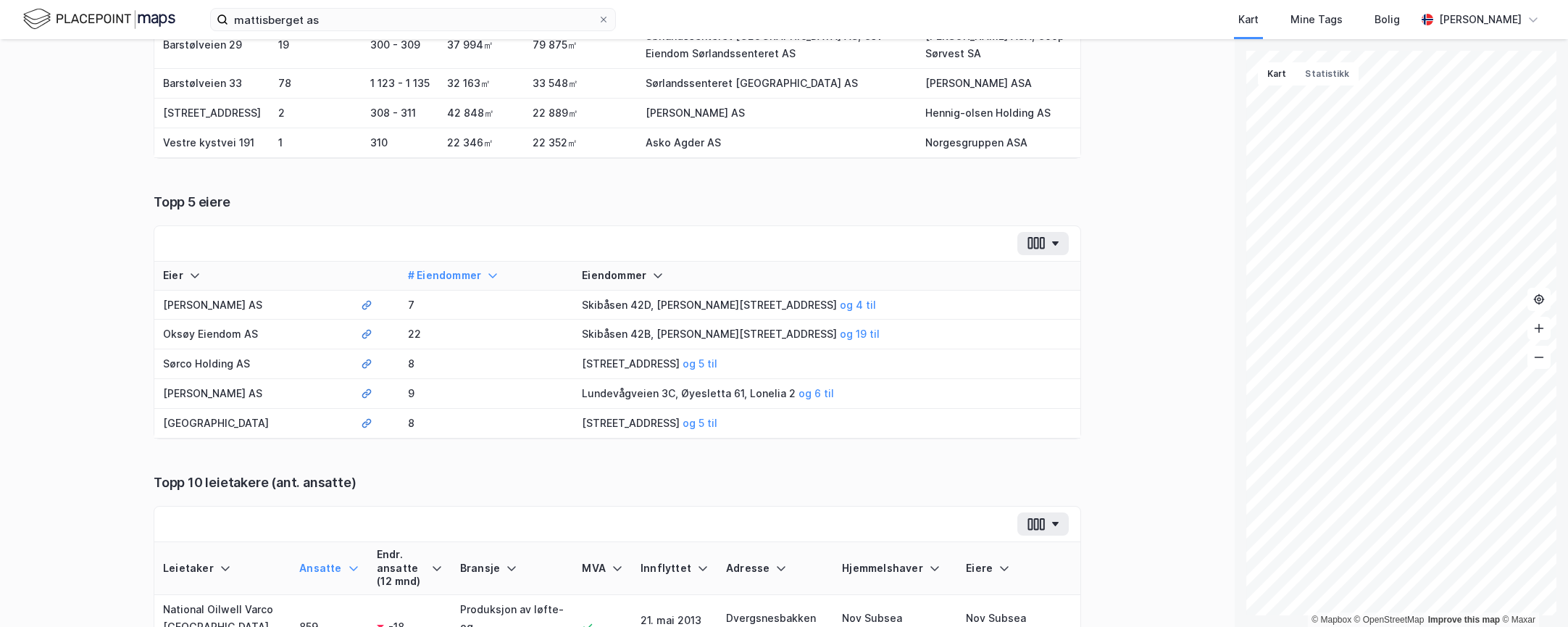
scroll to position [290, 0]
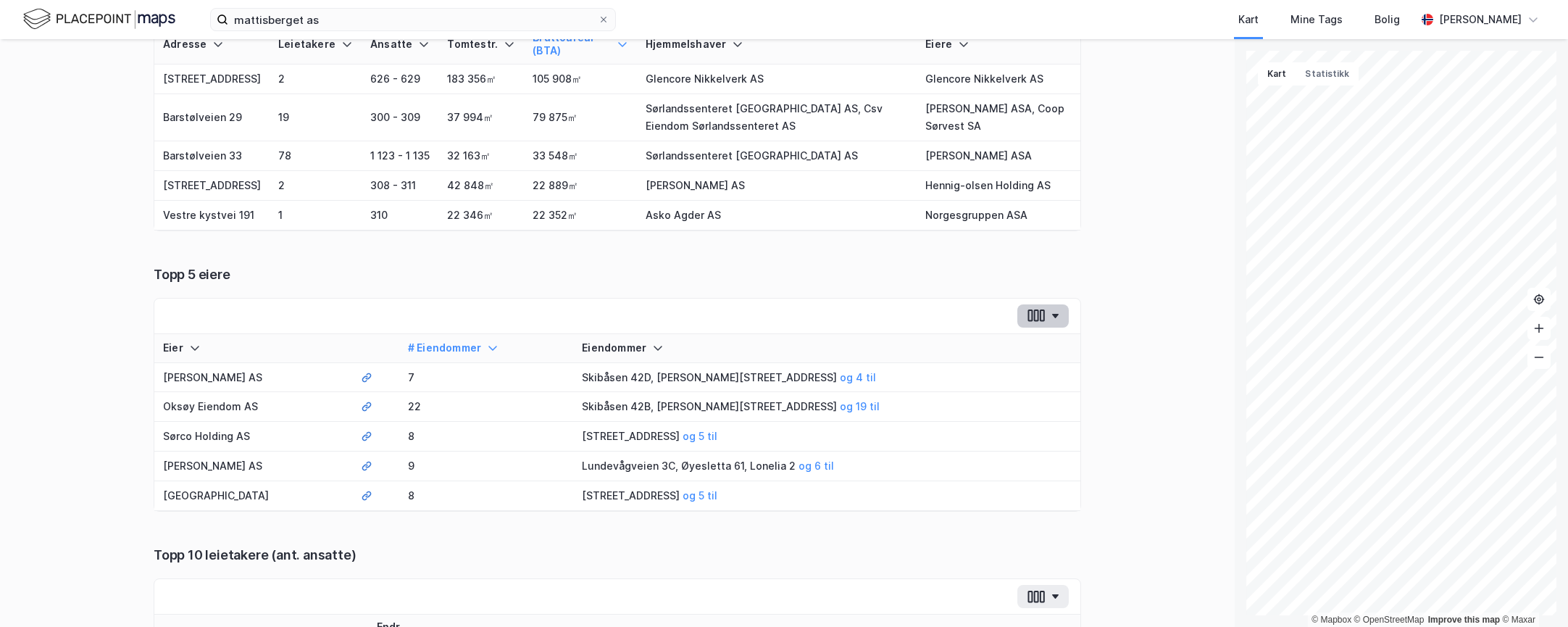
click at [1028, 328] on button "button" at bounding box center [1042, 316] width 51 height 23
click at [1031, 324] on icon "button" at bounding box center [1036, 316] width 19 height 15
click at [85, 364] on div "Tilbake 674 eiendommer: Sammendrag Sammendrag Leietaker Eiere Eiendommer Eiendo…" at bounding box center [617, 333] width 1234 height 587
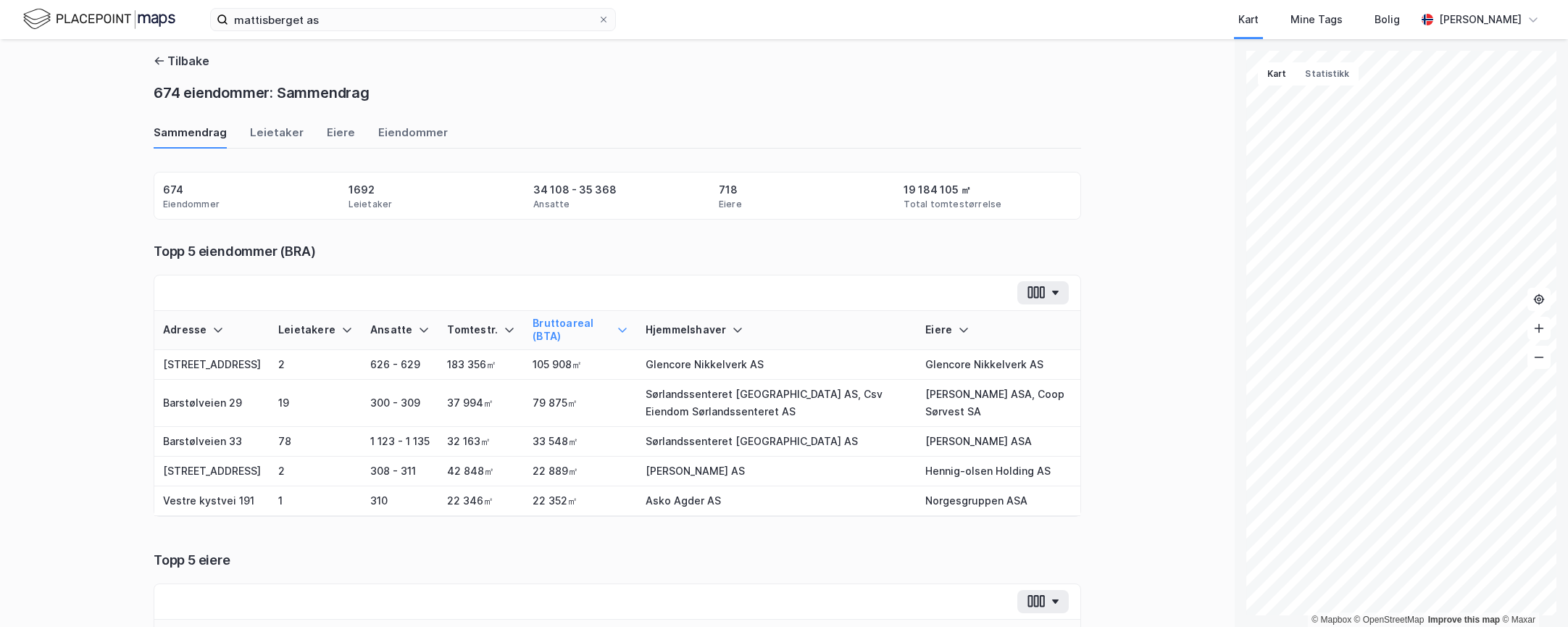
scroll to position [0, 0]
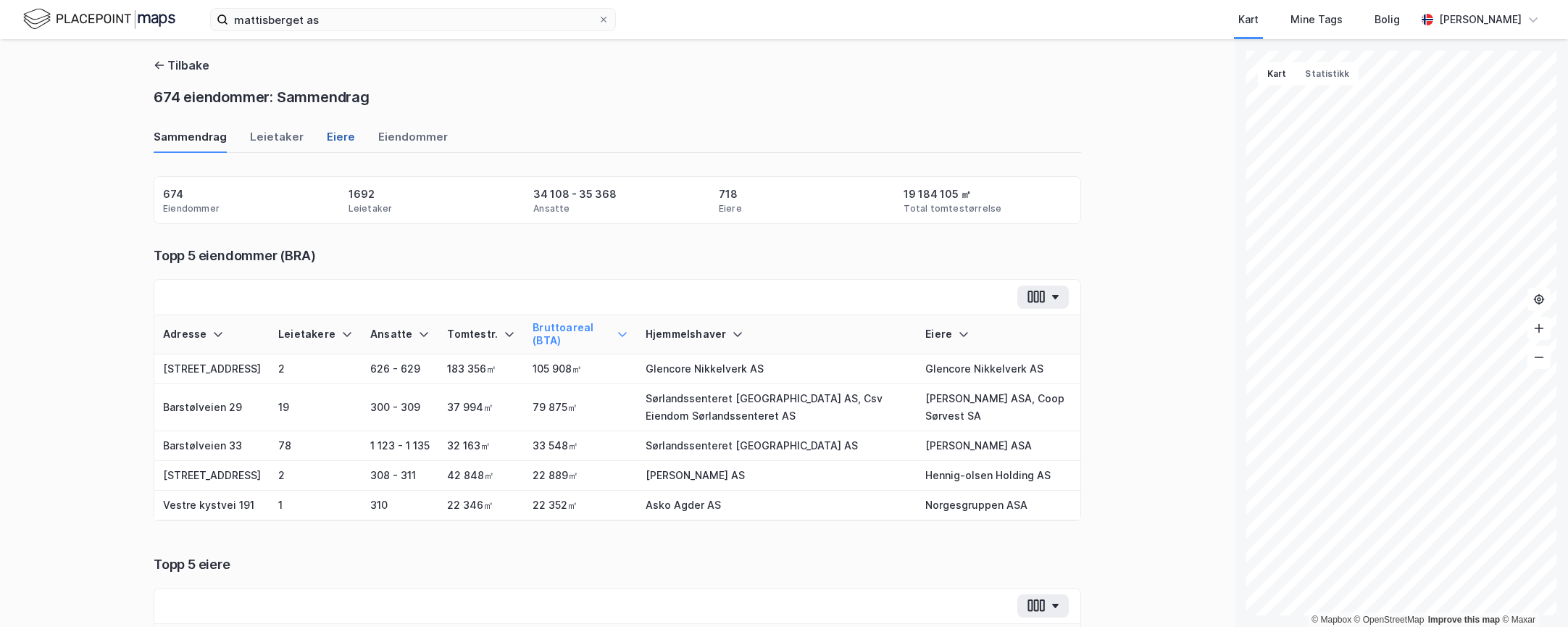
click at [331, 139] on div "Eiere" at bounding box center [340, 141] width 28 height 24
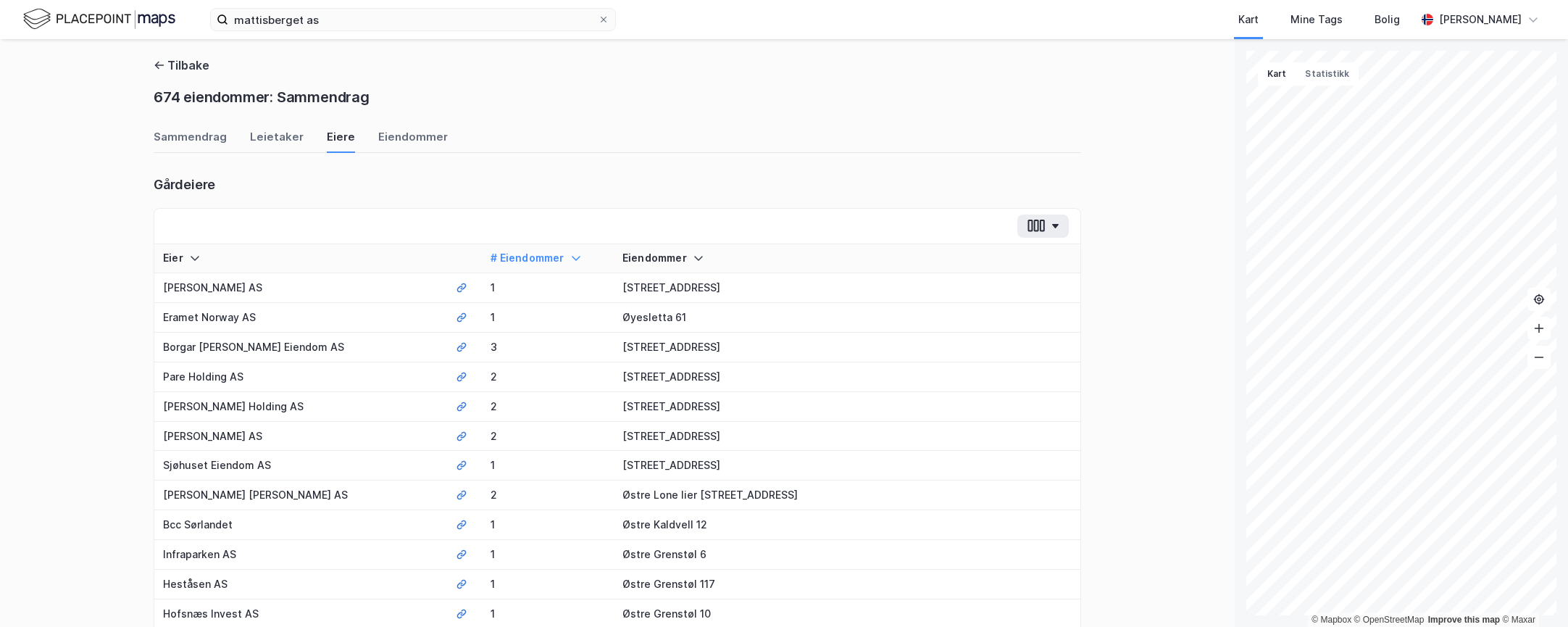
click at [570, 254] on icon at bounding box center [575, 258] width 12 height 12
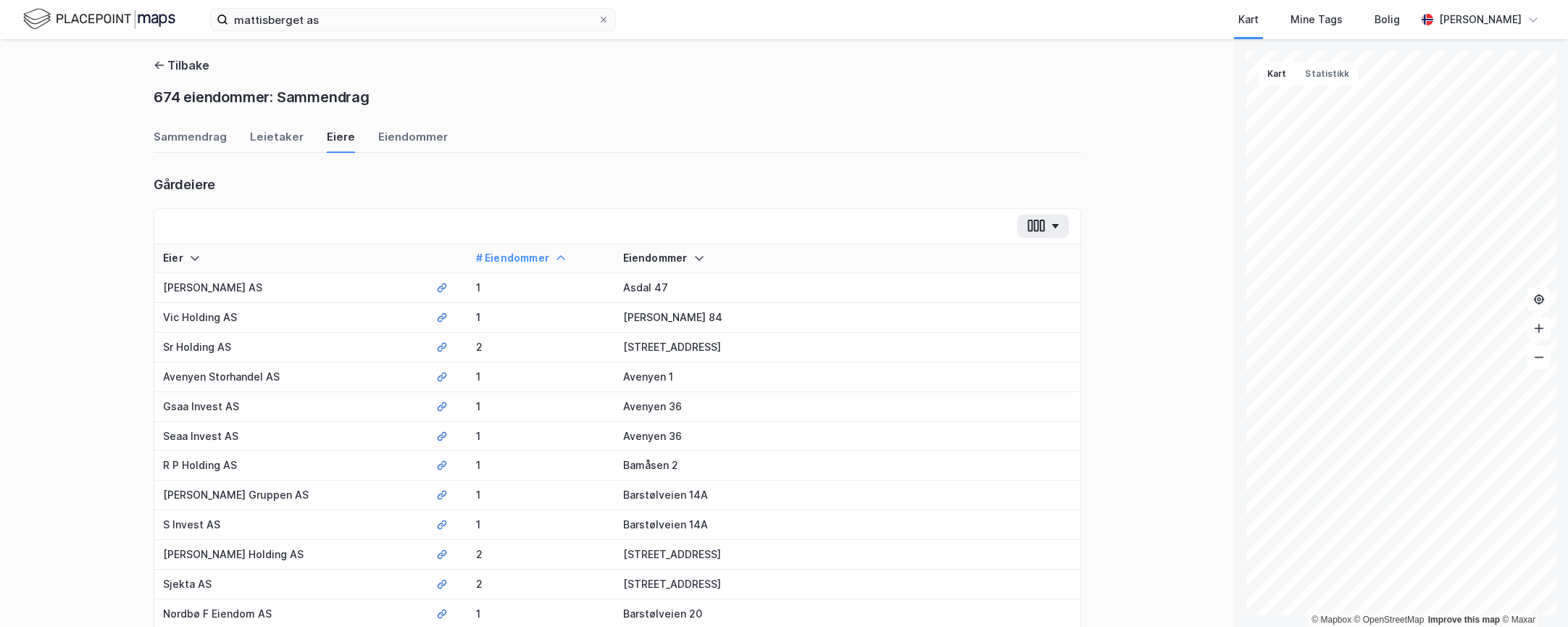
click at [555, 260] on icon at bounding box center [561, 258] width 12 height 12
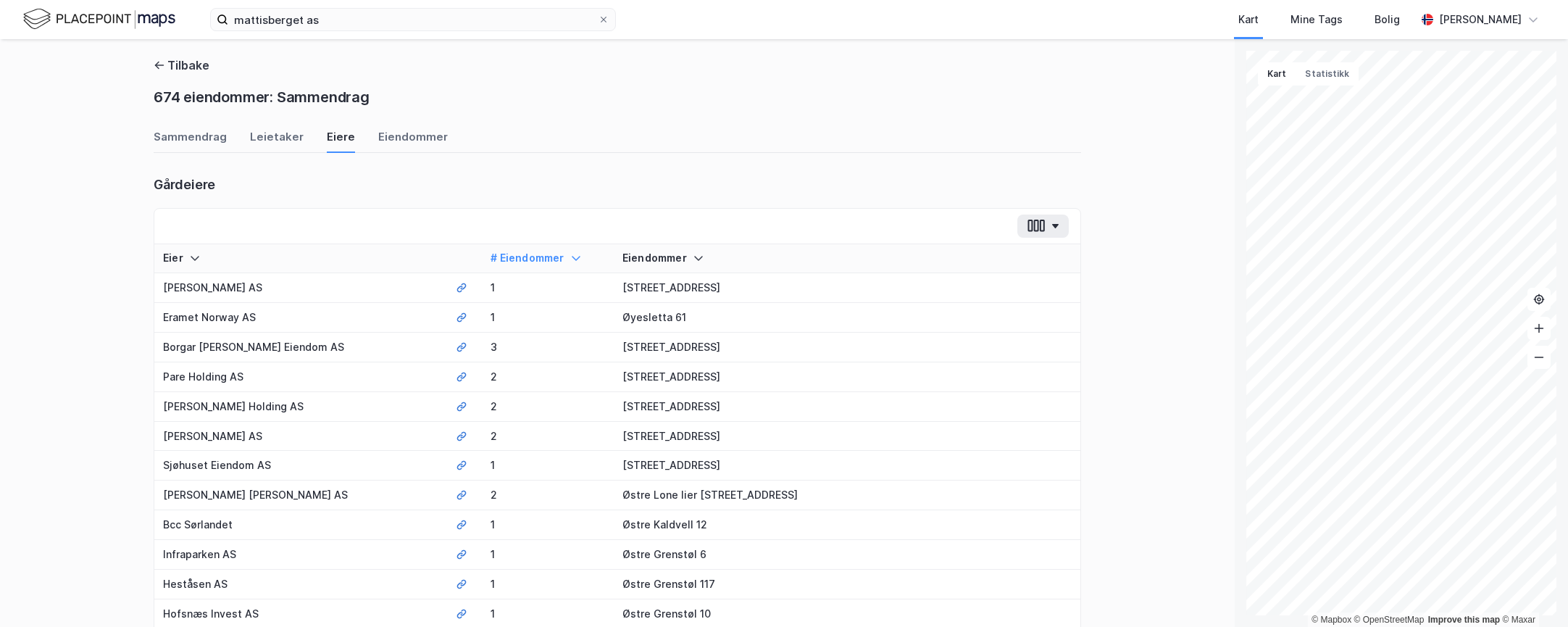
click at [392, 262] on div "Eier" at bounding box center [300, 258] width 275 height 14
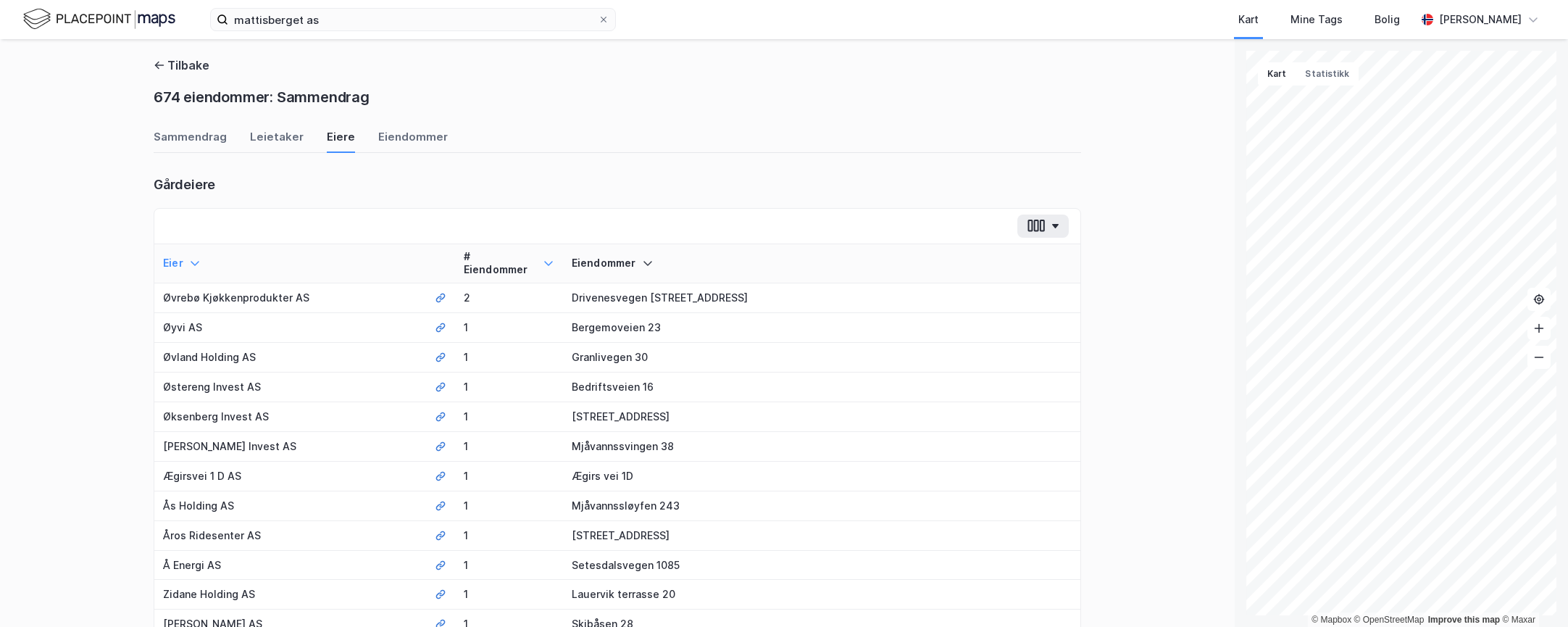
click at [386, 262] on div "Eier" at bounding box center [290, 264] width 254 height 14
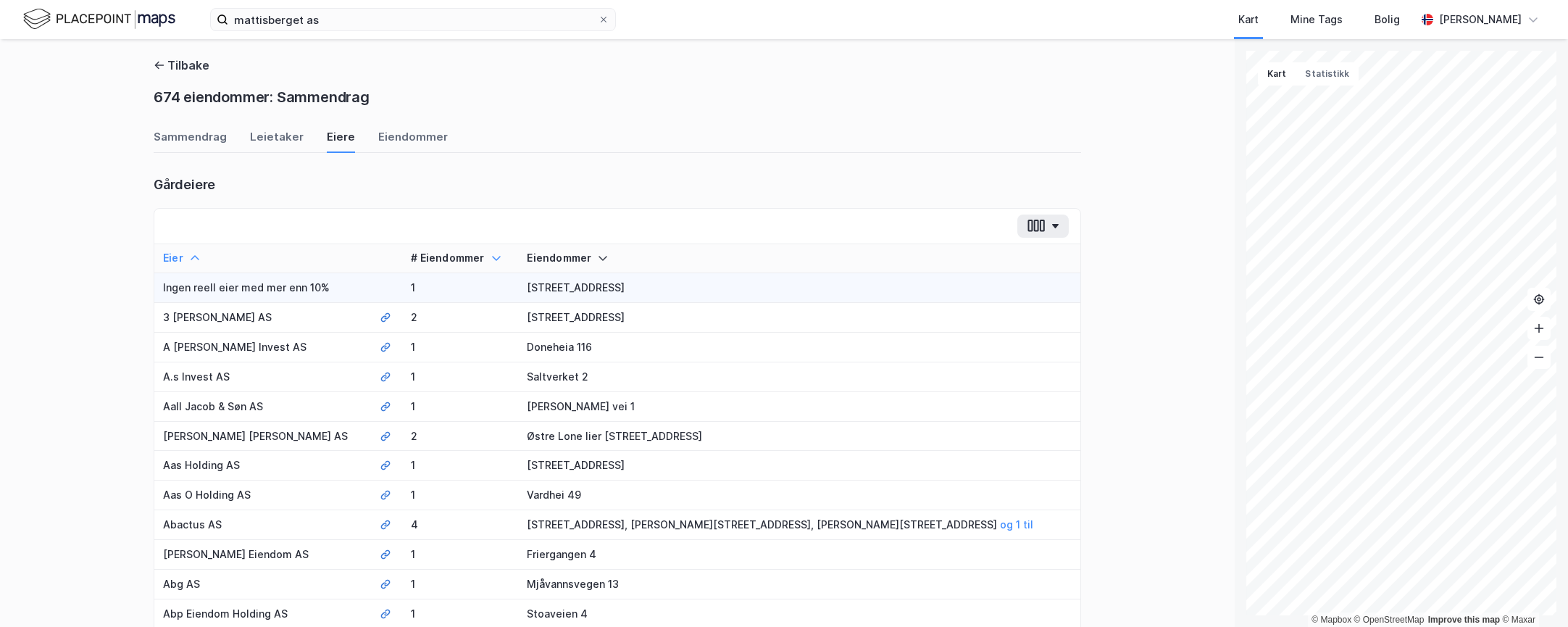
click at [509, 254] on div "# Eiendommer" at bounding box center [460, 258] width 98 height 14
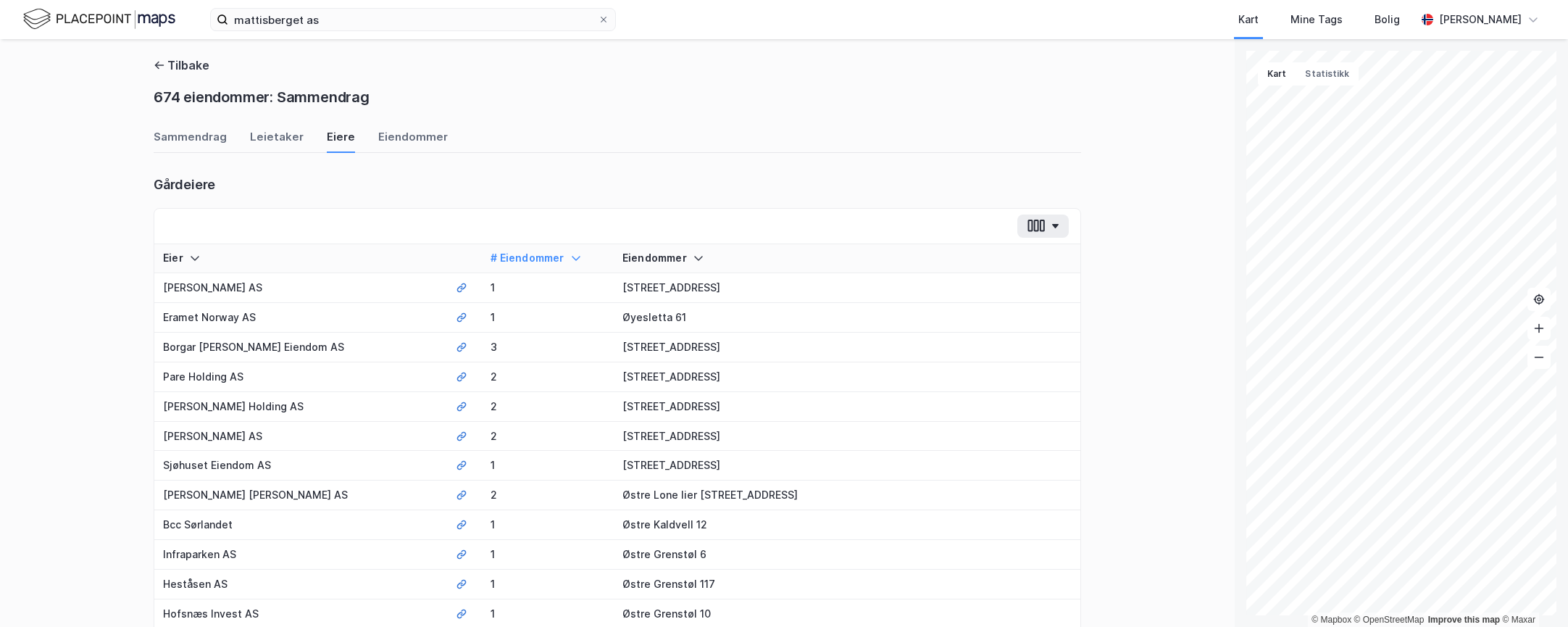
click at [570, 254] on icon at bounding box center [575, 258] width 12 height 12
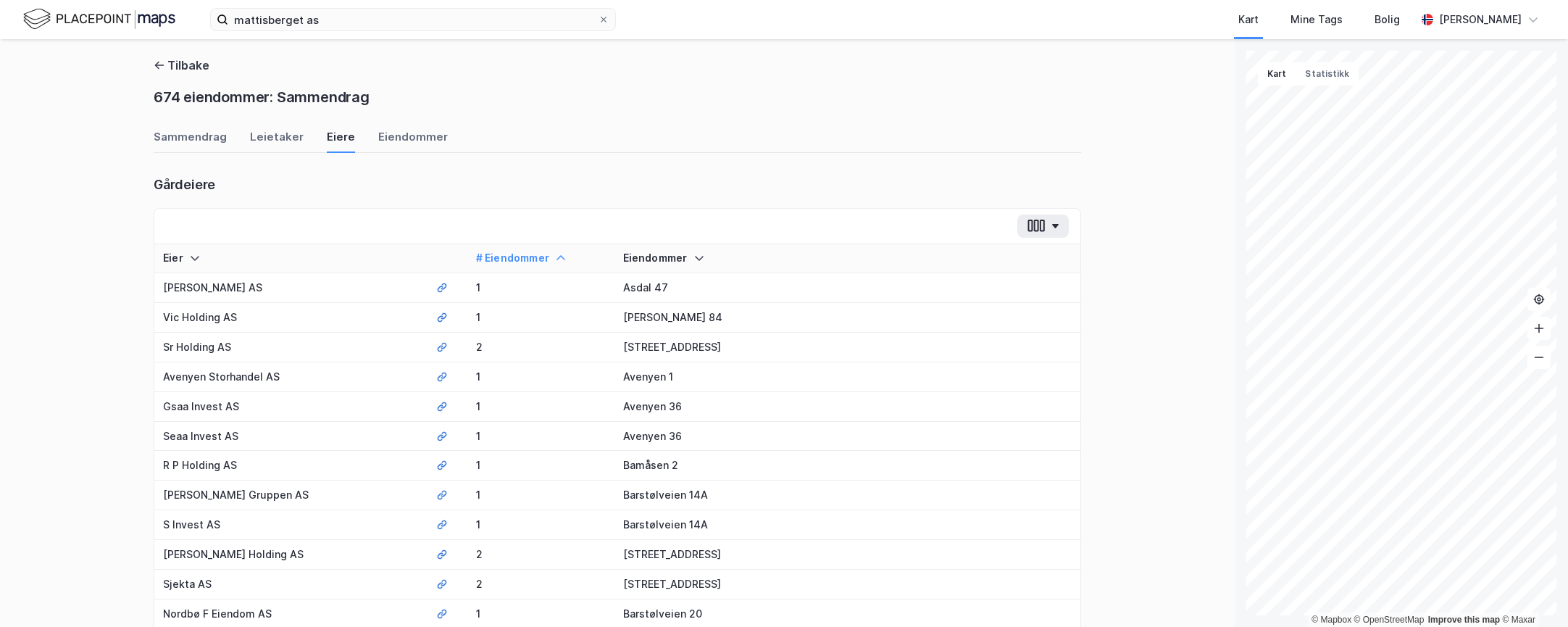
click at [555, 256] on icon at bounding box center [561, 258] width 12 height 12
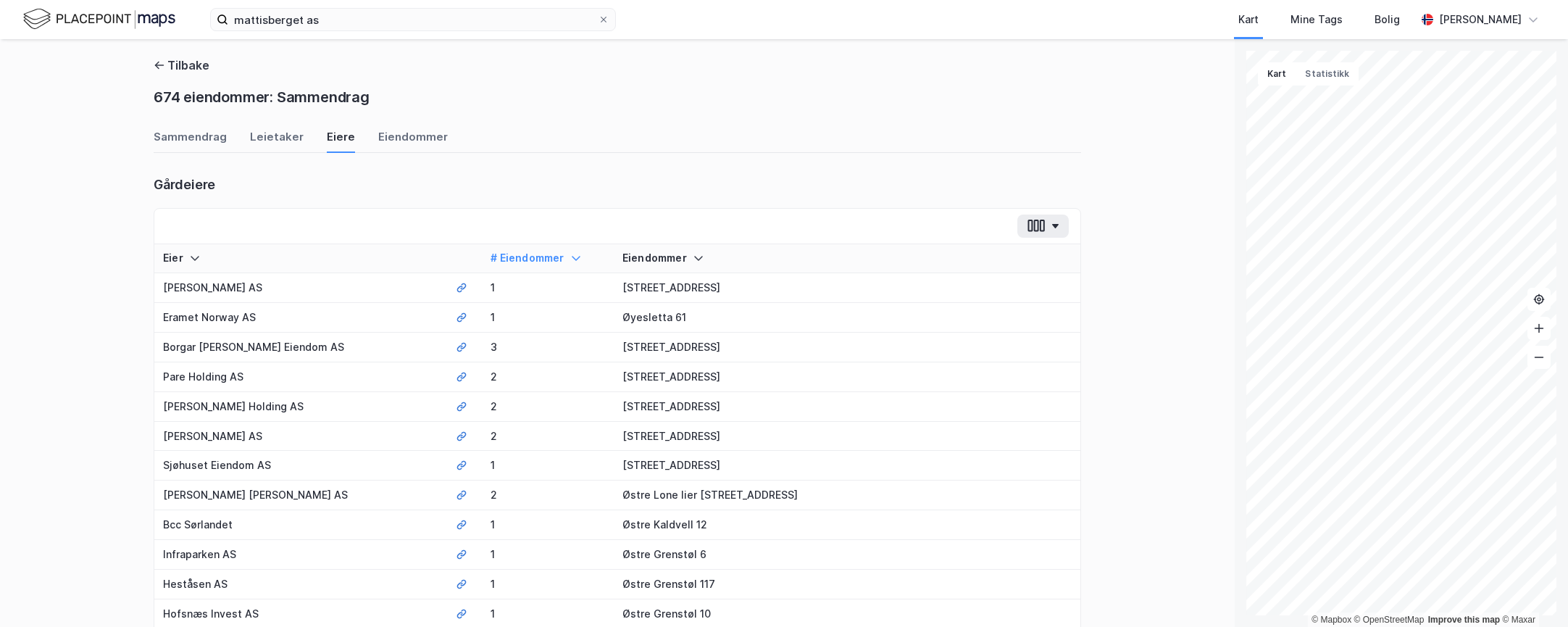
click at [294, 256] on div "Eier" at bounding box center [300, 258] width 275 height 14
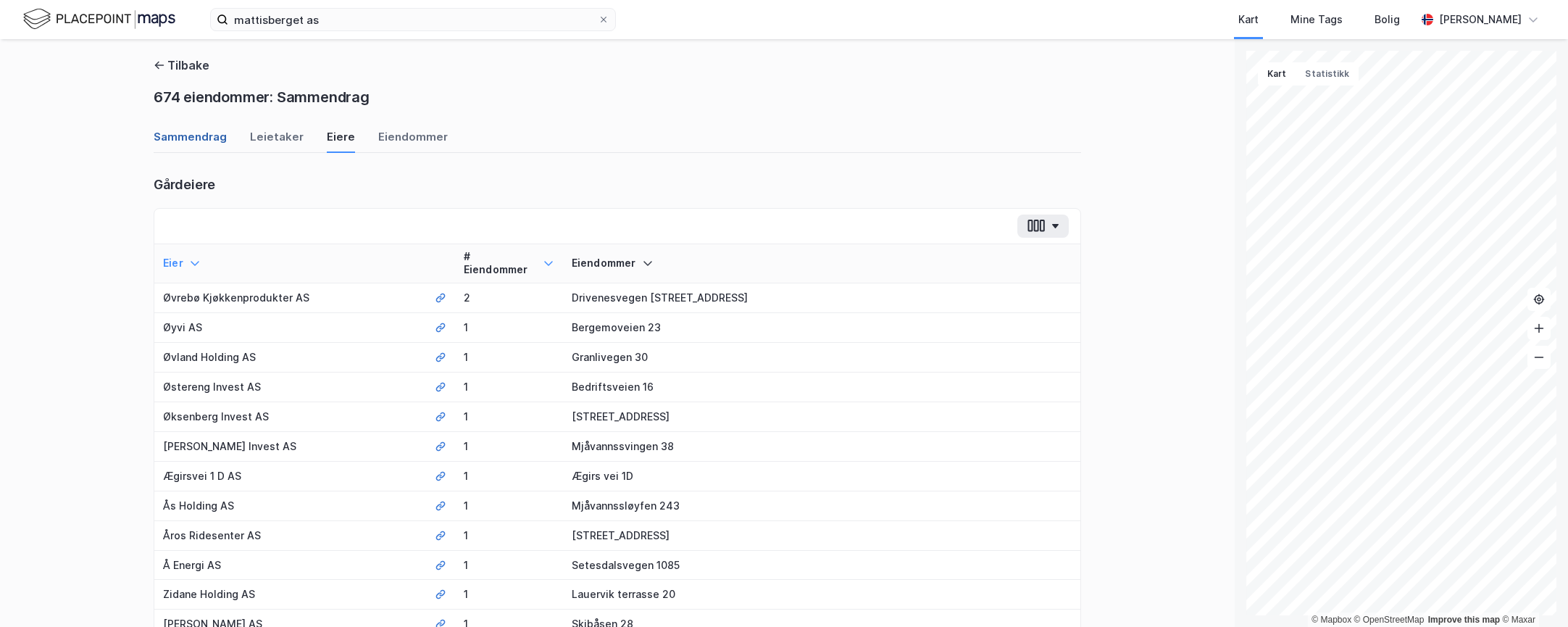
click at [195, 142] on div "Sammendrag" at bounding box center [190, 141] width 73 height 24
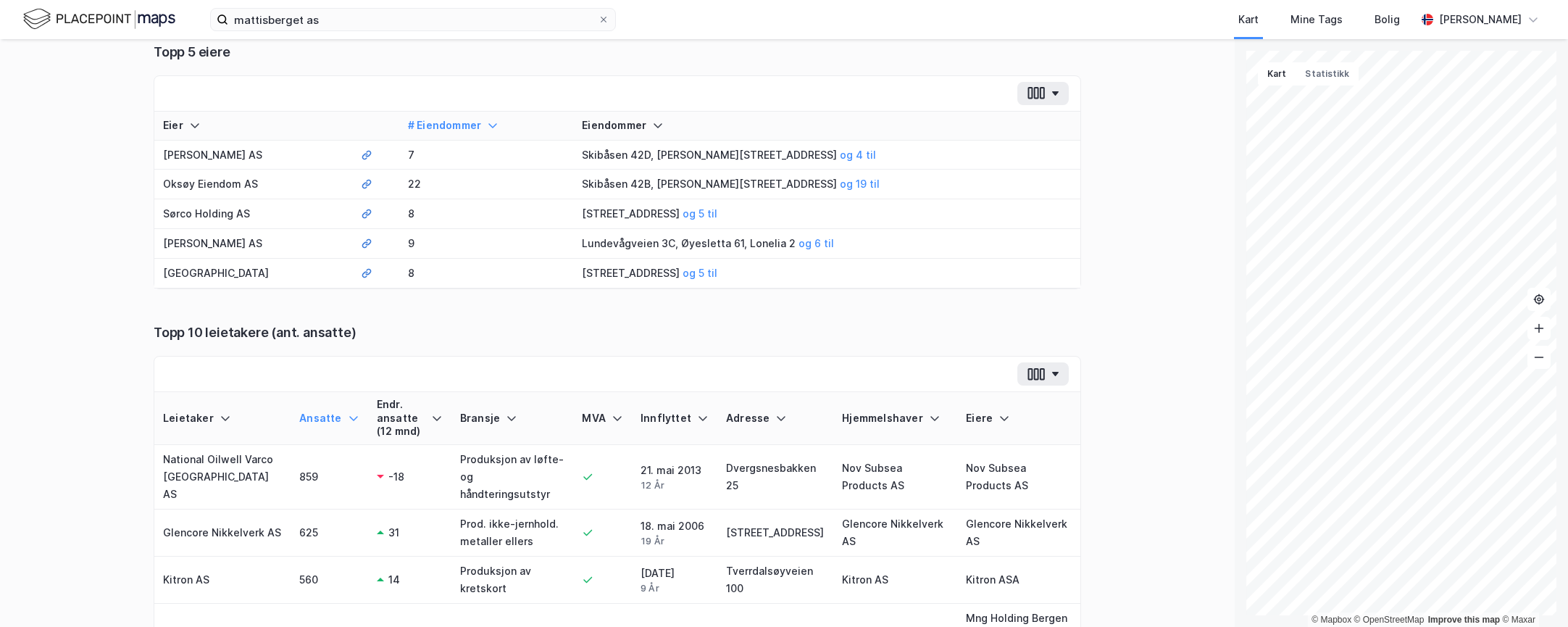
scroll to position [507, 0]
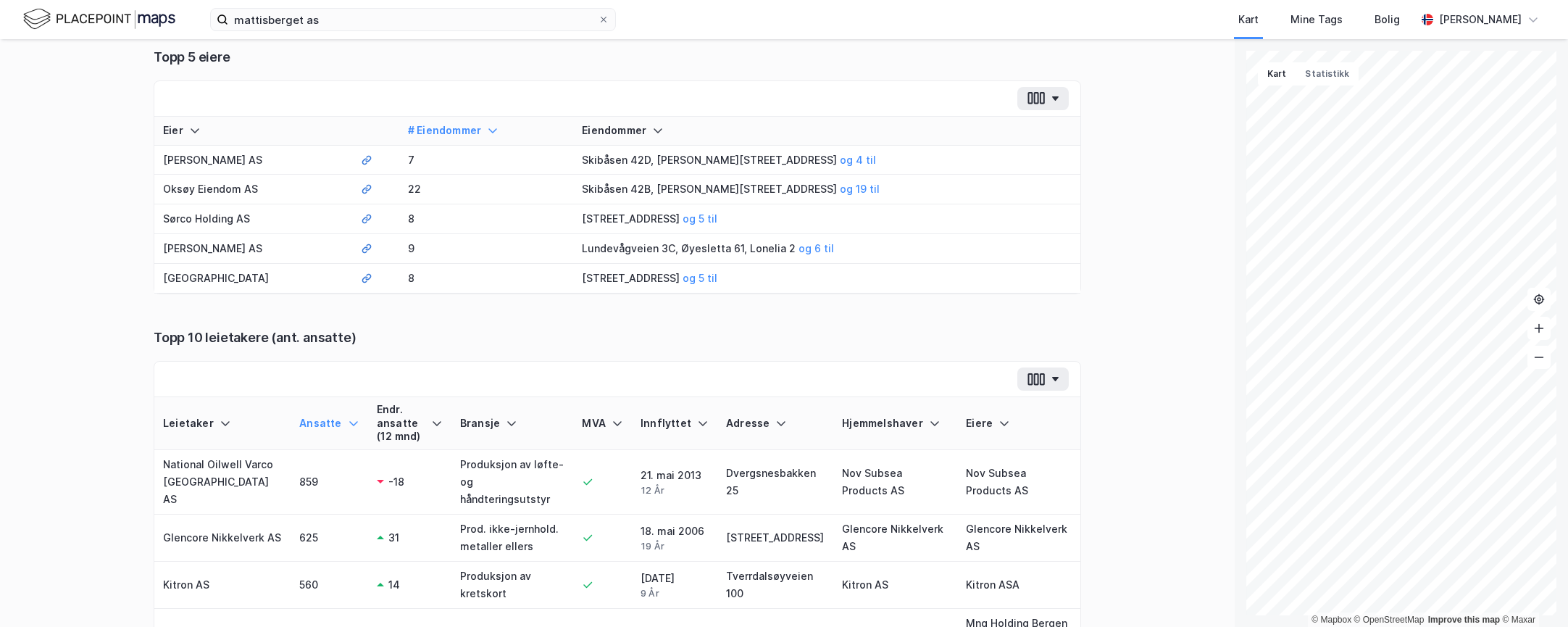
click at [285, 138] on div "Eier" at bounding box center [253, 130] width 181 height 14
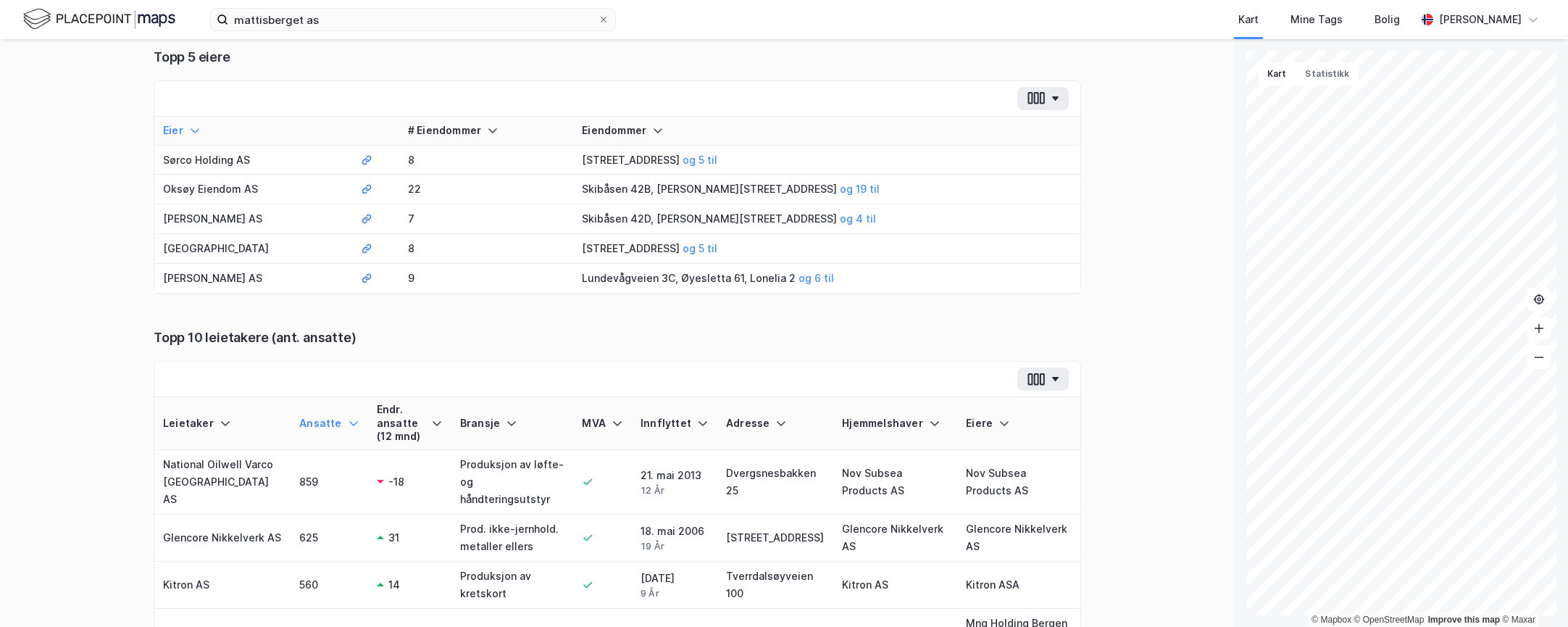
click at [95, 237] on div "Tilbake 674 eiendommer: Sammendrag Sammendrag Leietaker Eiere Eiendommer Eiendo…" at bounding box center [617, 333] width 1234 height 587
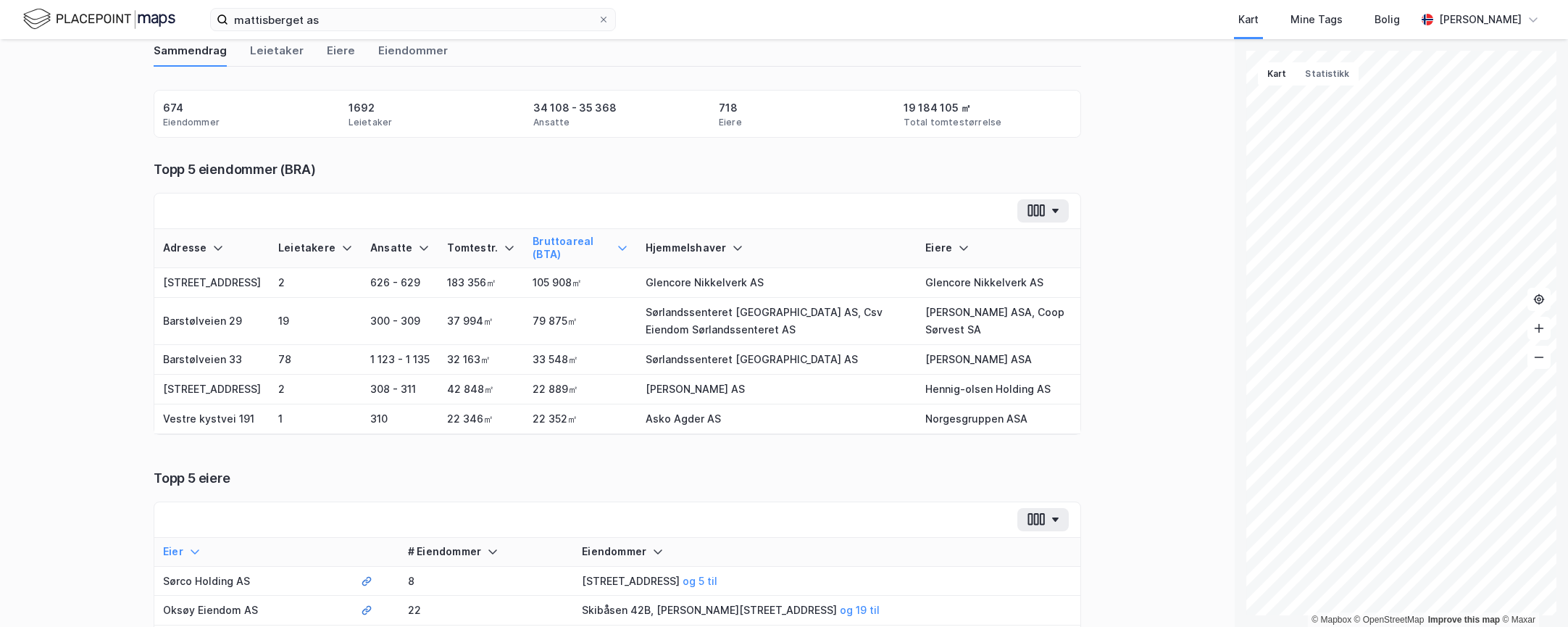
scroll to position [0, 0]
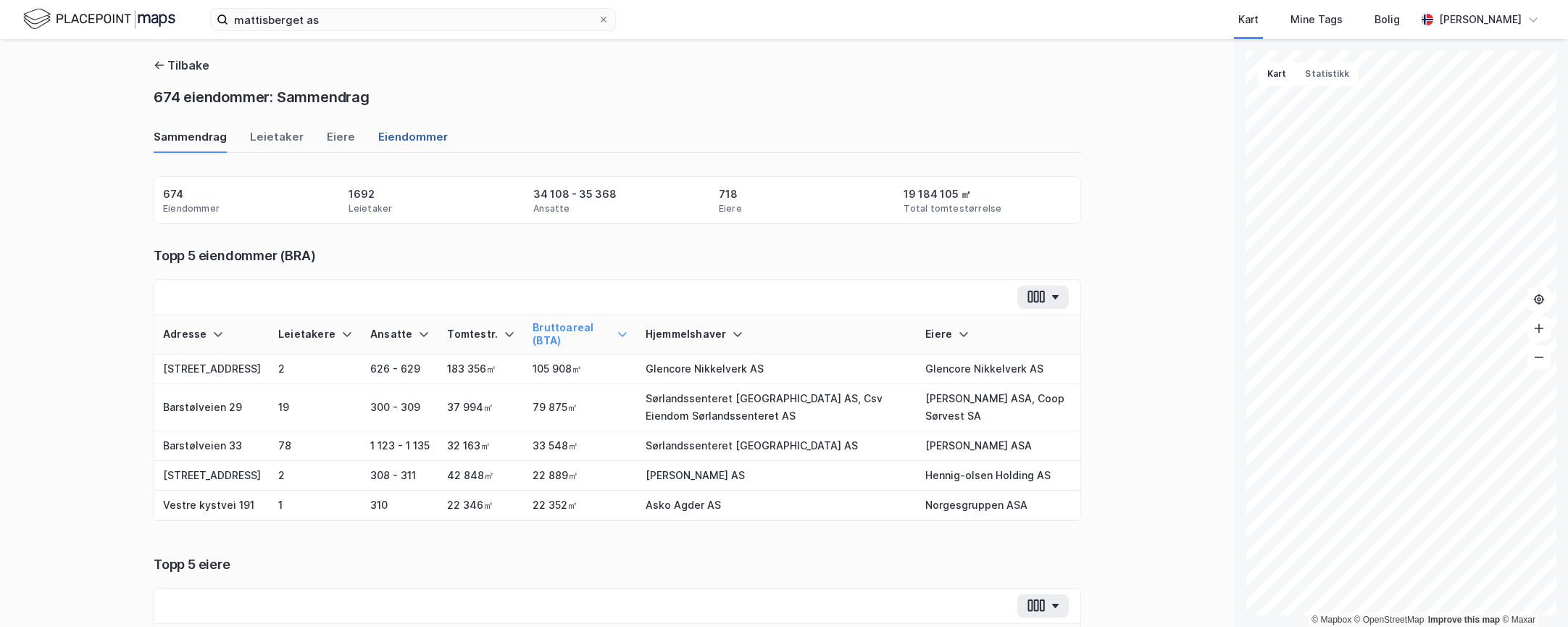
click at [393, 135] on div "Eiendommer" at bounding box center [413, 141] width 70 height 24
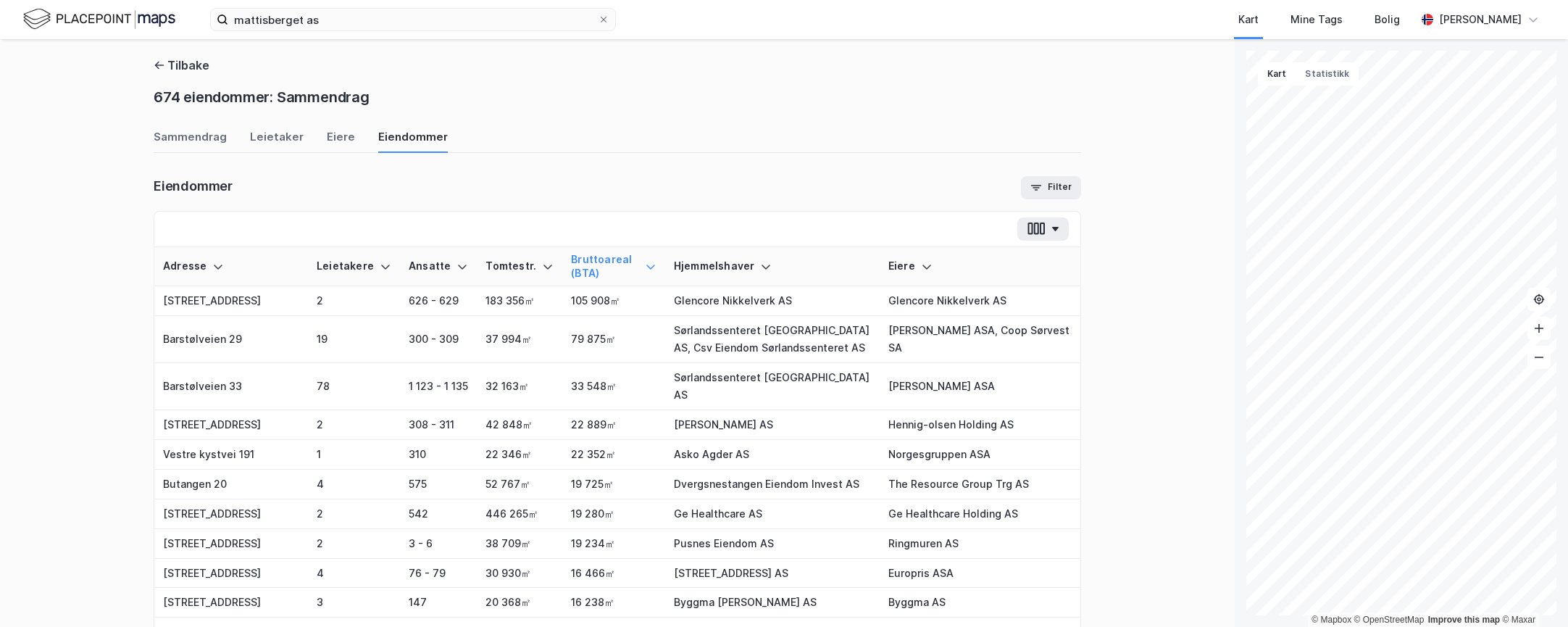
click at [888, 263] on div "Eiere" at bounding box center [980, 267] width 183 height 14
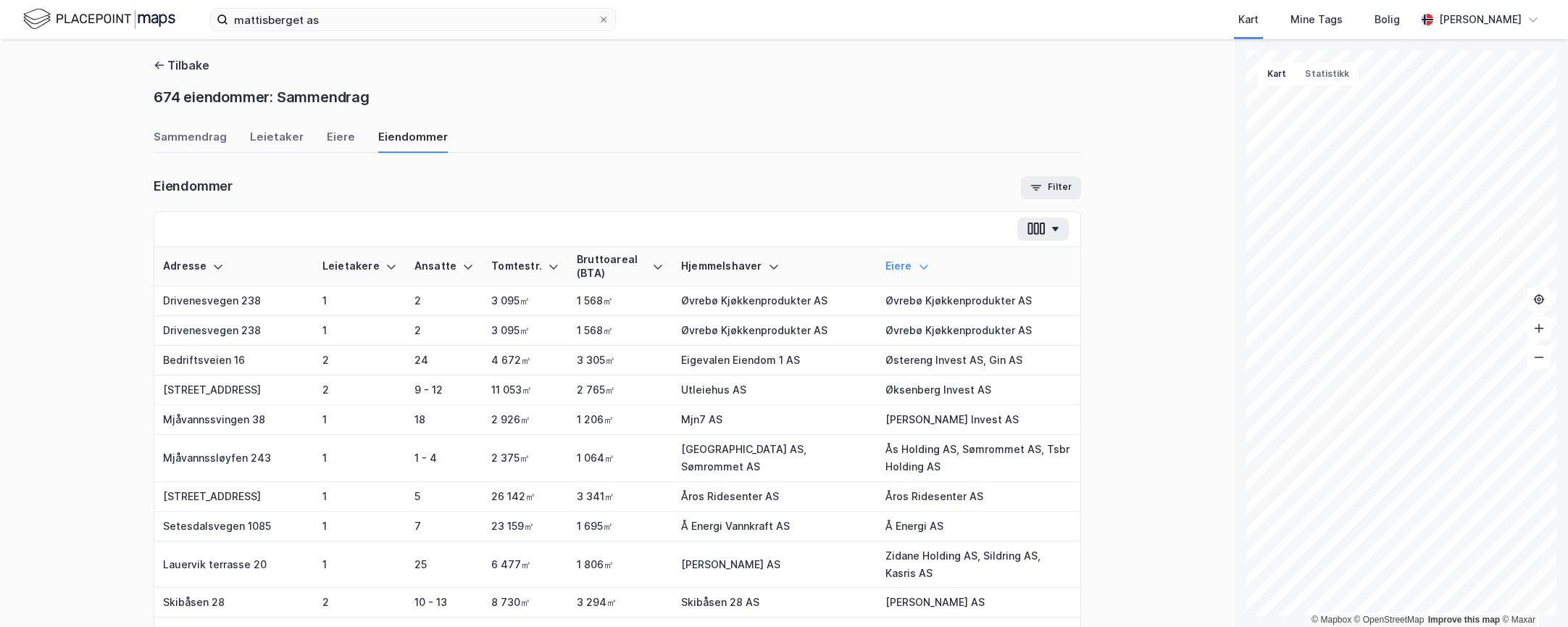
click at [898, 263] on div "Eiere" at bounding box center [978, 267] width 186 height 14
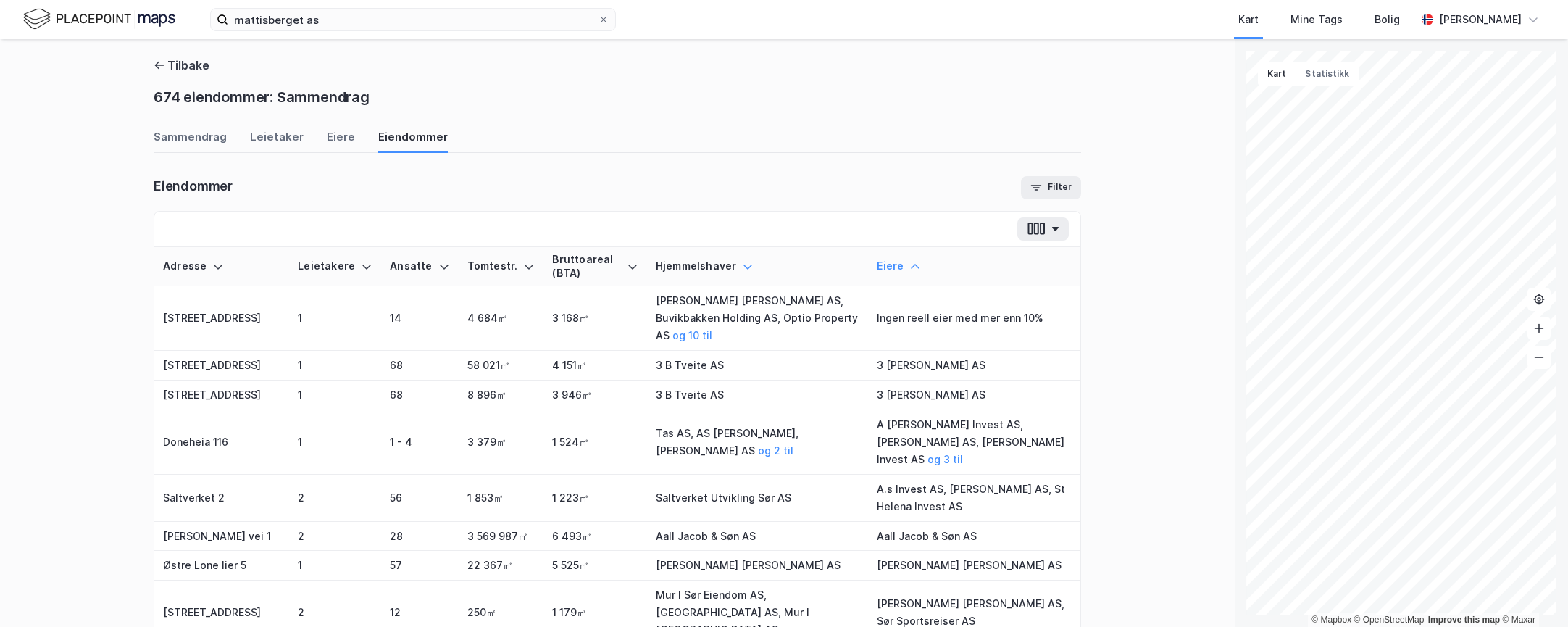
click at [742, 265] on icon at bounding box center [747, 267] width 12 height 12
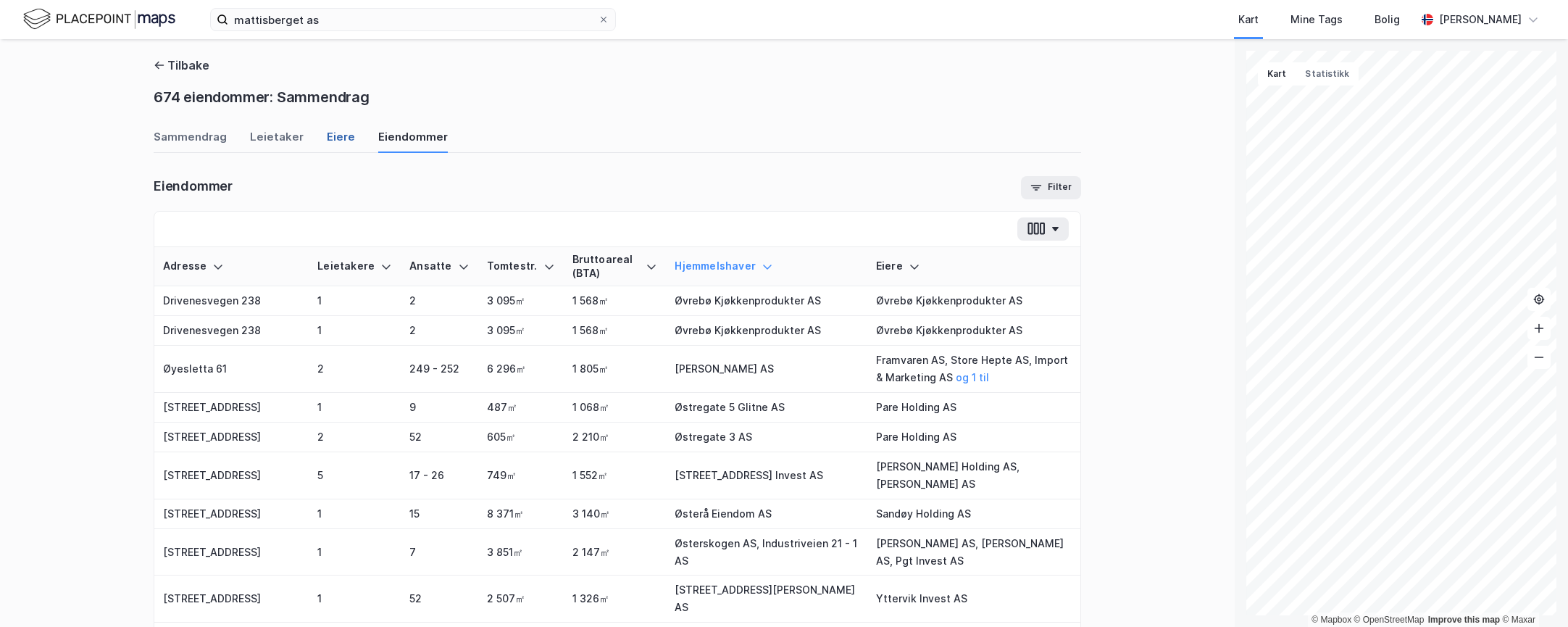
click at [326, 144] on div "Eiere" at bounding box center [340, 141] width 28 height 24
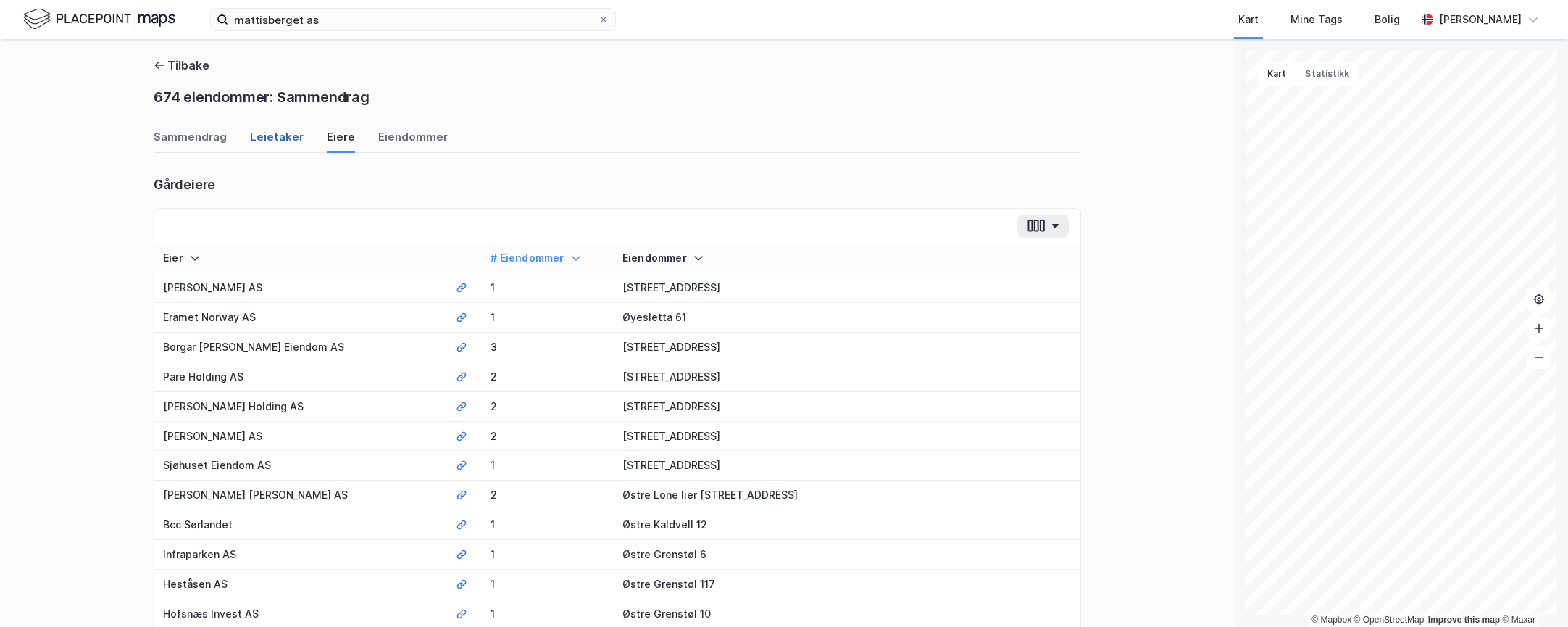
click at [283, 145] on div "Leietaker" at bounding box center [277, 141] width 54 height 24
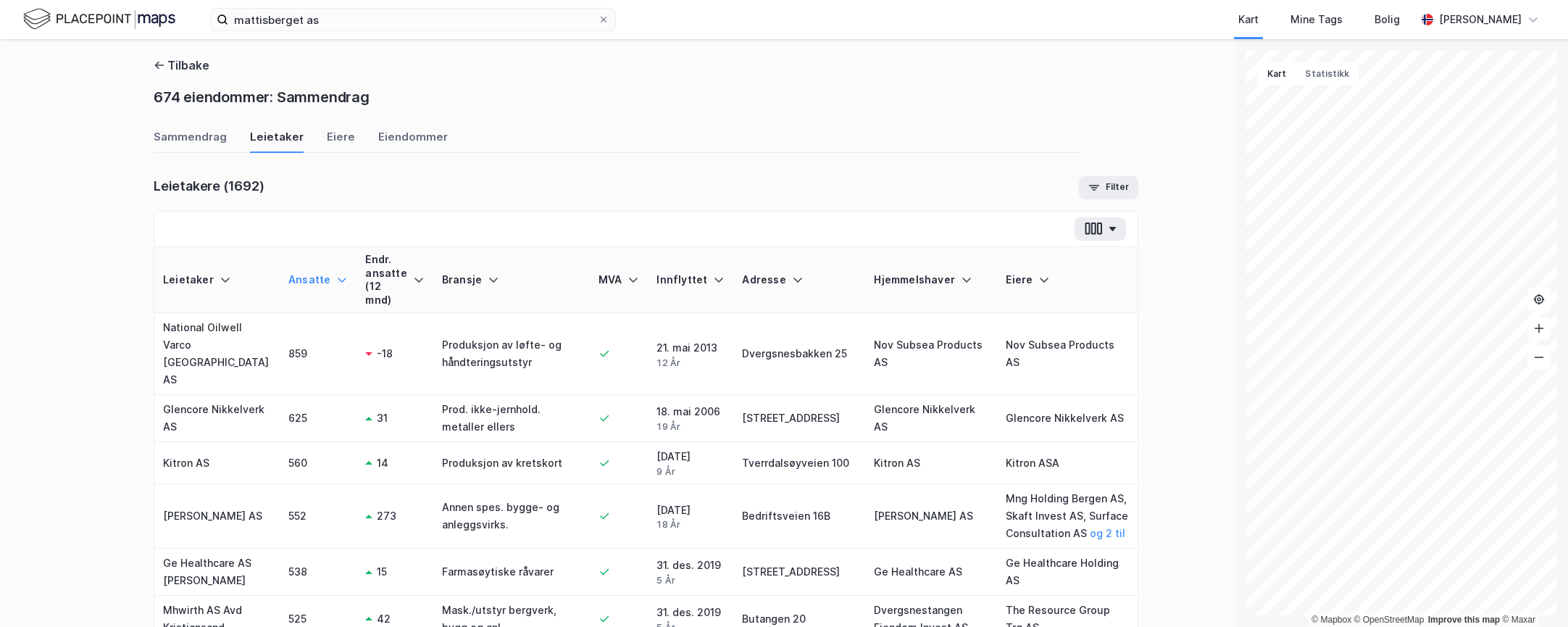
click at [310, 136] on div "Sammendrag Leietaker [PERSON_NAME]" at bounding box center [617, 141] width 927 height 24
click at [329, 138] on div "Eiere" at bounding box center [340, 141] width 28 height 24
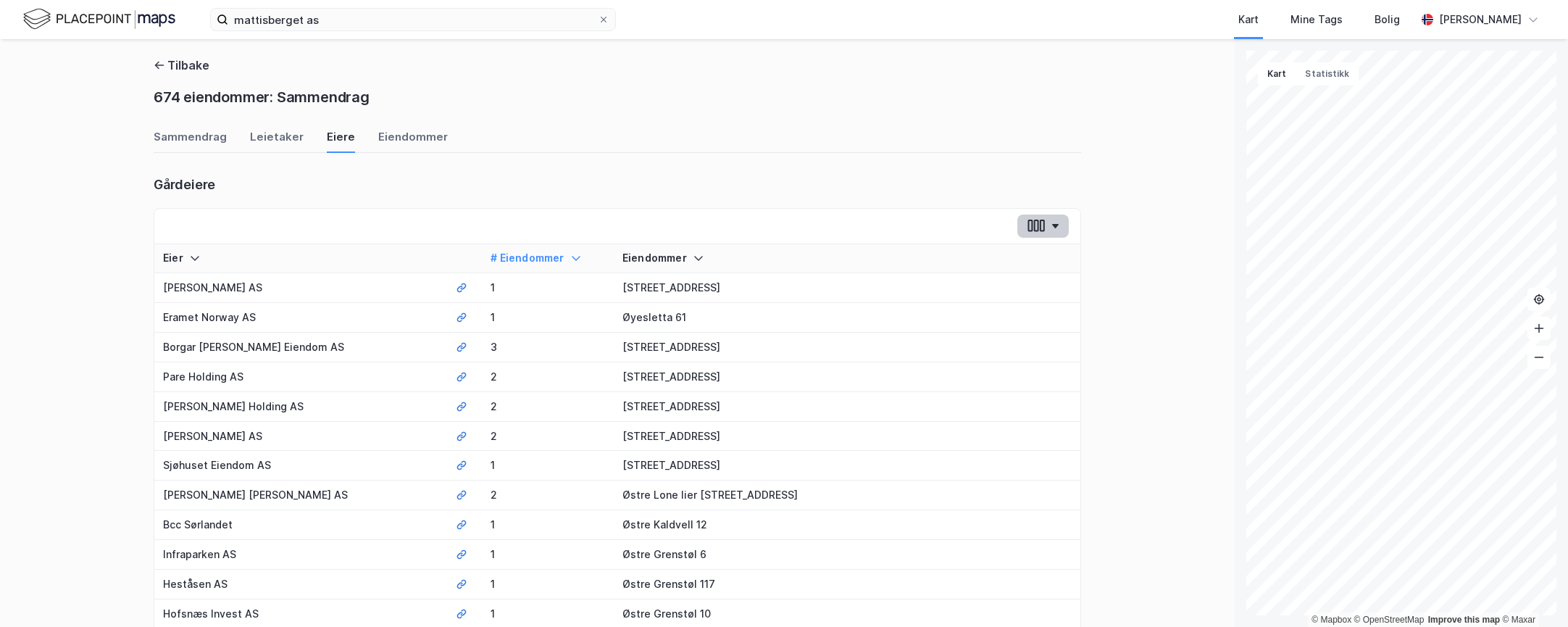
click at [1045, 222] on button "button" at bounding box center [1042, 226] width 51 height 23
click at [863, 193] on div "Gårdeiere" at bounding box center [617, 185] width 927 height 20
click at [267, 142] on div "Leietaker" at bounding box center [277, 141] width 54 height 24
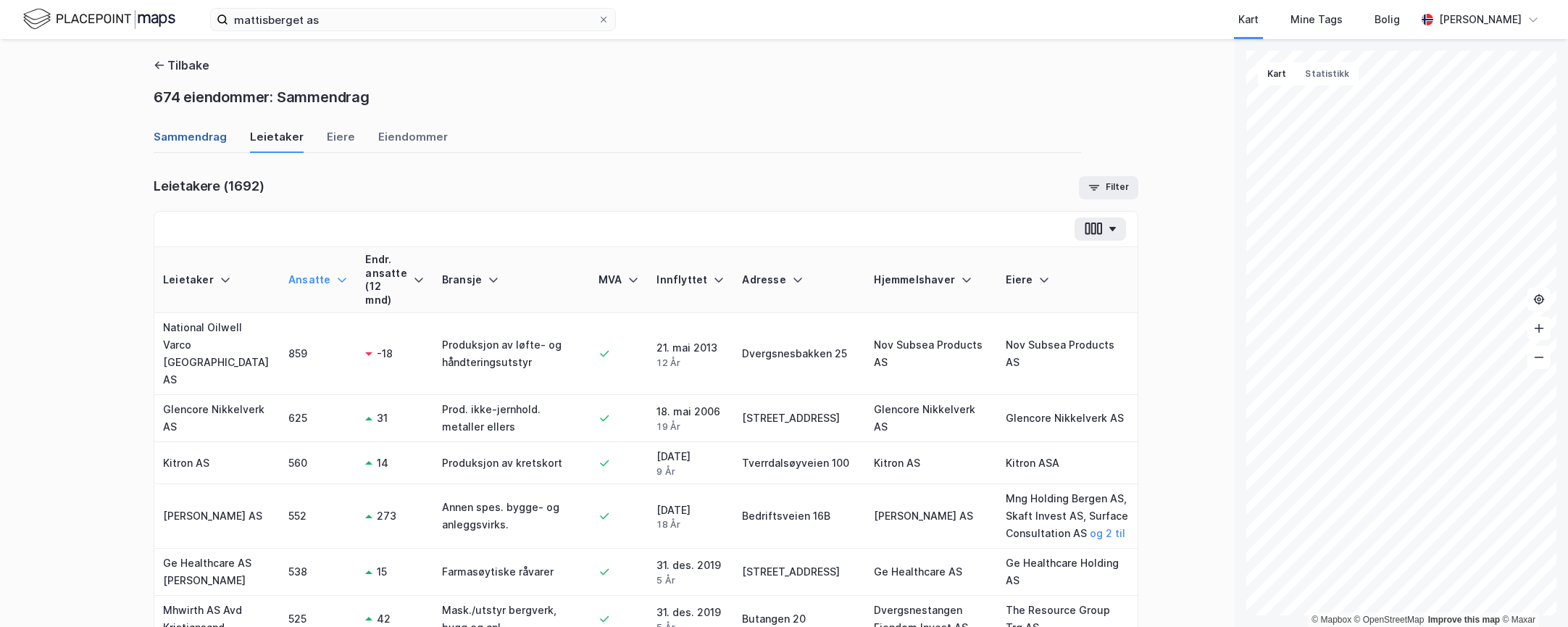
click at [169, 144] on div "Sammendrag" at bounding box center [190, 141] width 73 height 24
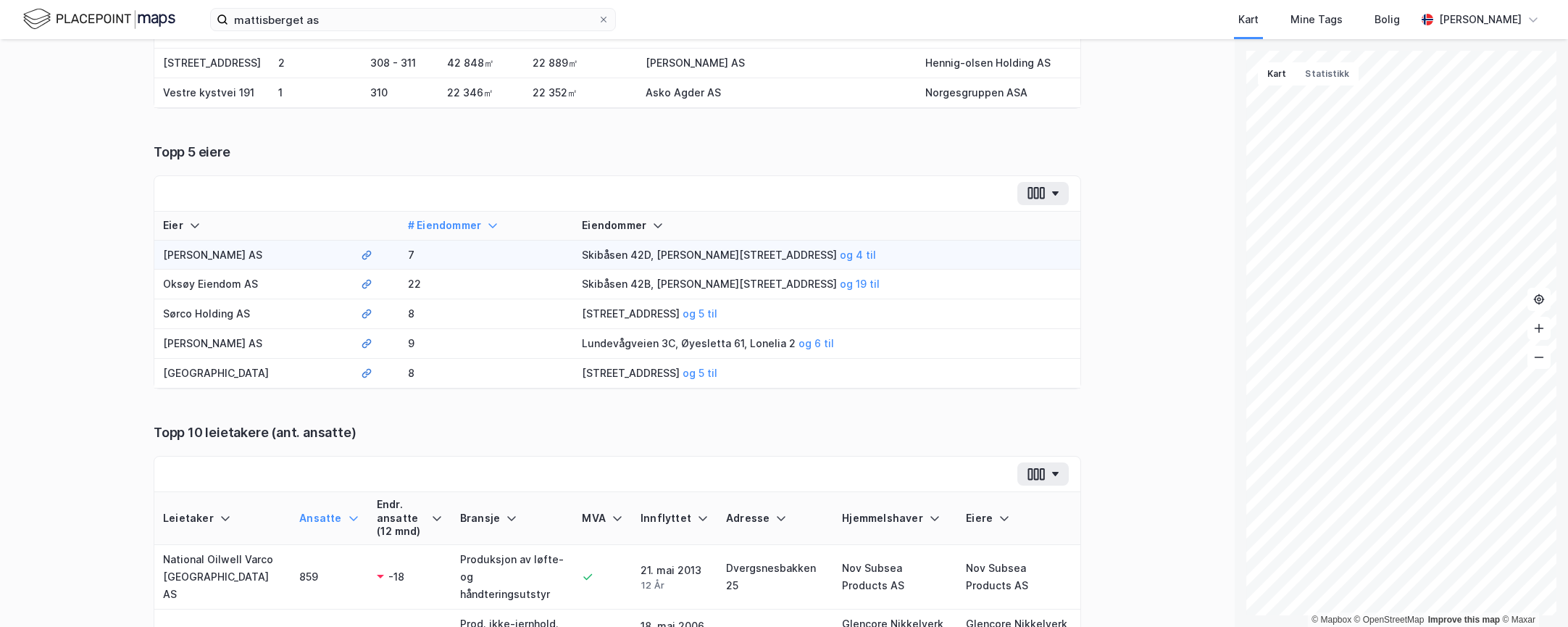
scroll to position [435, 0]
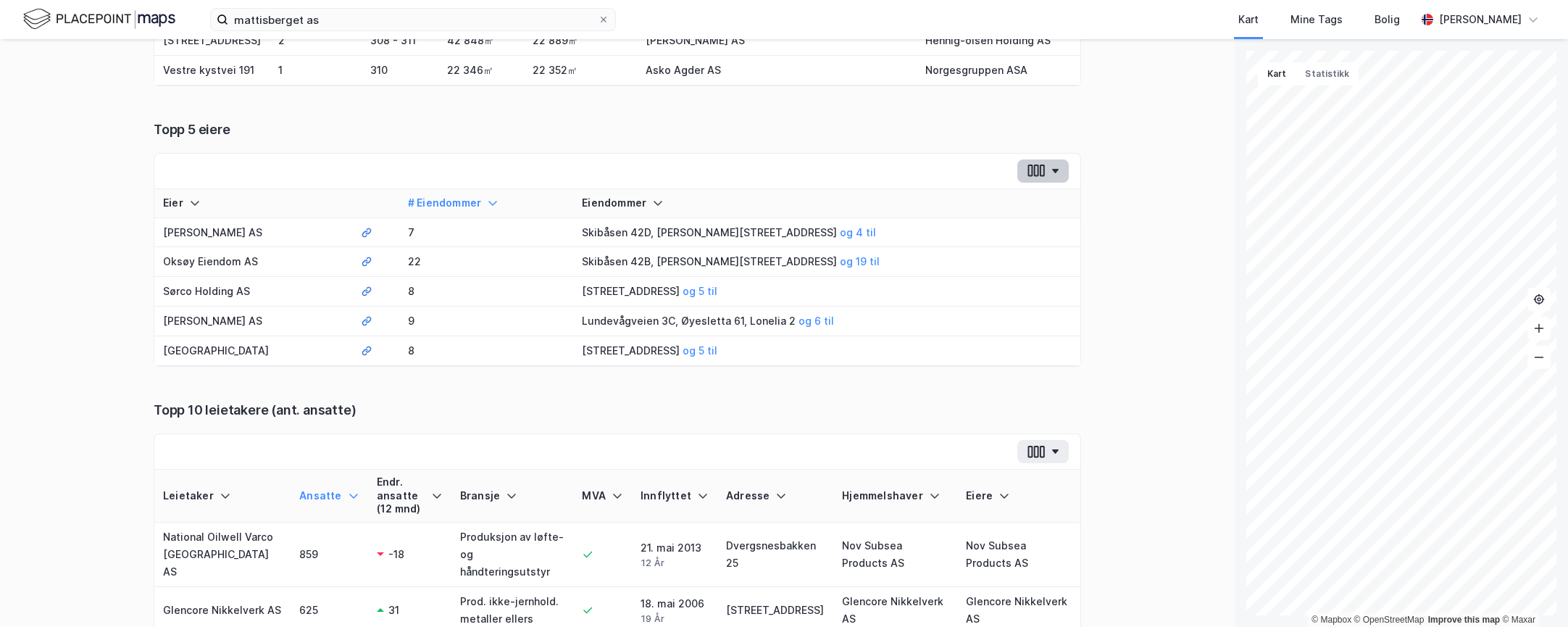
click at [1034, 179] on icon "button" at bounding box center [1036, 171] width 19 height 15
click at [970, 182] on div "[PERSON_NAME] 5 eiere Eier Proff # Eiendommer Eiendommer Eier # Eiendommer Eien…" at bounding box center [617, 243] width 927 height 246
drag, startPoint x: 824, startPoint y: 141, endPoint x: 802, endPoint y: 150, distance: 23.8
click at [825, 121] on div "Adresse Leietakere Ansatte Tomtestr. Bruttoareal (BTA) Hjemmelshaver Eiere Vest…" at bounding box center [617, 0] width 926 height 241
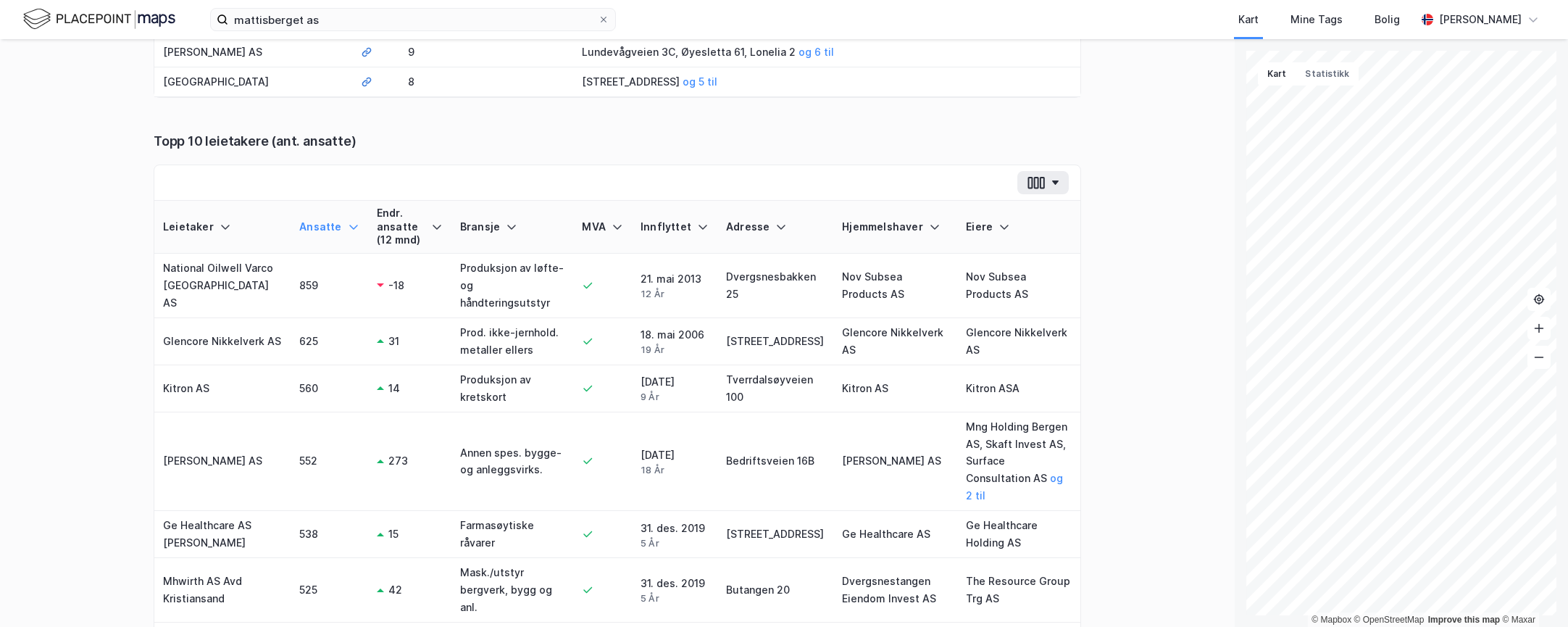
scroll to position [725, 0]
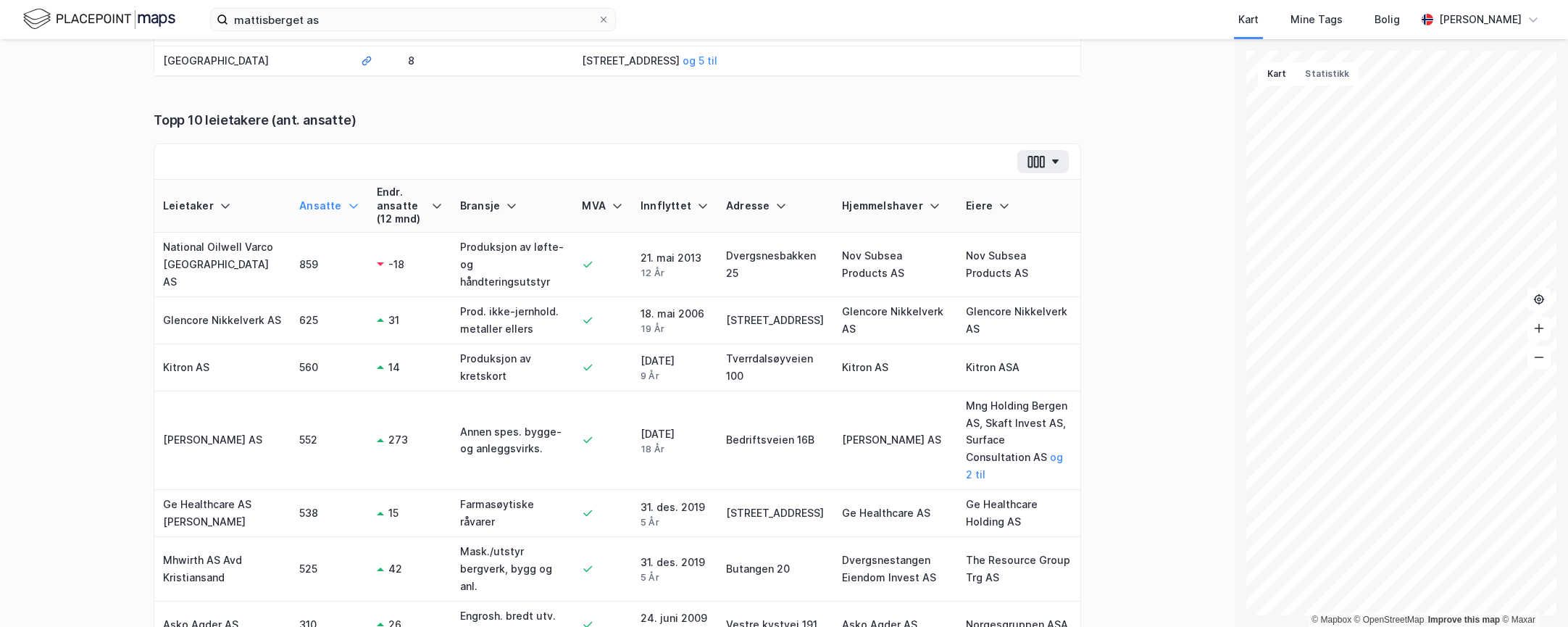
click at [743, 180] on div at bounding box center [617, 161] width 926 height 36
drag, startPoint x: 763, startPoint y: 179, endPoint x: 1140, endPoint y: 347, distance: 412.7
click at [1162, 347] on div "Tilbake 674 eiendommer: Sammendrag Sammendrag Leietaker Eiere Eiendommer Eiendo…" at bounding box center [617, 333] width 1234 height 587
click at [1134, 347] on div "Tilbake 674 eiendommer: Sammendrag Sammendrag Leietaker Eiere Eiendommer Eiendo…" at bounding box center [617, 333] width 1234 height 587
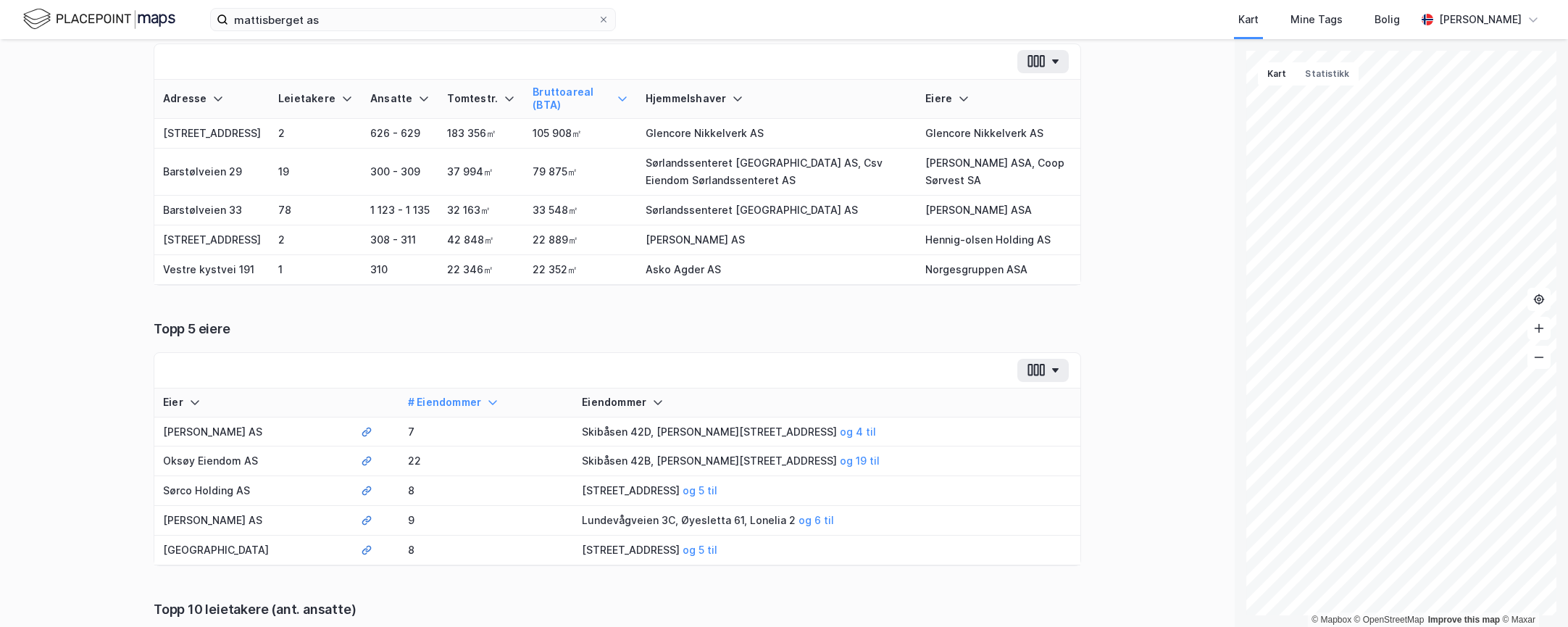
scroll to position [0, 0]
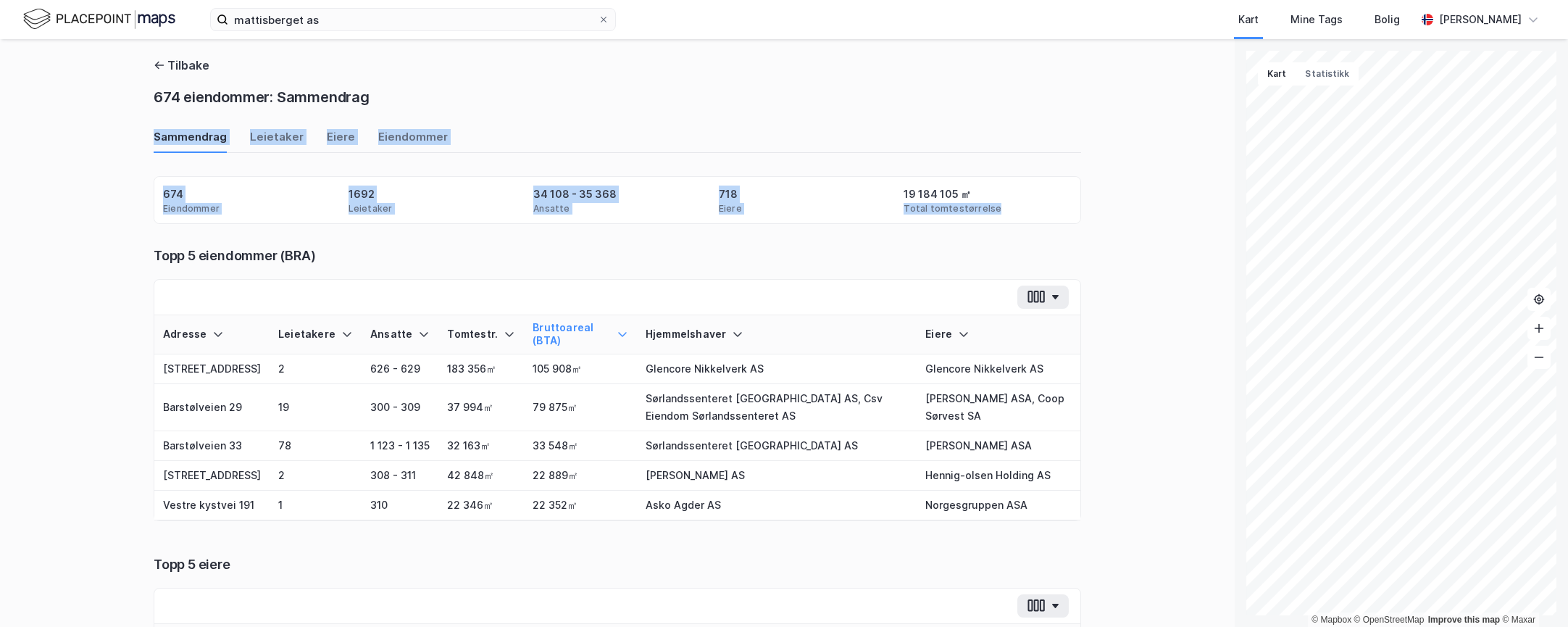
drag, startPoint x: 1109, startPoint y: 227, endPoint x: 788, endPoint y: 90, distance: 349.0
click at [788, 90] on div "Tilbake 674 eiendommer: Sammendrag Sammendrag Leietaker Eiere Eiendommer Eiendo…" at bounding box center [617, 333] width 1234 height 587
click at [788, 90] on div "674 eiendommer: Sammendrag" at bounding box center [617, 99] width 927 height 26
drag, startPoint x: 788, startPoint y: 96, endPoint x: 828, endPoint y: 241, distance: 150.4
click at [828, 241] on div "Tilbake 674 eiendommer: Sammendrag Sammendrag Leietaker Eiere Eiendommer Eiendo…" at bounding box center [617, 310] width 927 height 506
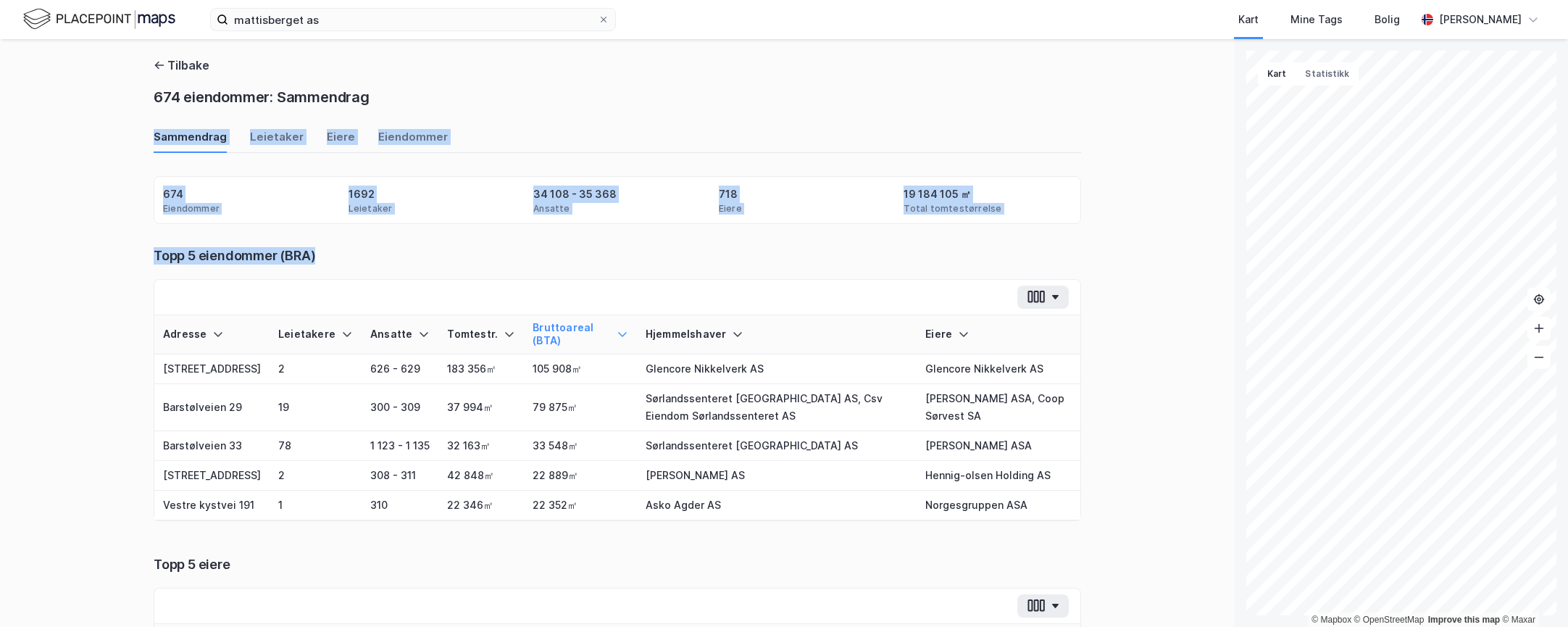
click at [832, 247] on div "Topp 5 eiendommer (BRA)" at bounding box center [617, 256] width 927 height 17
drag, startPoint x: 799, startPoint y: 257, endPoint x: 107, endPoint y: 85, distance: 713.1
click at [107, 85] on div "Tilbake 674 eiendommer: Sammendrag Sammendrag Leietaker Eiere Eiendommer Eiendo…" at bounding box center [617, 333] width 1234 height 587
drag, startPoint x: 114, startPoint y: 87, endPoint x: 347, endPoint y: 266, distance: 293.8
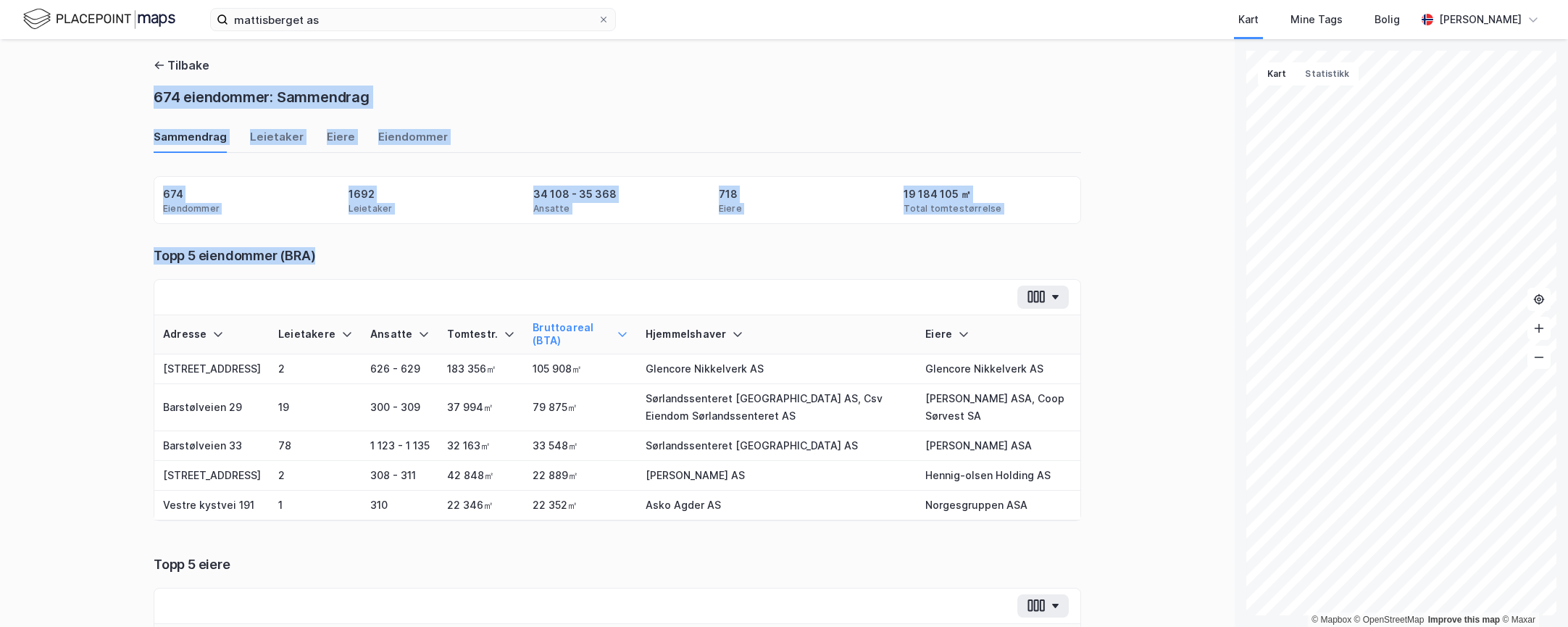
click at [347, 266] on div "Tilbake 674 eiendommer: Sammendrag Sammendrag Leietaker Eiere Eiendommer Eiendo…" at bounding box center [617, 333] width 1234 height 587
click at [347, 266] on div "[PERSON_NAME] 5 eiendommer (BRA) Adresse Leietakere Ansatte Tomtestr. Bruttoare…" at bounding box center [617, 385] width 927 height 274
drag, startPoint x: 165, startPoint y: 130, endPoint x: 118, endPoint y: 85, distance: 65.1
click at [118, 85] on div "Tilbake 674 eiendommer: Sammendrag Sammendrag Leietaker Eiere Eiendommer Eiendo…" at bounding box center [617, 333] width 1234 height 587
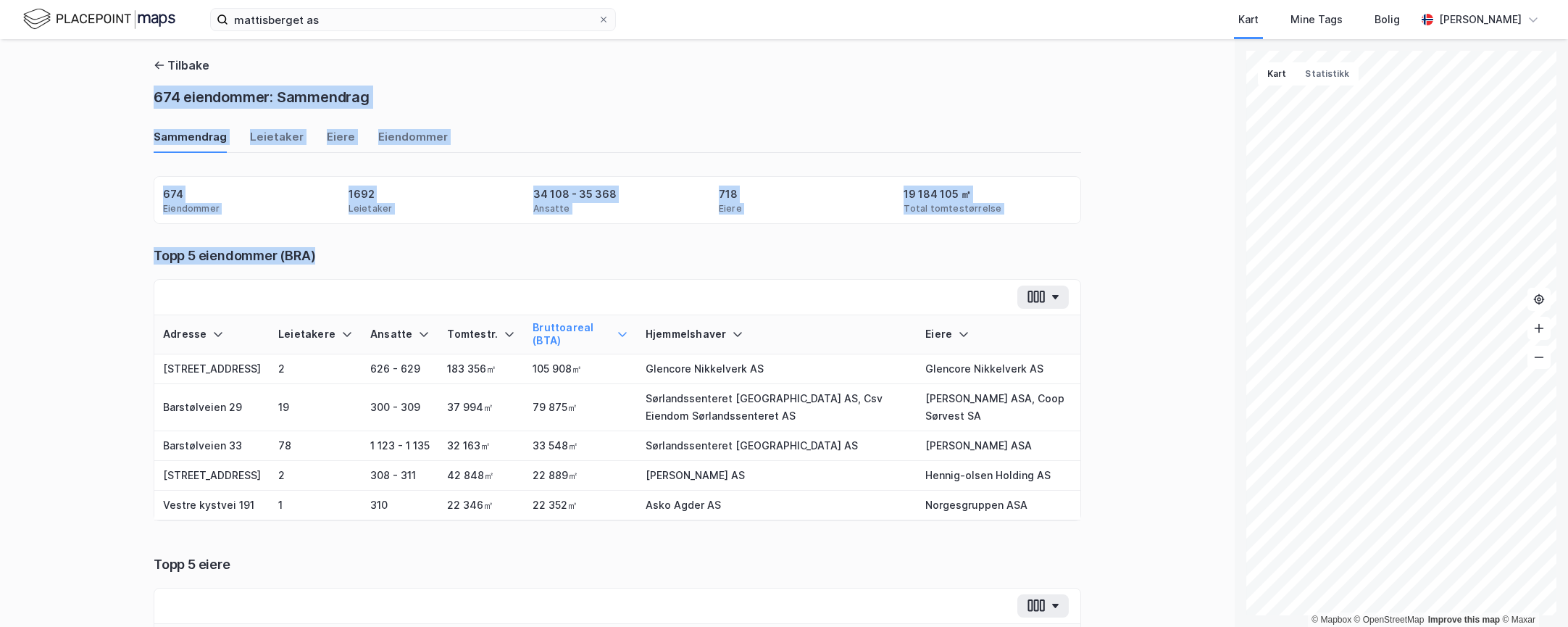
drag, startPoint x: 118, startPoint y: 85, endPoint x: 346, endPoint y: 254, distance: 283.8
click at [346, 254] on div "Tilbake 674 eiendommer: Sammendrag Sammendrag Leietaker Eiere Eiendommer Eiendo…" at bounding box center [617, 333] width 1234 height 587
click at [346, 254] on div "Topp 5 eiendommer (BRA)" at bounding box center [617, 256] width 927 height 17
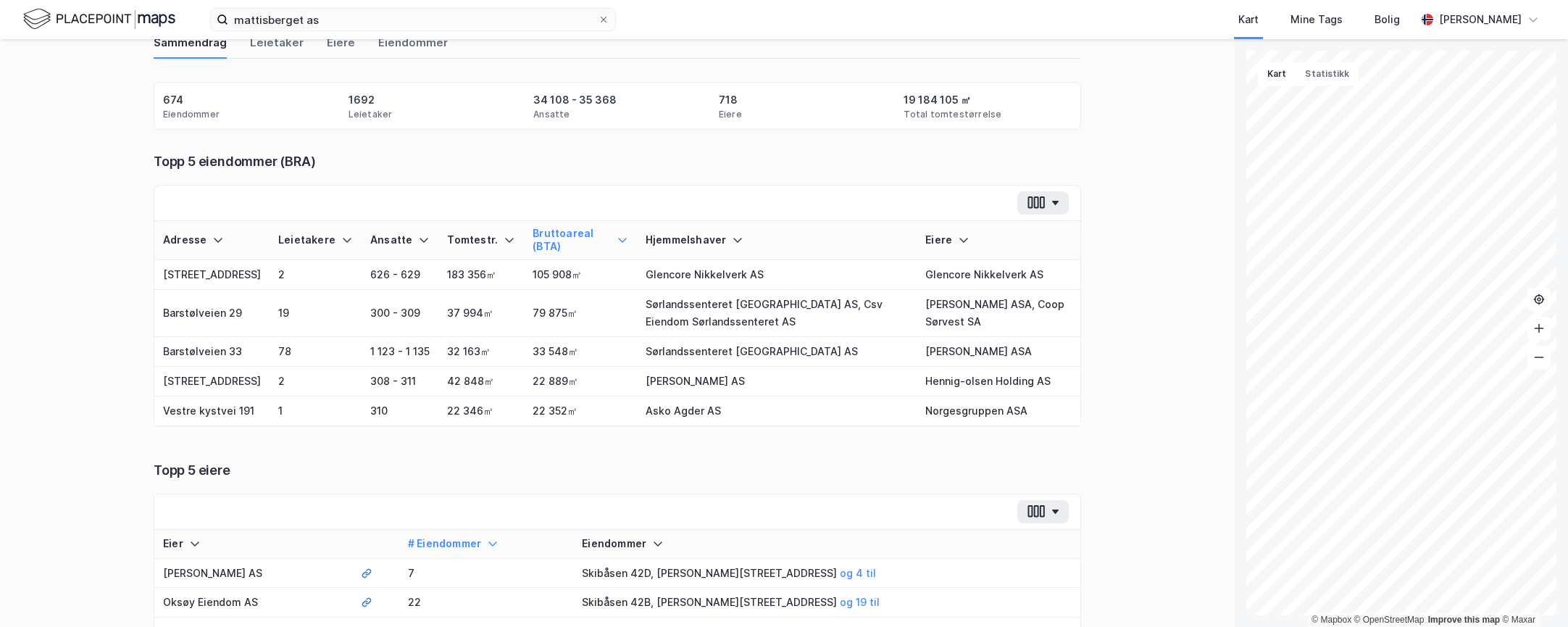
scroll to position [72, 0]
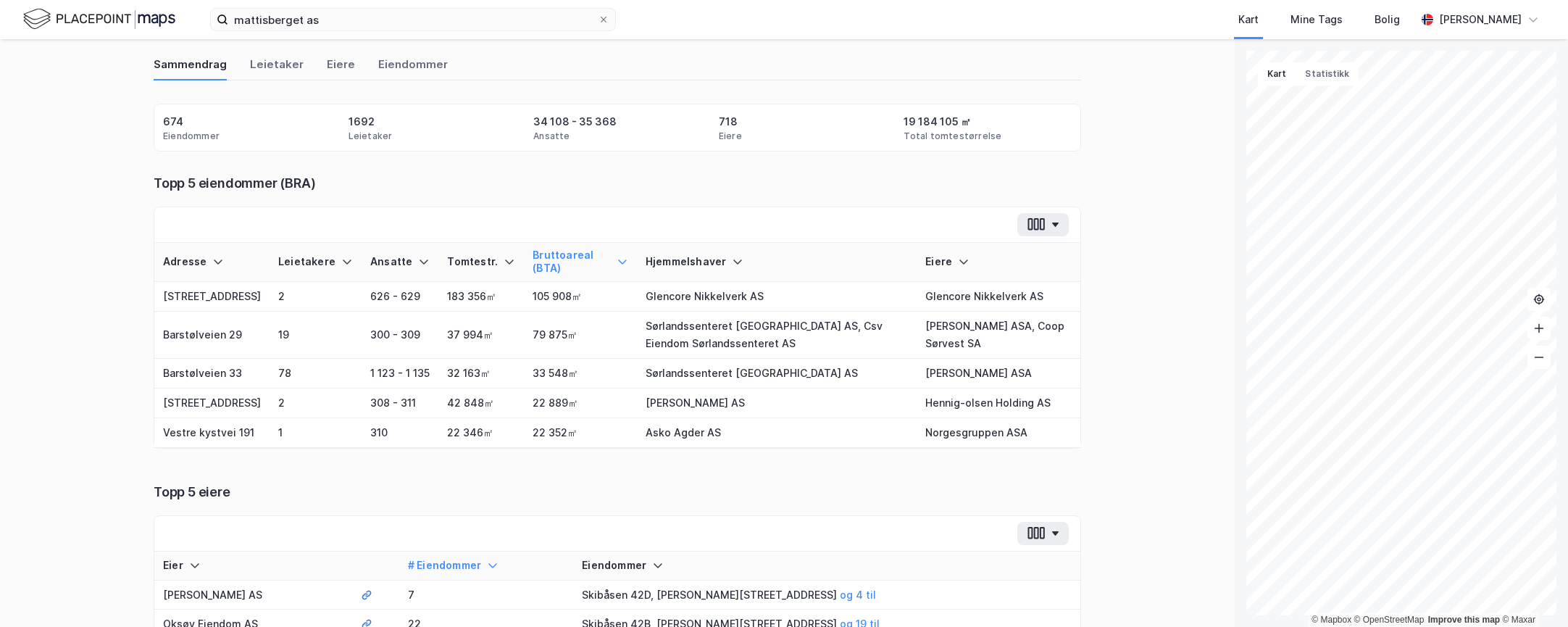
drag, startPoint x: 1111, startPoint y: 448, endPoint x: 549, endPoint y: 185, distance: 620.5
click at [549, 185] on div "Tilbake 674 eiendommer: Sammendrag Sammendrag Leietaker Eiere Eiendommer Eiendo…" at bounding box center [617, 333] width 1234 height 587
click at [549, 185] on div "Topp 5 eiendommer (BRA)" at bounding box center [617, 184] width 927 height 17
click at [1033, 185] on div "Topp 5 eiendommer (BRA)" at bounding box center [617, 184] width 927 height 17
click at [1036, 227] on icon "button" at bounding box center [1036, 224] width 19 height 15
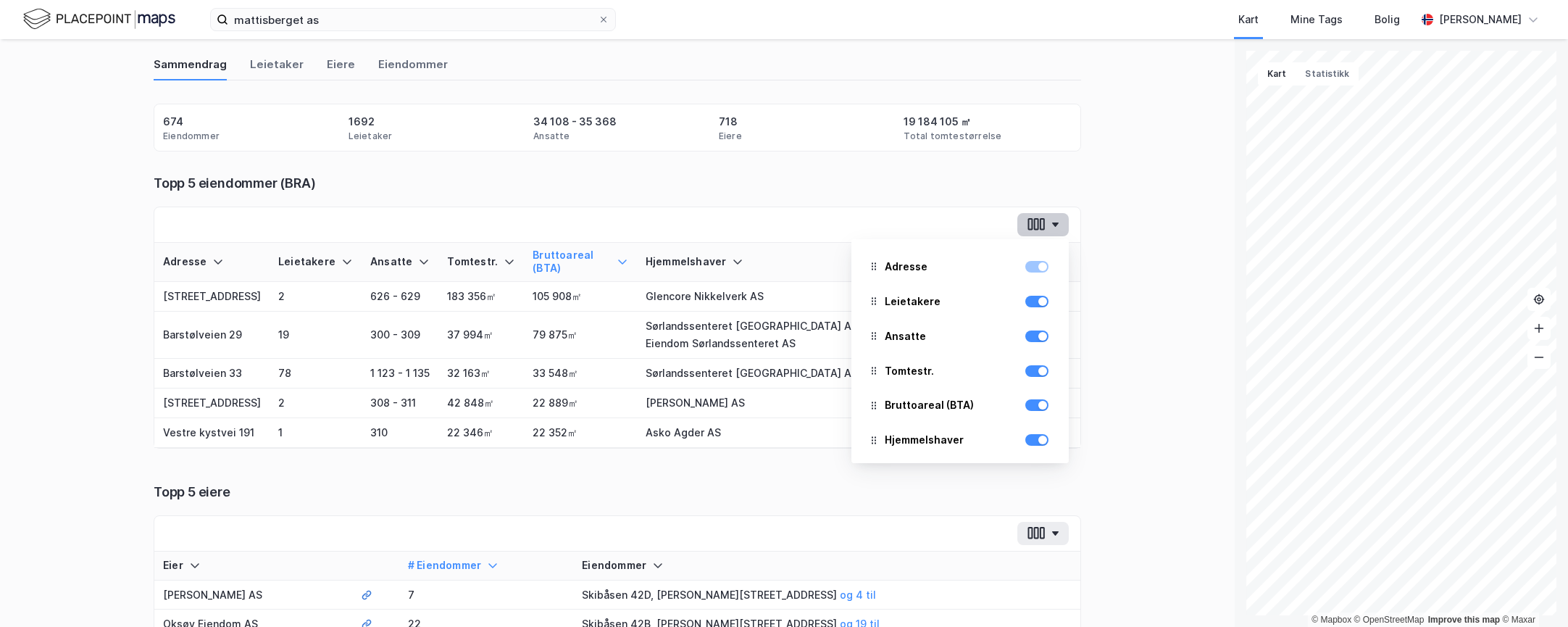
click at [1030, 226] on icon "button" at bounding box center [1036, 224] width 19 height 15
click at [1108, 257] on div "Tilbake 674 eiendommer: Sammendrag Sammendrag Leietaker Eiere Eiendommer Eiendo…" at bounding box center [617, 333] width 1234 height 587
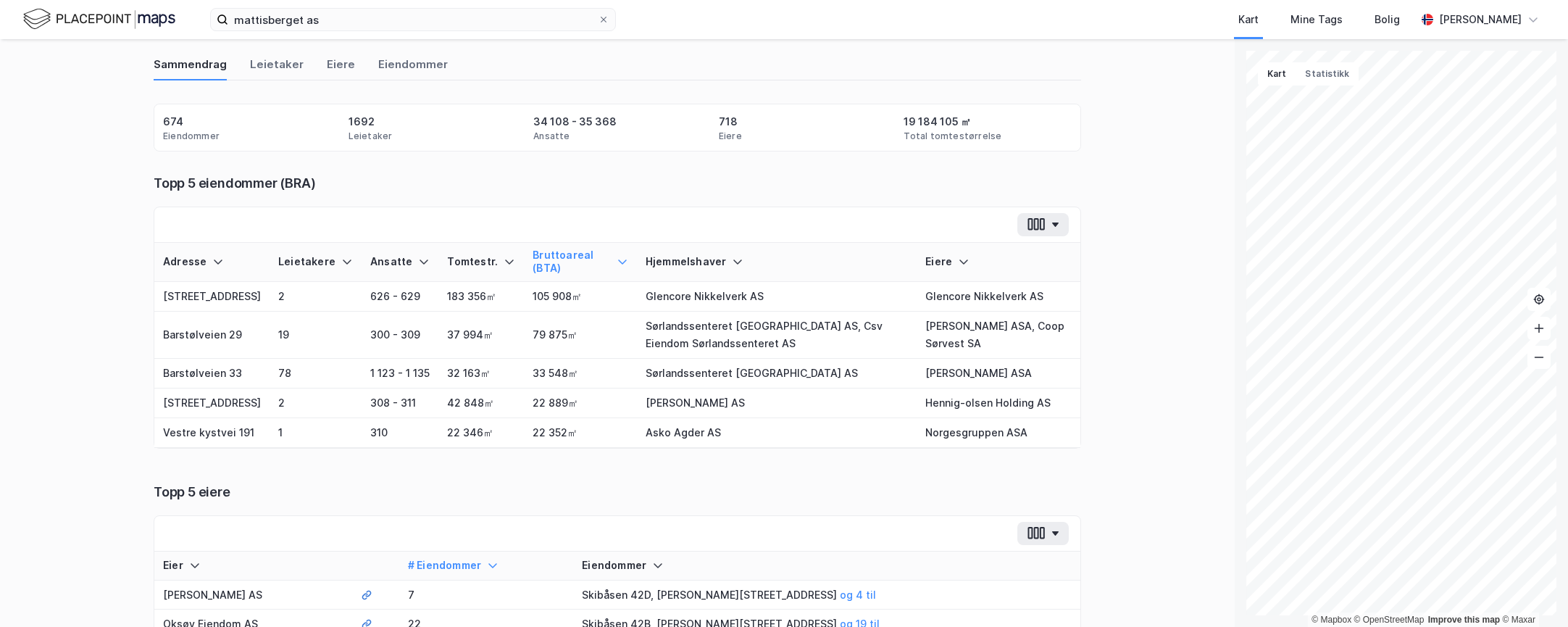
scroll to position [435, 0]
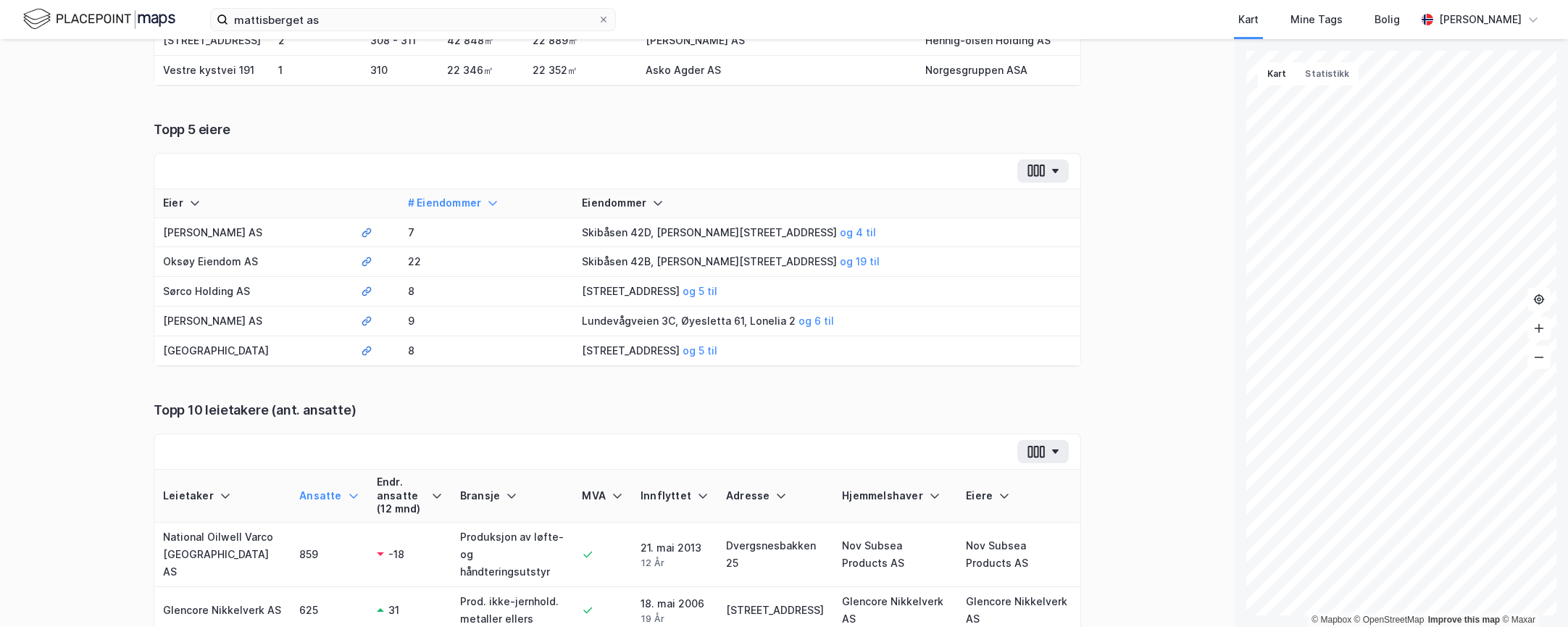
click at [429, 402] on div "Eier # Eiendommer Eiendommer [PERSON_NAME] Holding AS 7 Skibåsen 42D, [PERSON_N…" at bounding box center [617, 296] width 926 height 214
click at [240, 306] on td "Sørco Holding AS" at bounding box center [253, 292] width 198 height 30
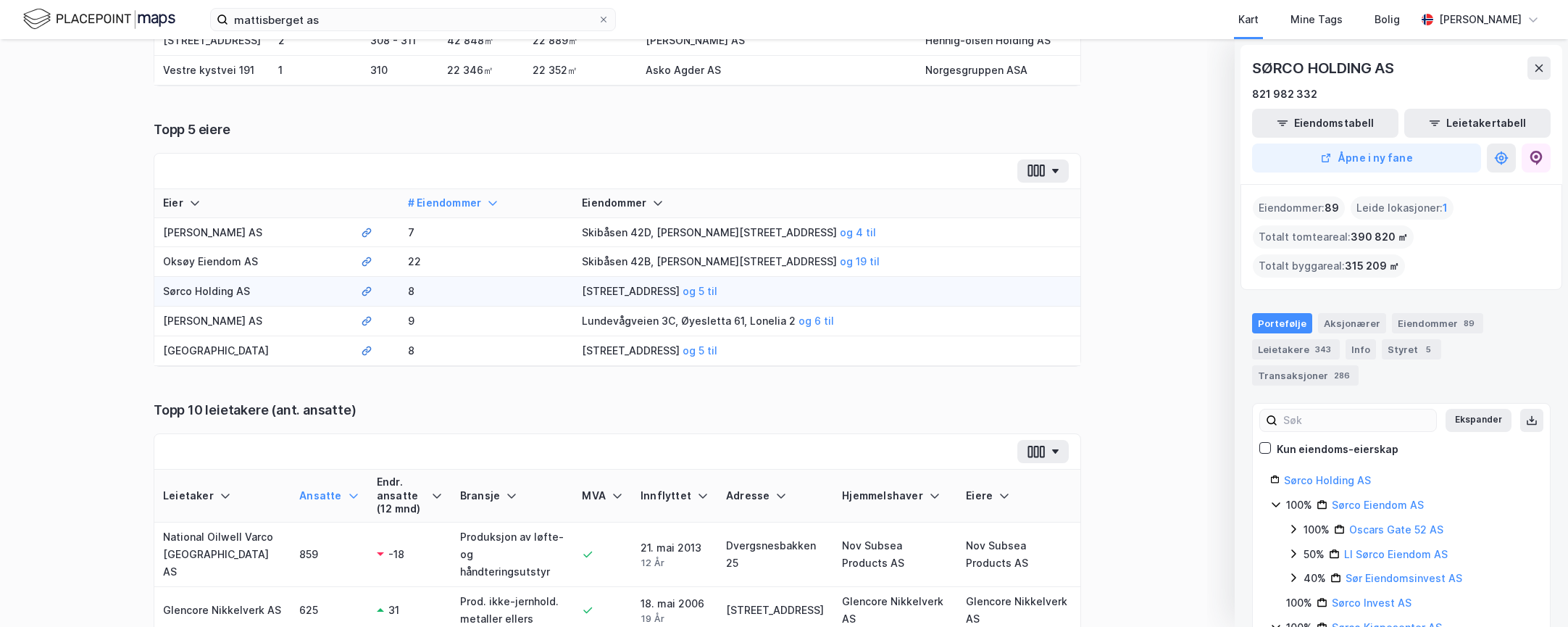
click at [673, 138] on div "Topp 5 eiere" at bounding box center [617, 129] width 927 height 17
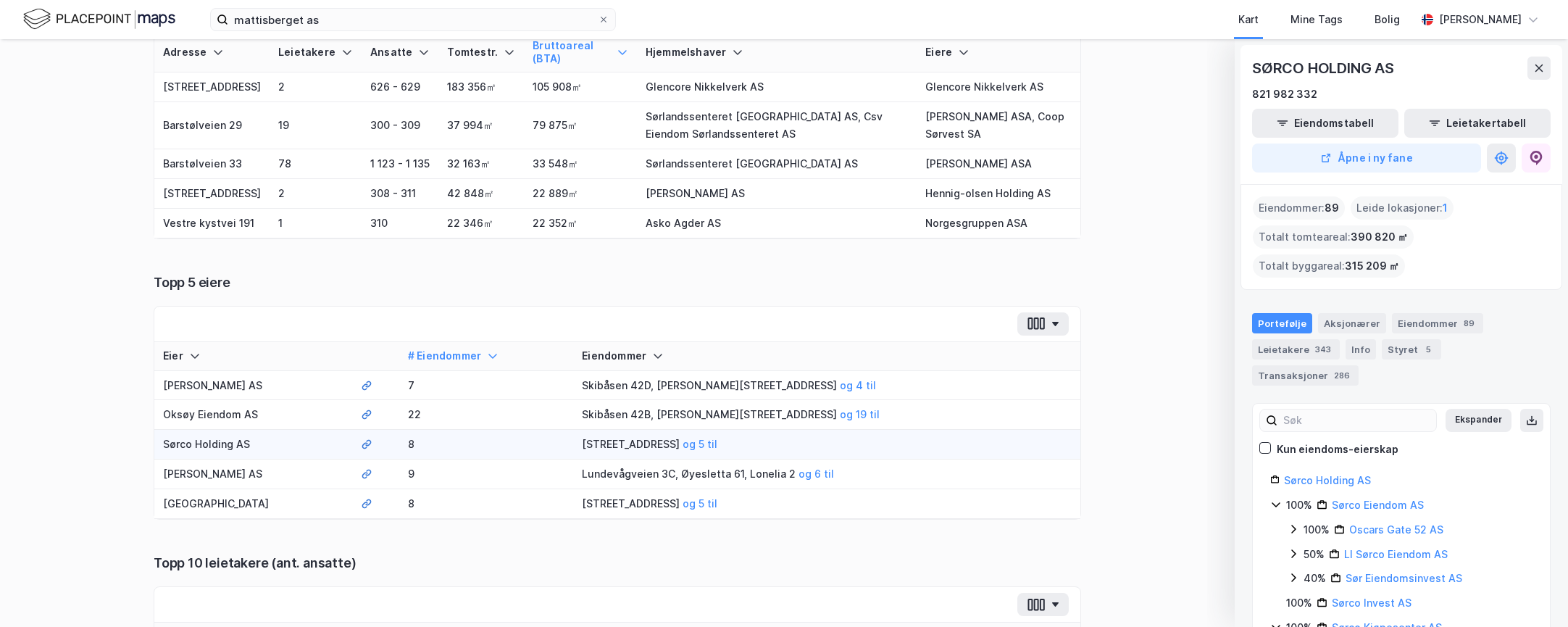
scroll to position [145, 0]
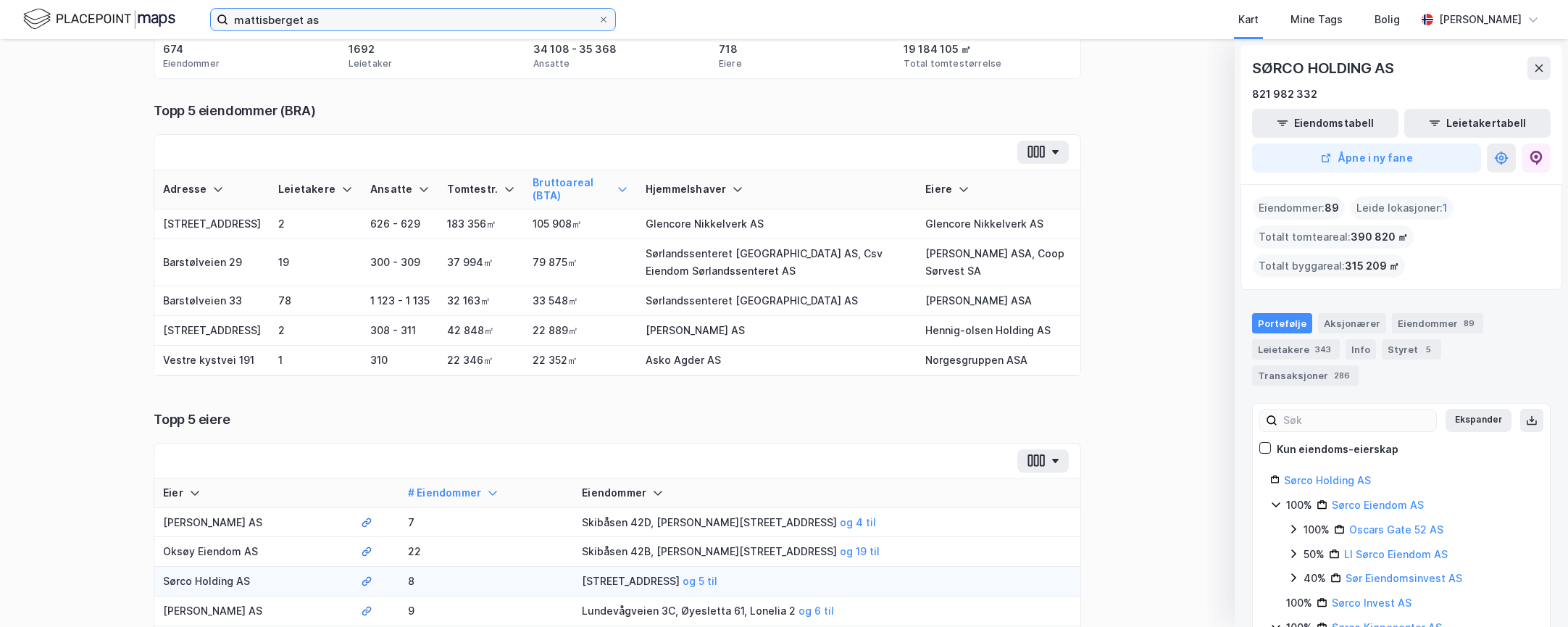
click at [489, 14] on input "mattisberget as" at bounding box center [412, 19] width 370 height 22
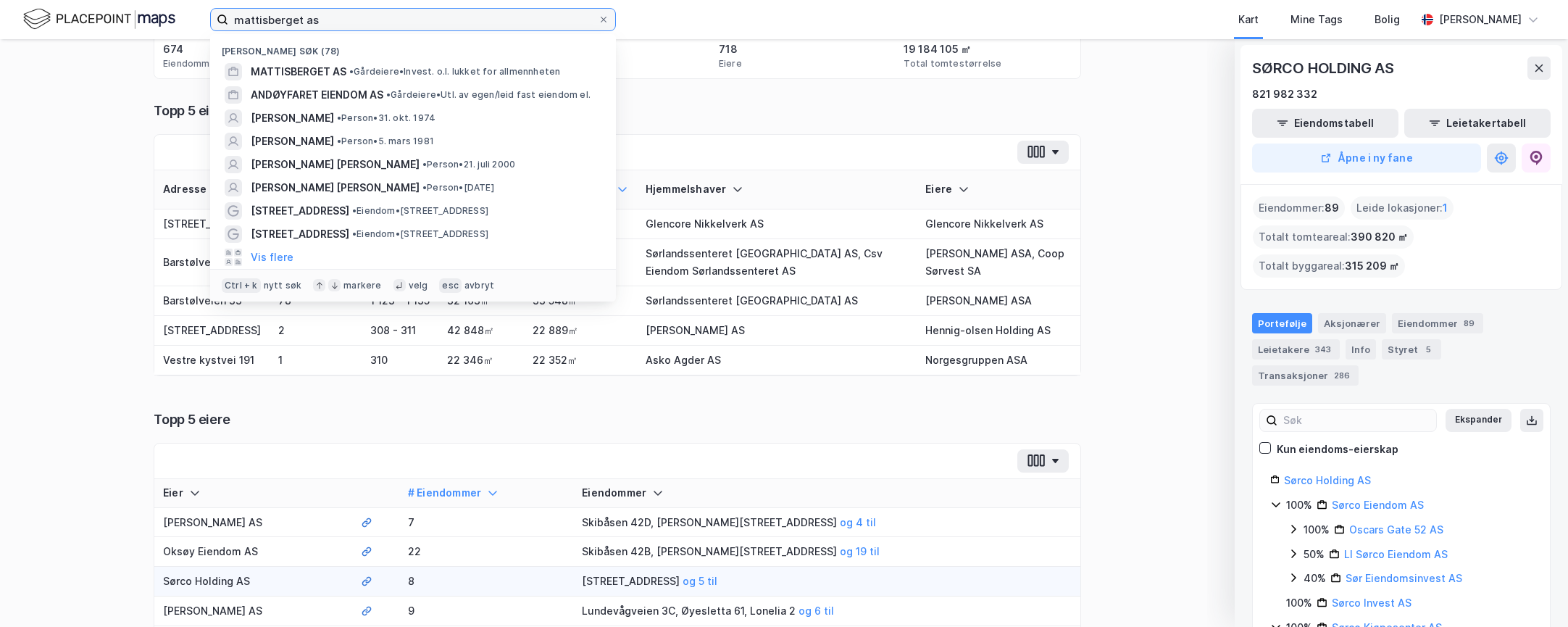
click at [489, 14] on input "mattisberget as" at bounding box center [412, 19] width 370 height 22
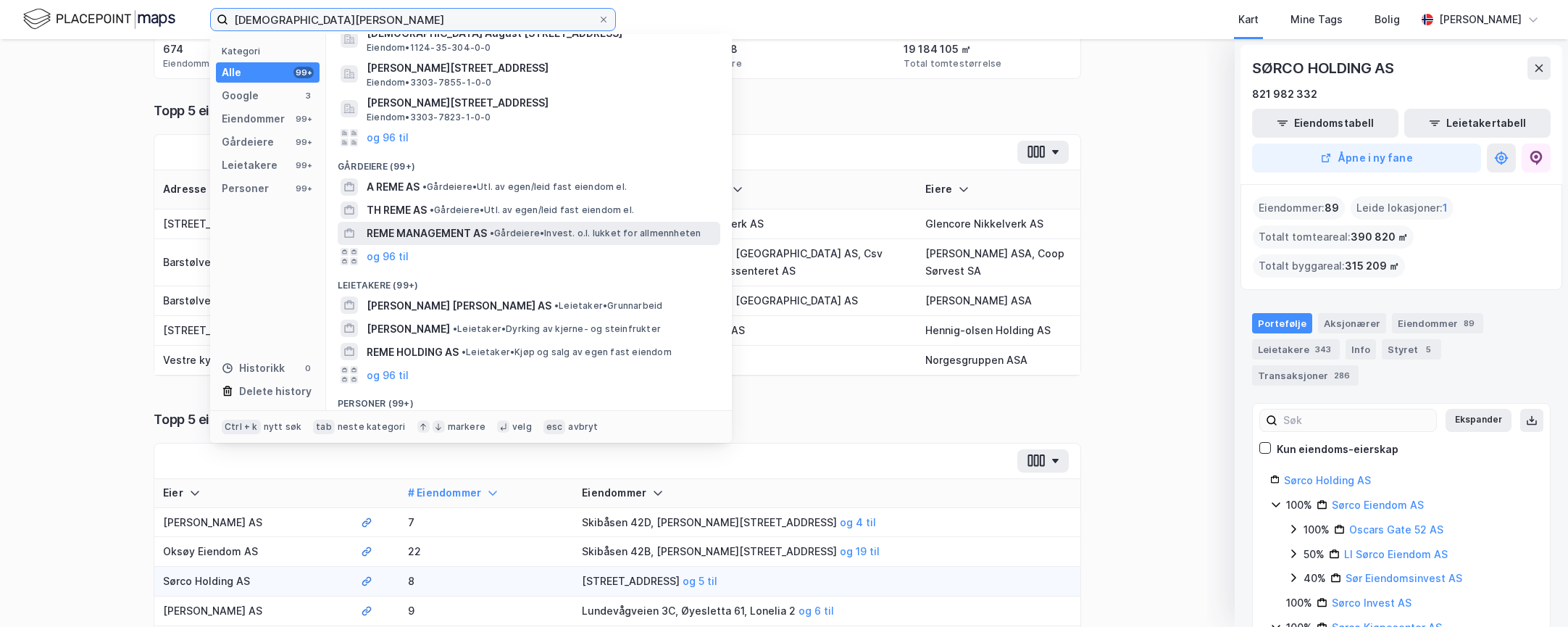
scroll to position [217, 0]
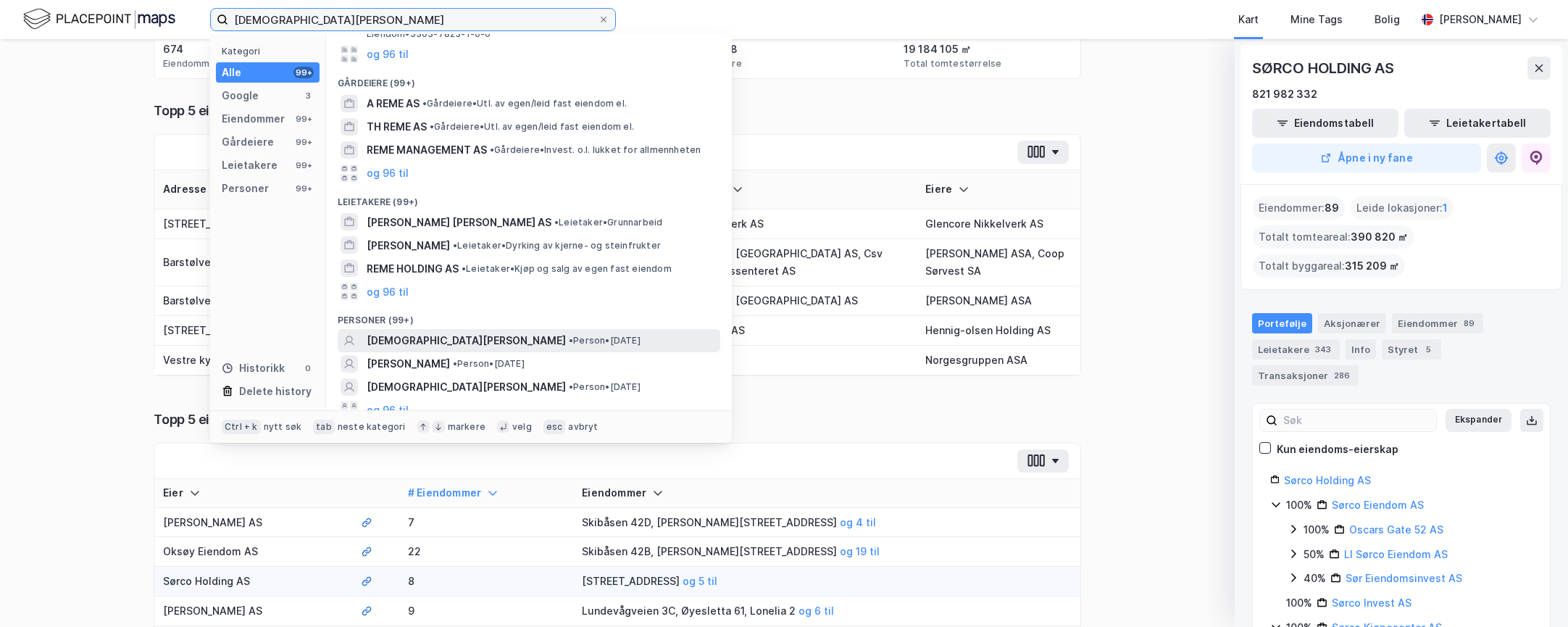
type input "[DEMOGRAPHIC_DATA][PERSON_NAME]"
click at [569, 344] on span "• Person • [DATE]" at bounding box center [604, 341] width 71 height 12
